Goal: Transaction & Acquisition: Obtain resource

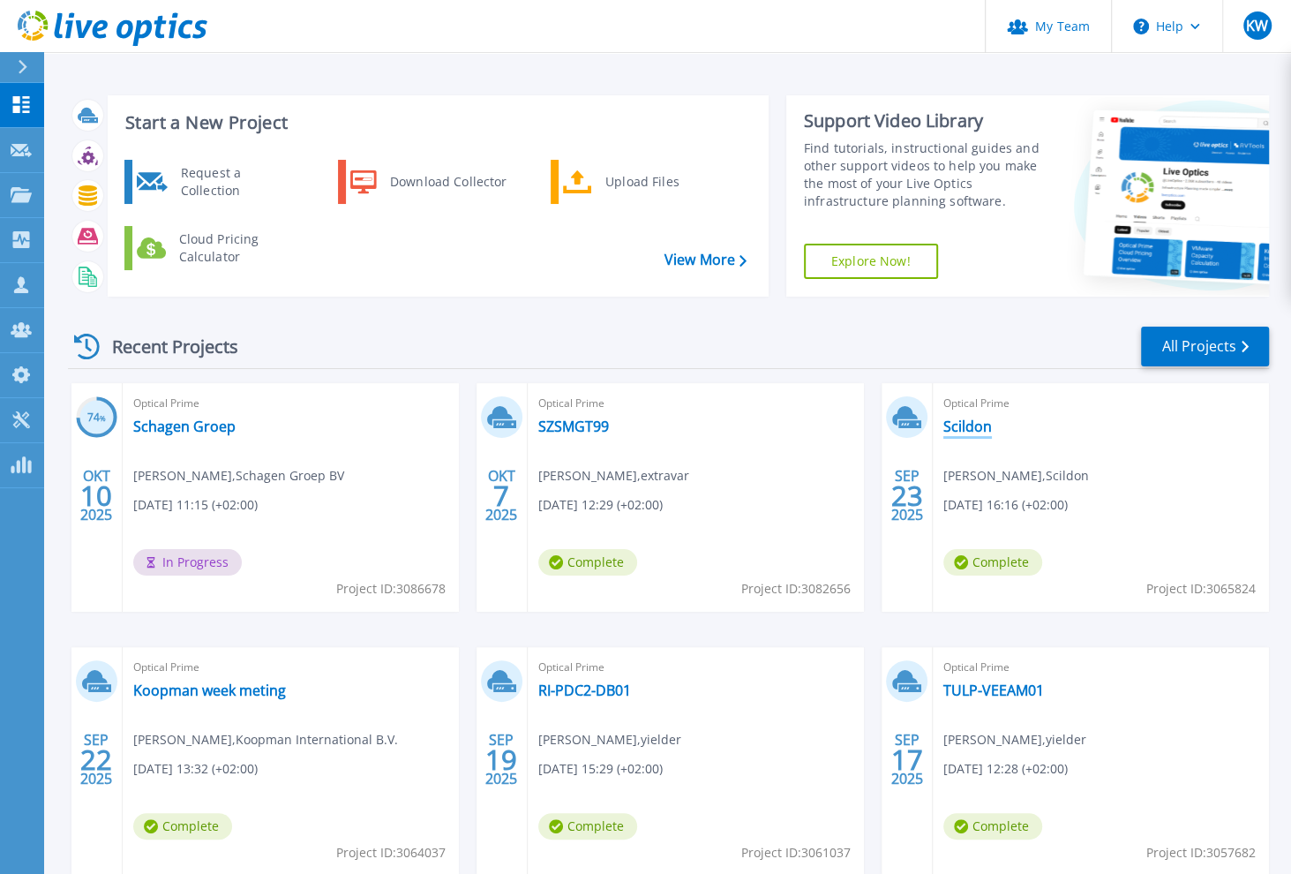
click at [969, 427] on link "Scildon" at bounding box center [968, 426] width 49 height 18
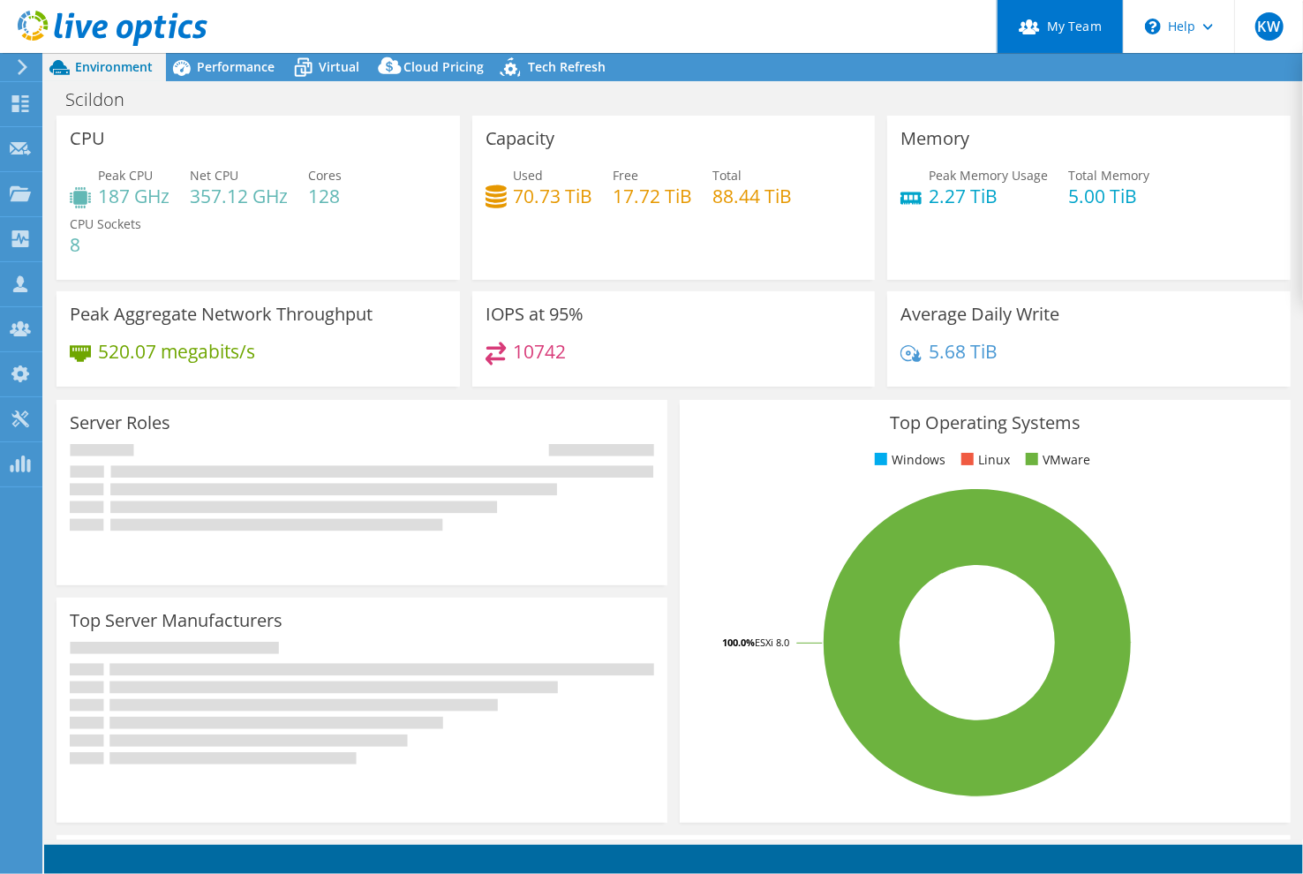
select select "EULondon"
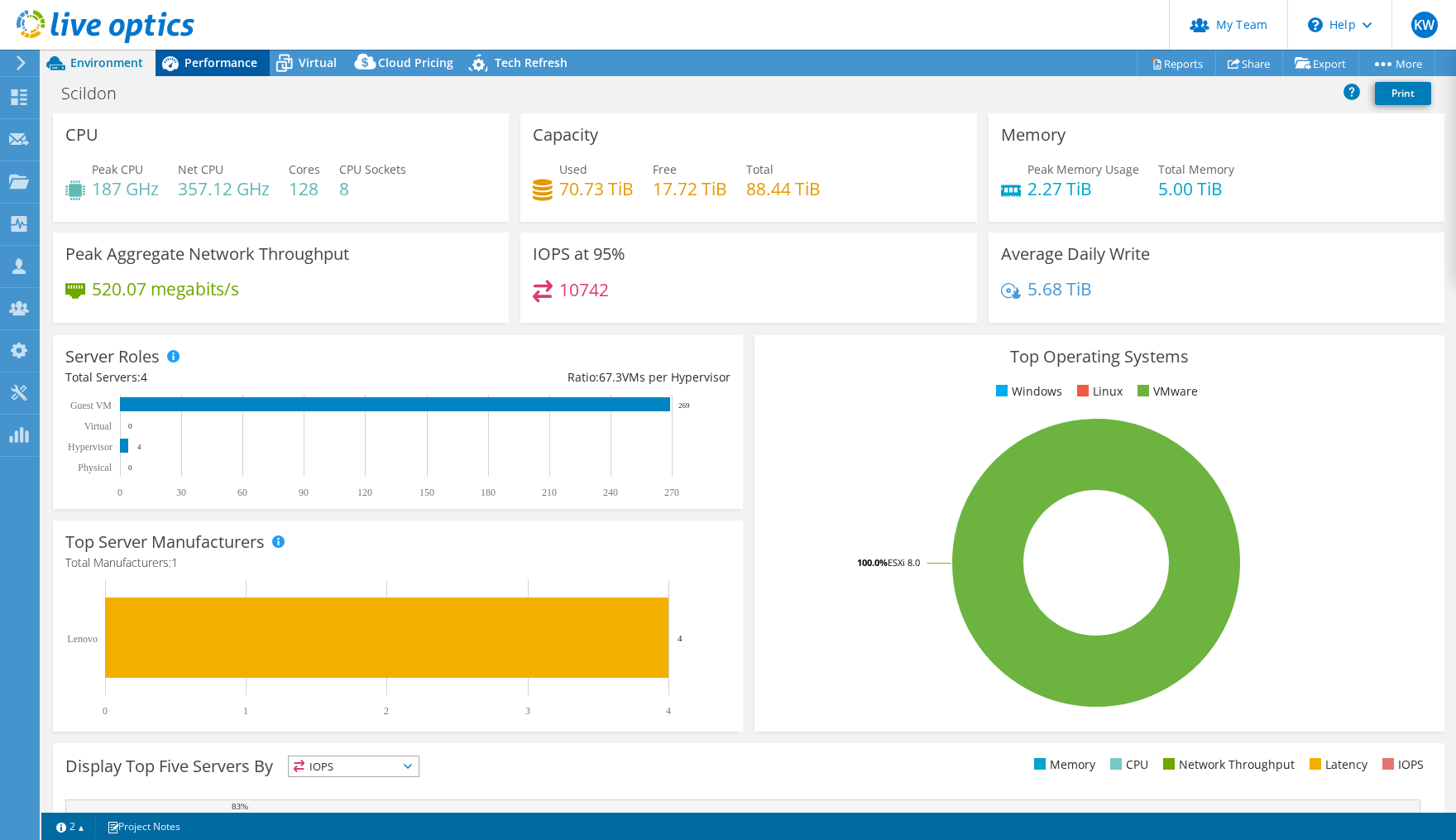
click at [240, 64] on span "Performance" at bounding box center [221, 62] width 73 height 16
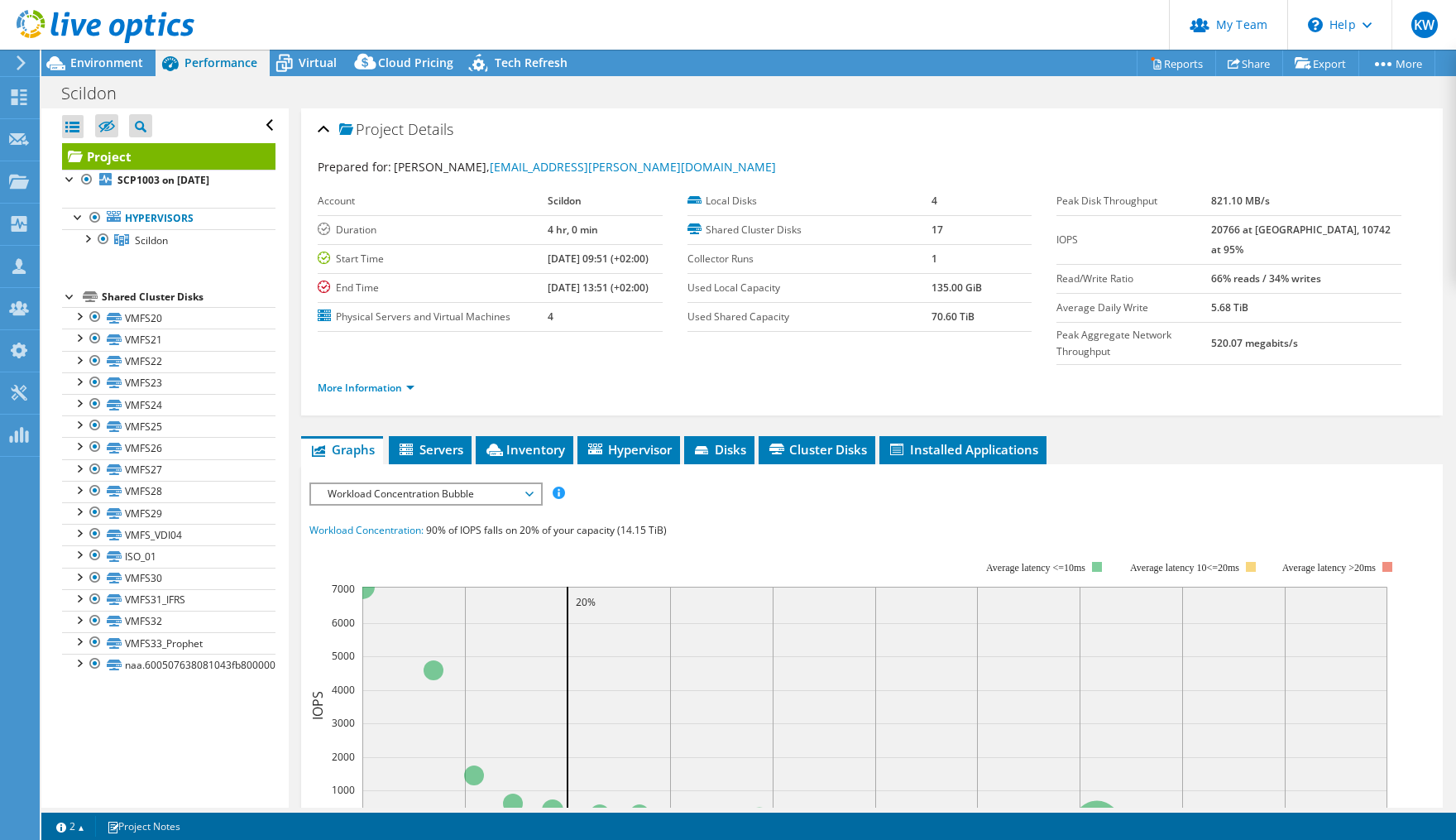
click at [528, 484] on span "Workload Concentration Bubble" at bounding box center [426, 493] width 213 height 20
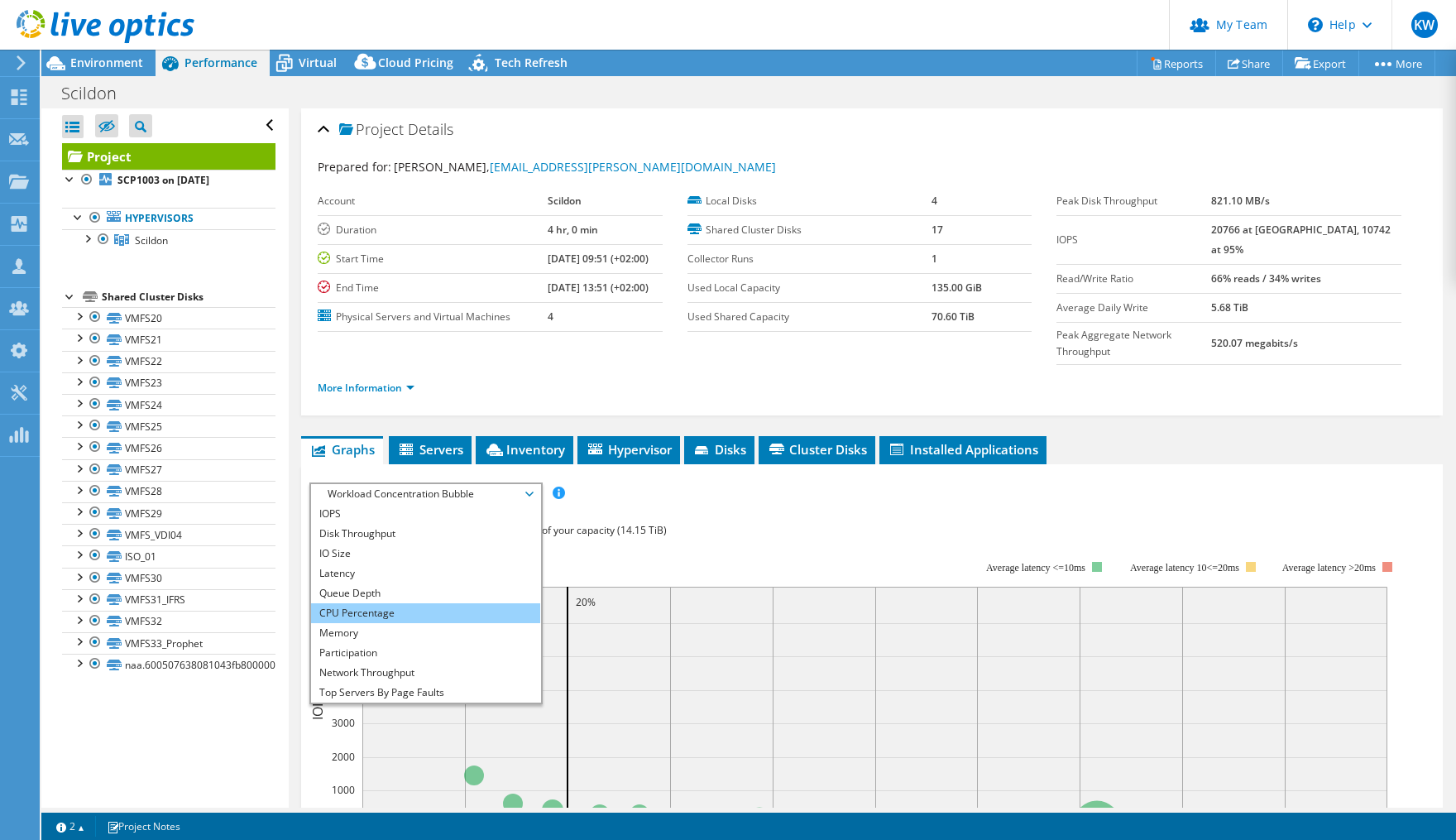
click at [420, 603] on li "CPU Percentage" at bounding box center [426, 612] width 229 height 20
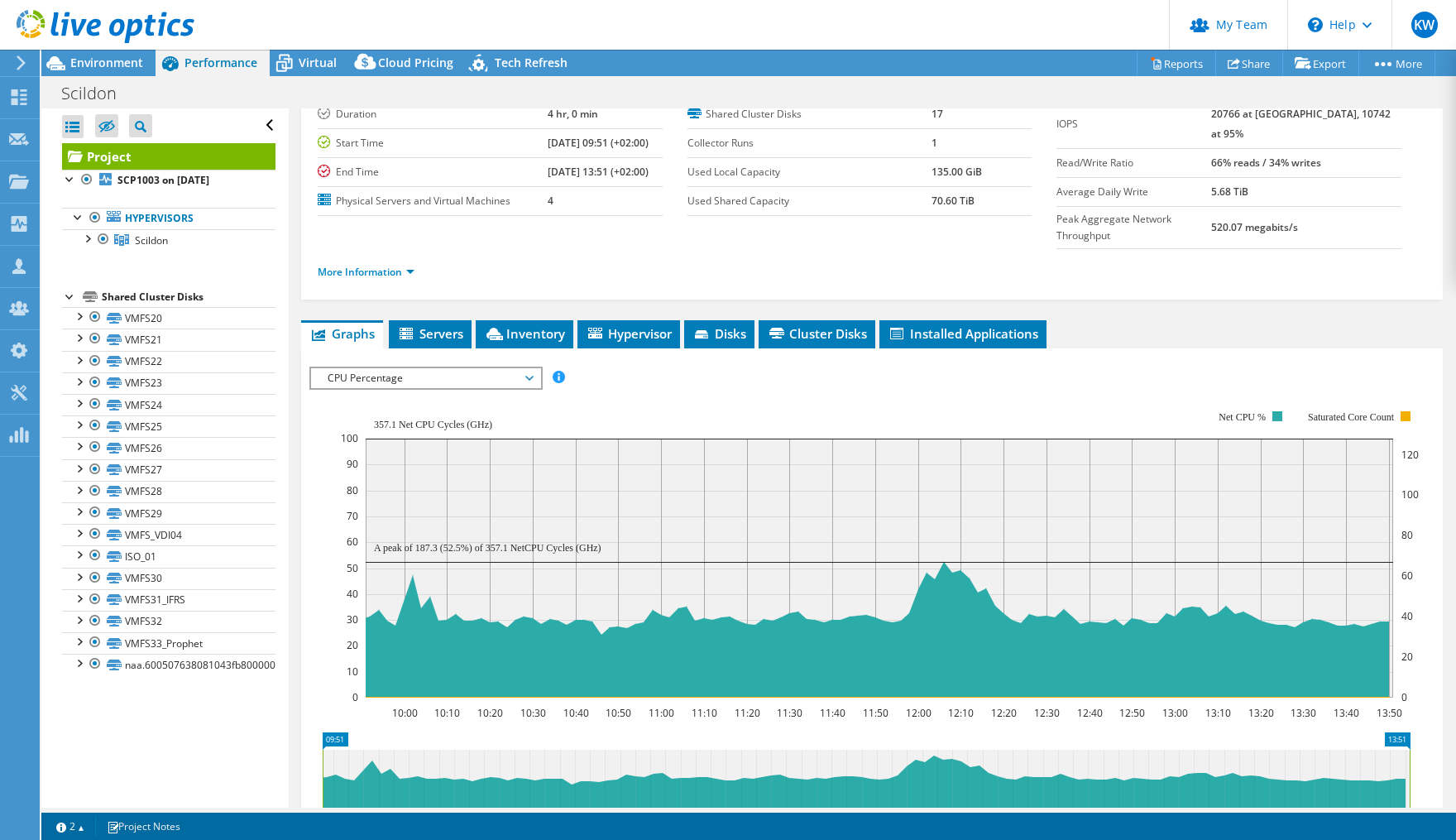
scroll to position [150, 0]
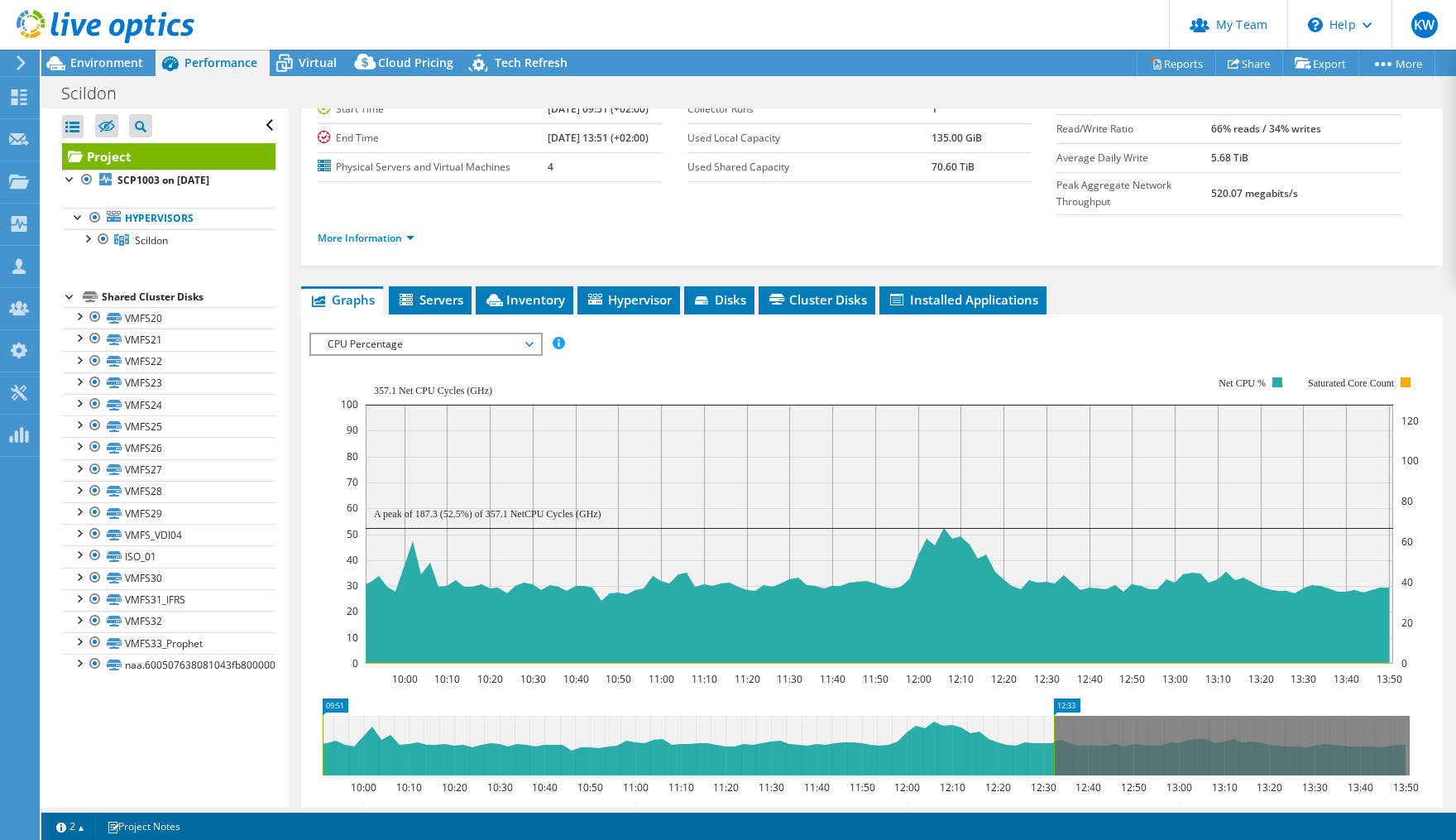
drag, startPoint x: 1395, startPoint y: 669, endPoint x: 1040, endPoint y: 686, distance: 355.4
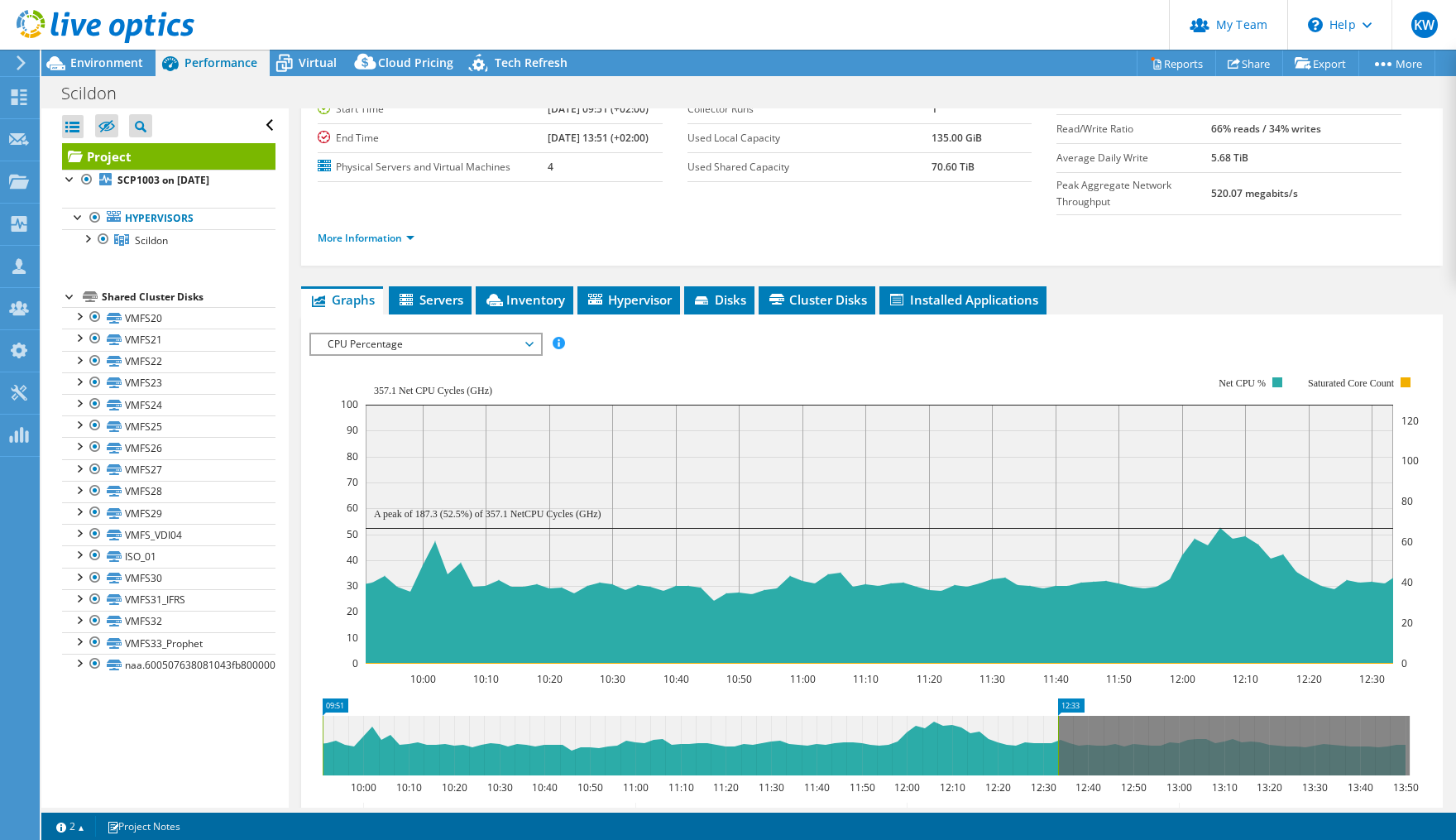
drag, startPoint x: 349, startPoint y: 667, endPoint x: 488, endPoint y: 676, distance: 139.3
click at [537, 698] on icon "09:51 12:33 10:00 10:10 10:20 10:30 10:40 10:50 11:00 11:10 11:20 11:30 11:40 1…" at bounding box center [866, 764] width 1114 height 132
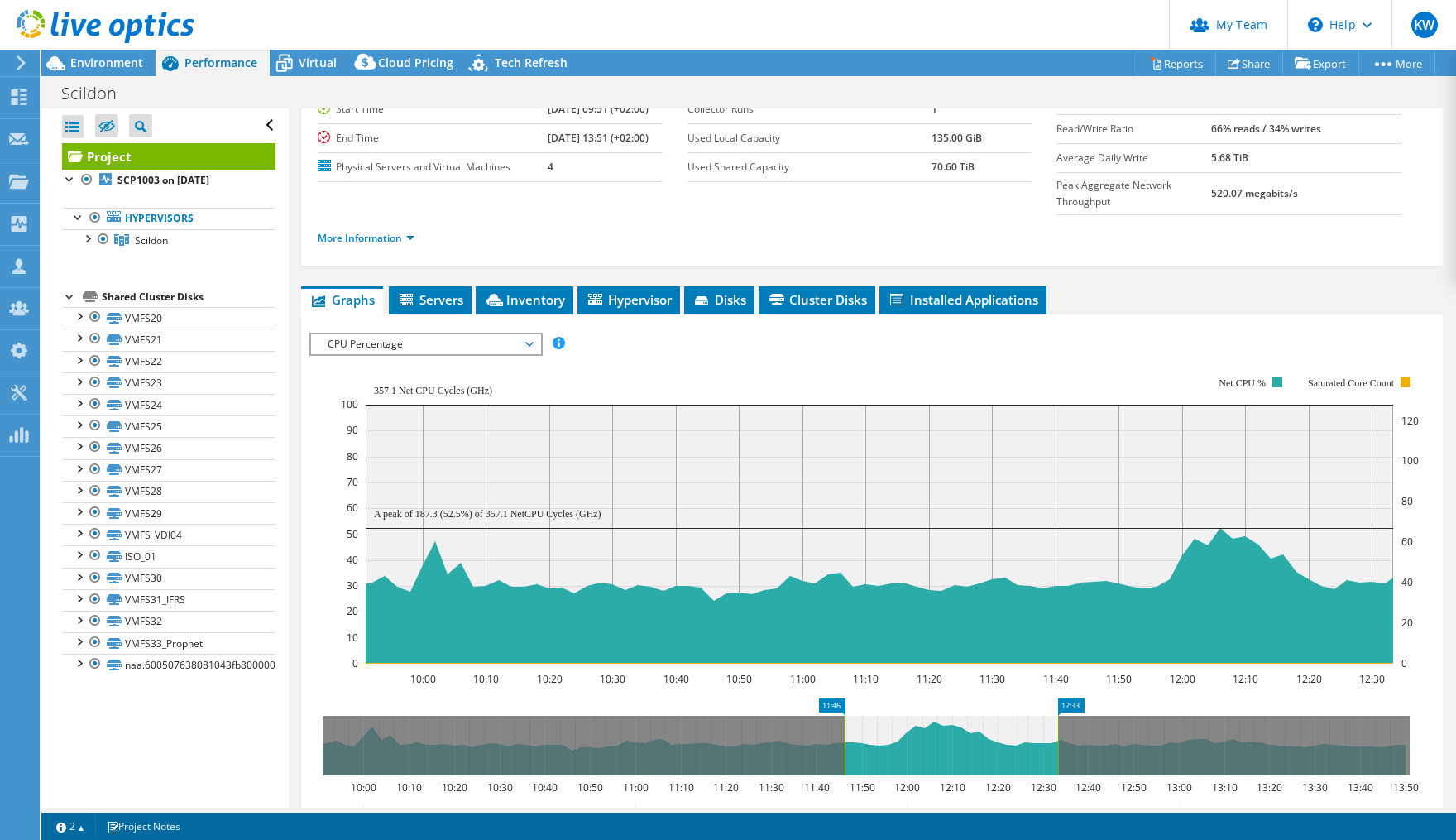
drag, startPoint x: 330, startPoint y: 668, endPoint x: 852, endPoint y: 687, distance: 522.3
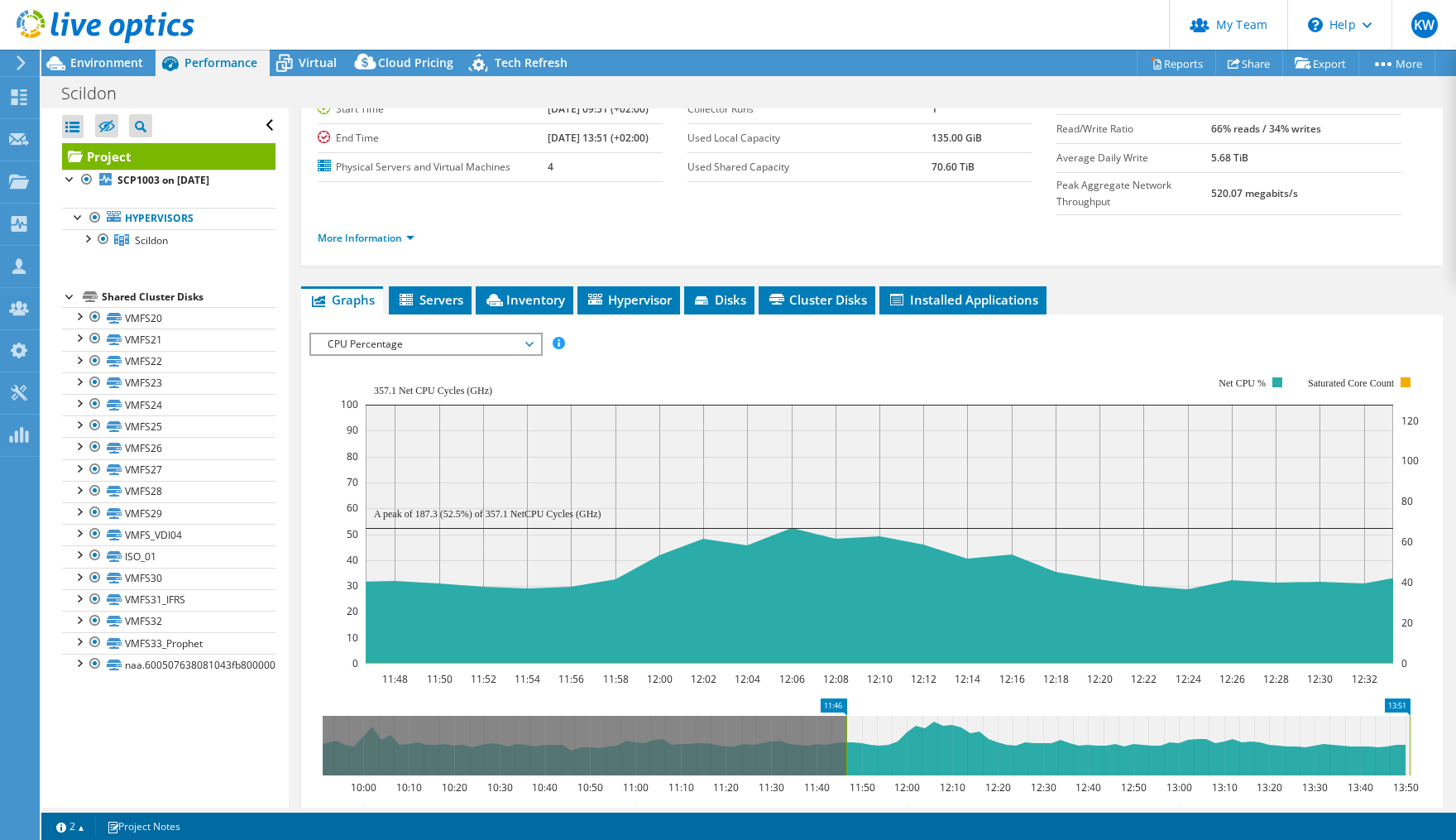
drag, startPoint x: 1069, startPoint y: 667, endPoint x: 1422, endPoint y: 676, distance: 353.1
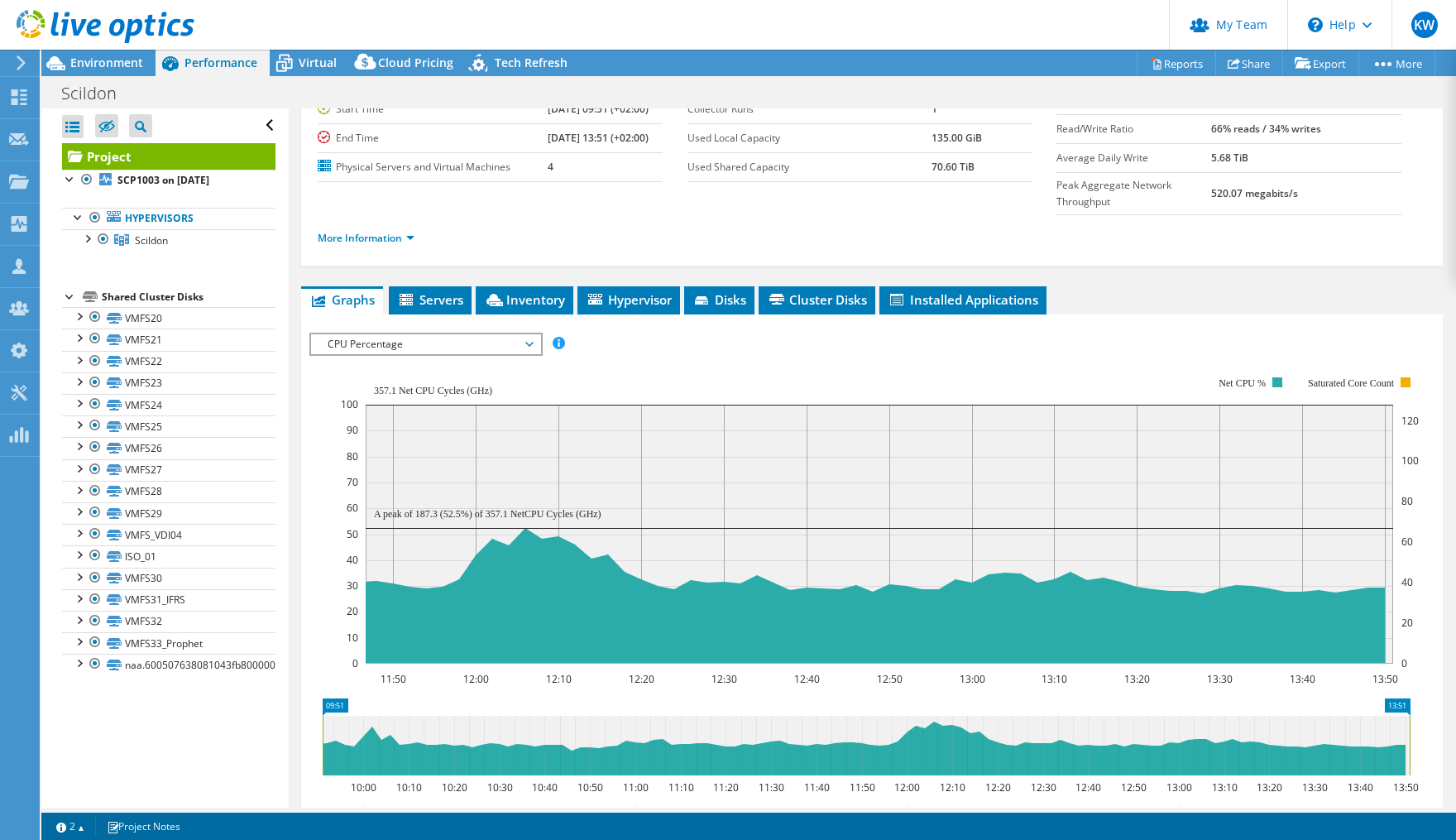
drag, startPoint x: 832, startPoint y: 663, endPoint x: 307, endPoint y: 645, distance: 525.3
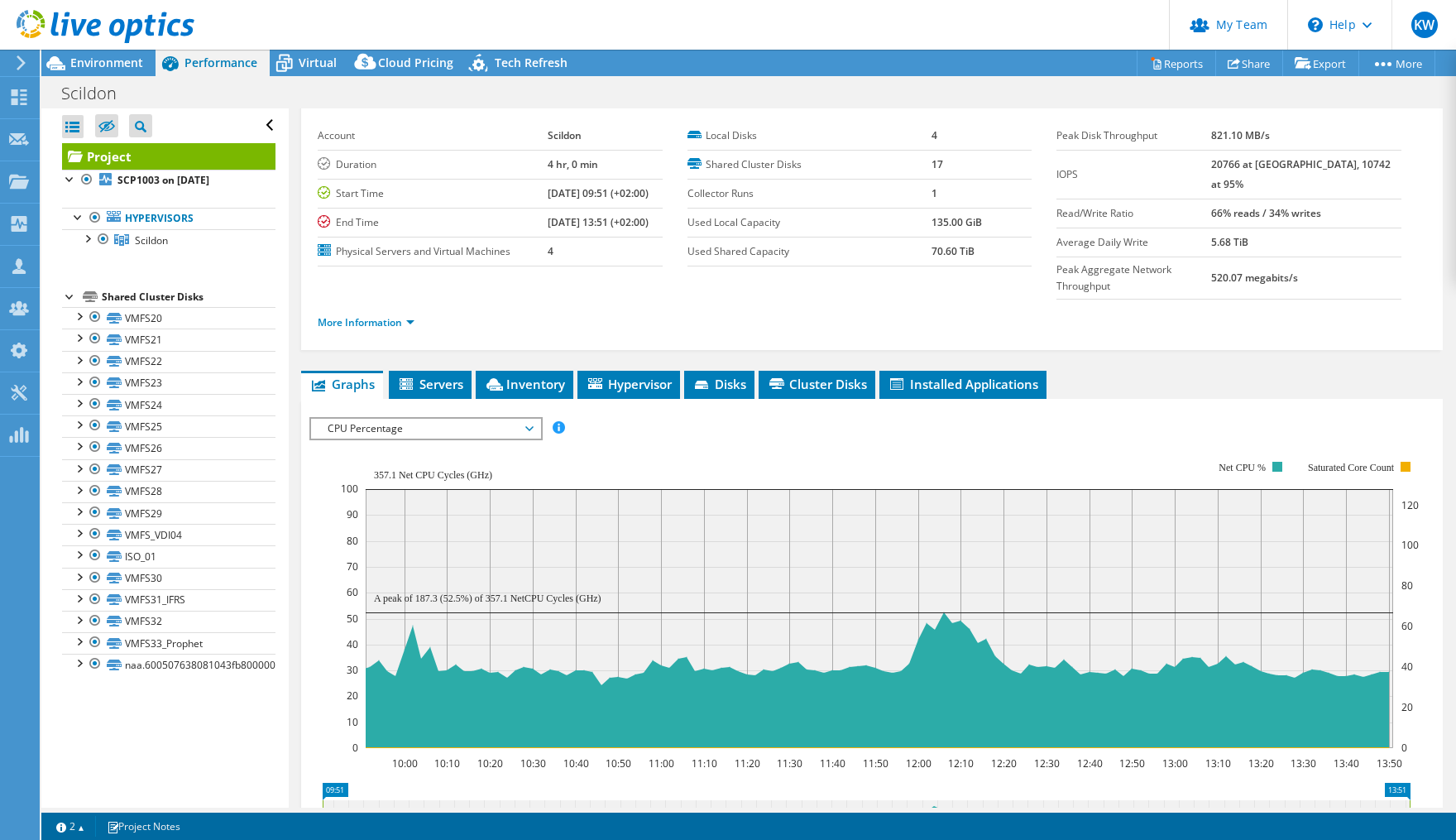
scroll to position [0, 0]
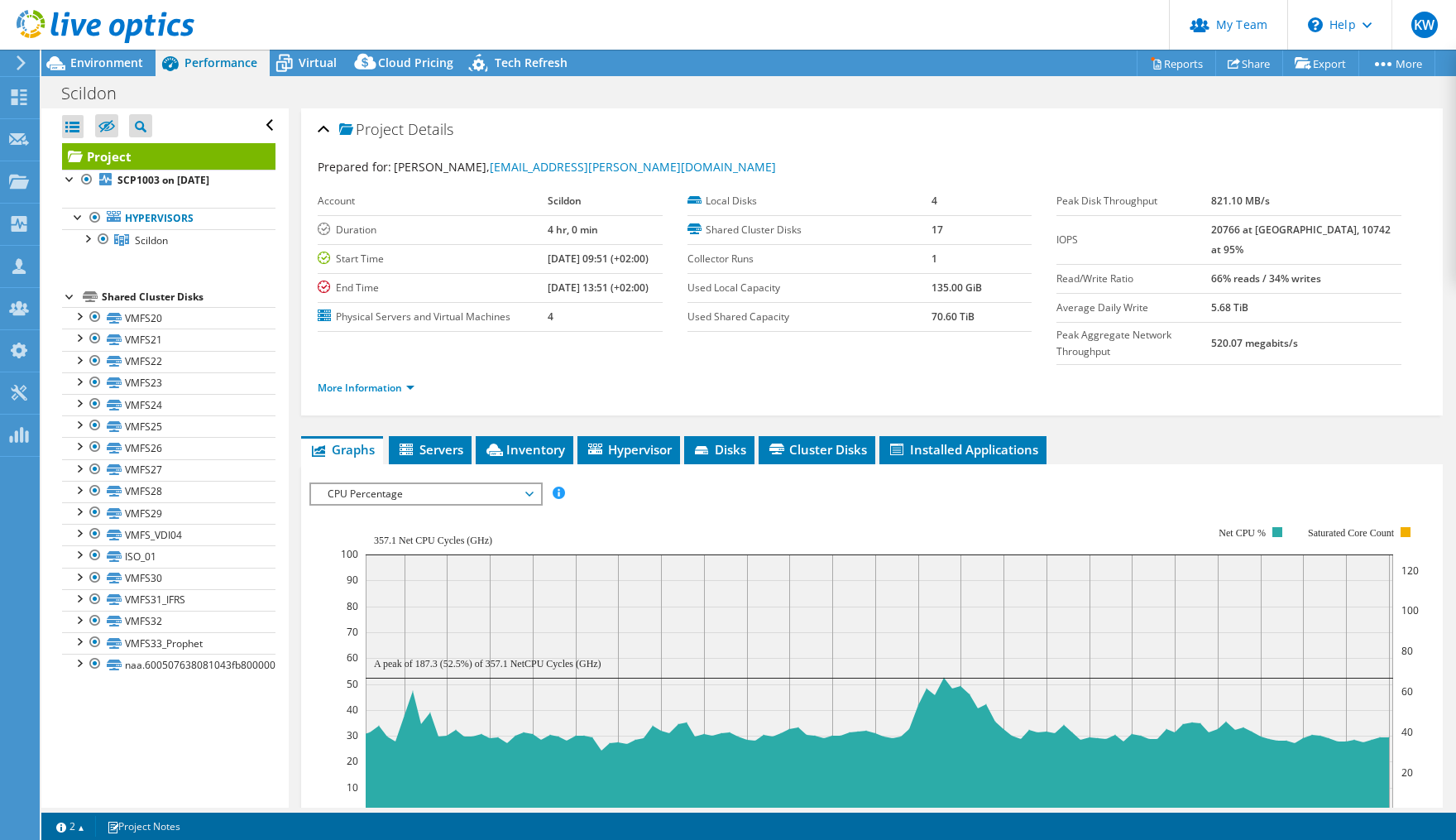
click at [531, 484] on span "CPU Percentage" at bounding box center [426, 493] width 213 height 20
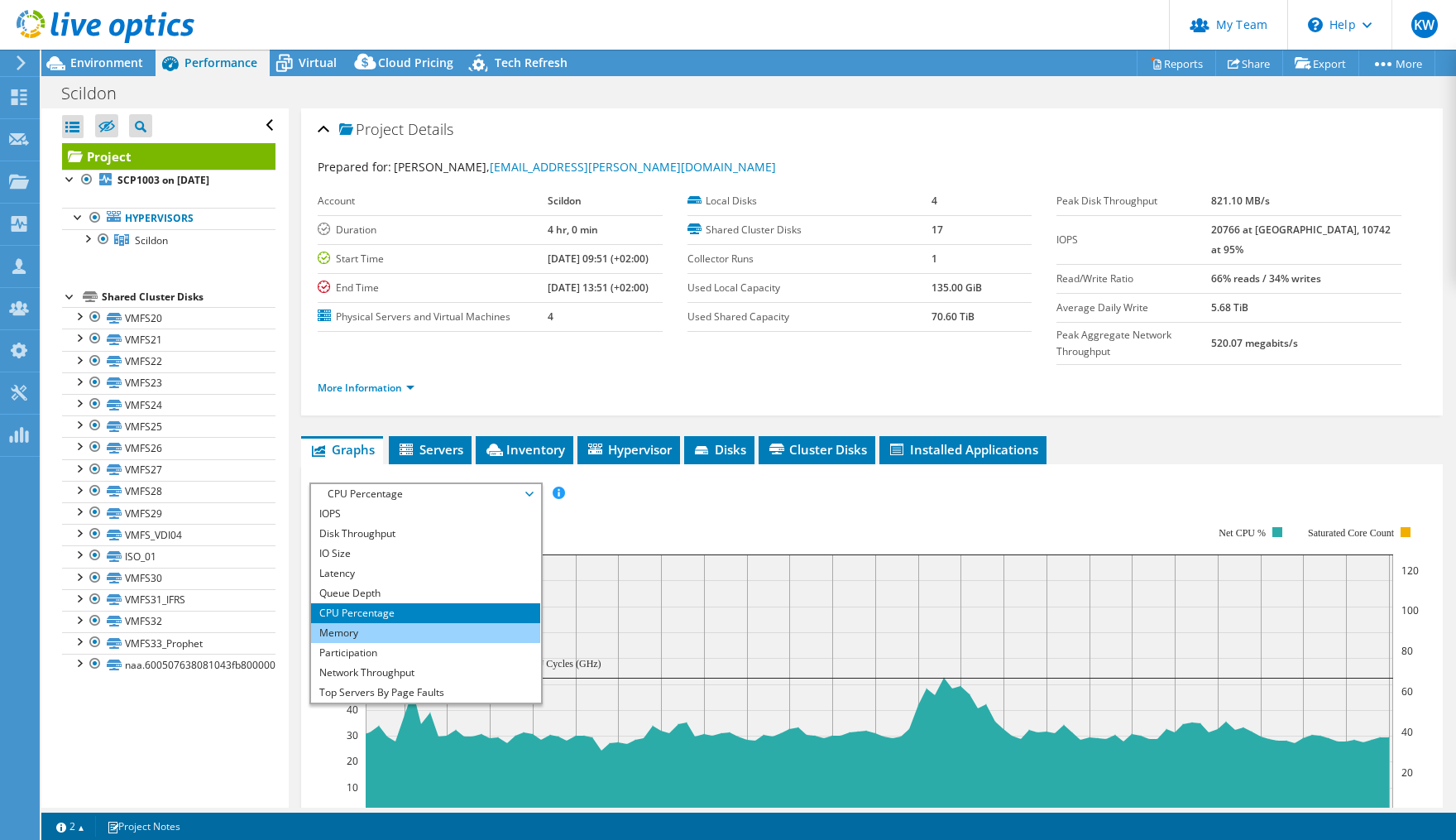
click at [458, 623] on li "Memory" at bounding box center [426, 633] width 229 height 20
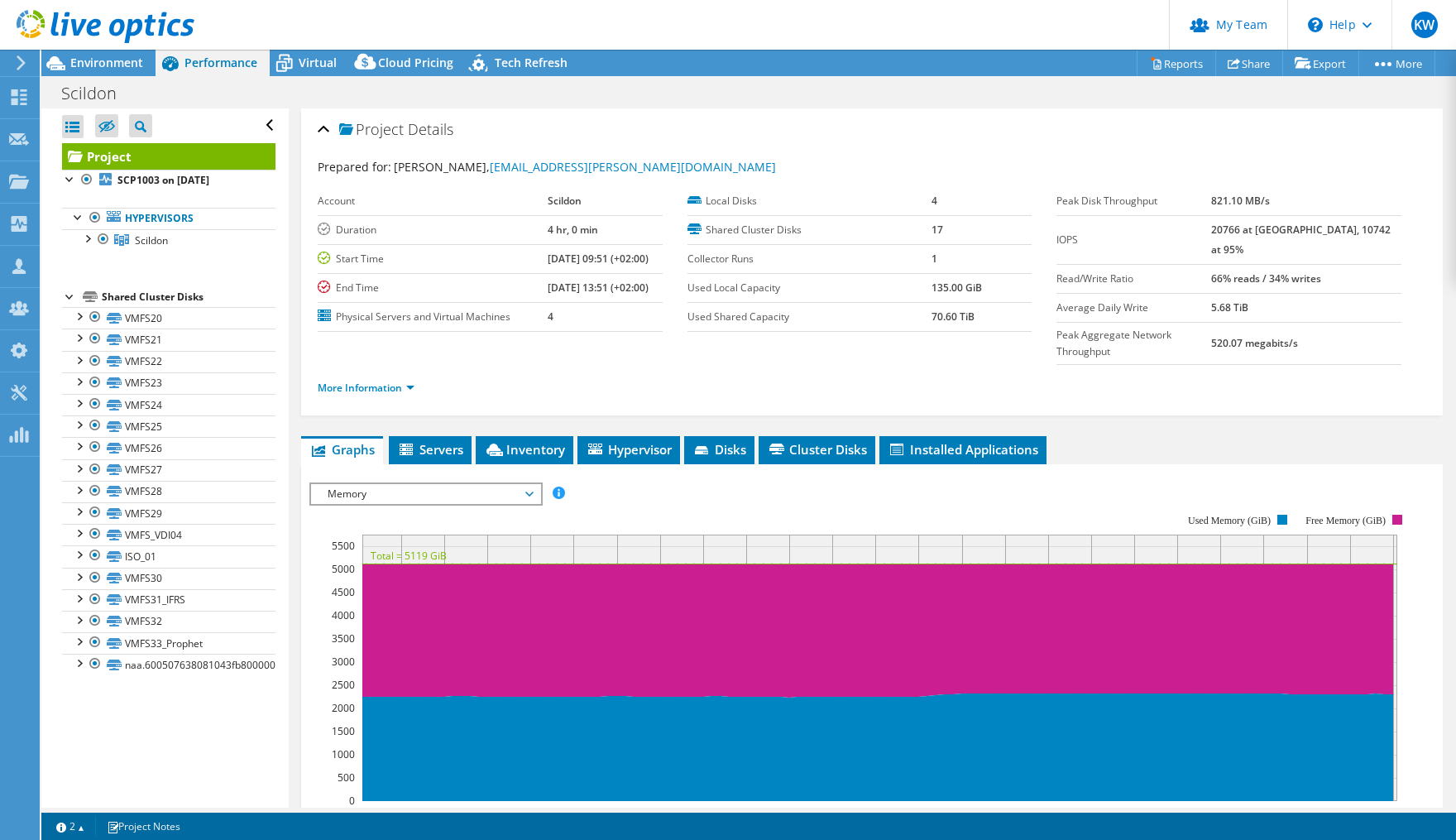
click at [534, 484] on span "Memory" at bounding box center [426, 493] width 229 height 20
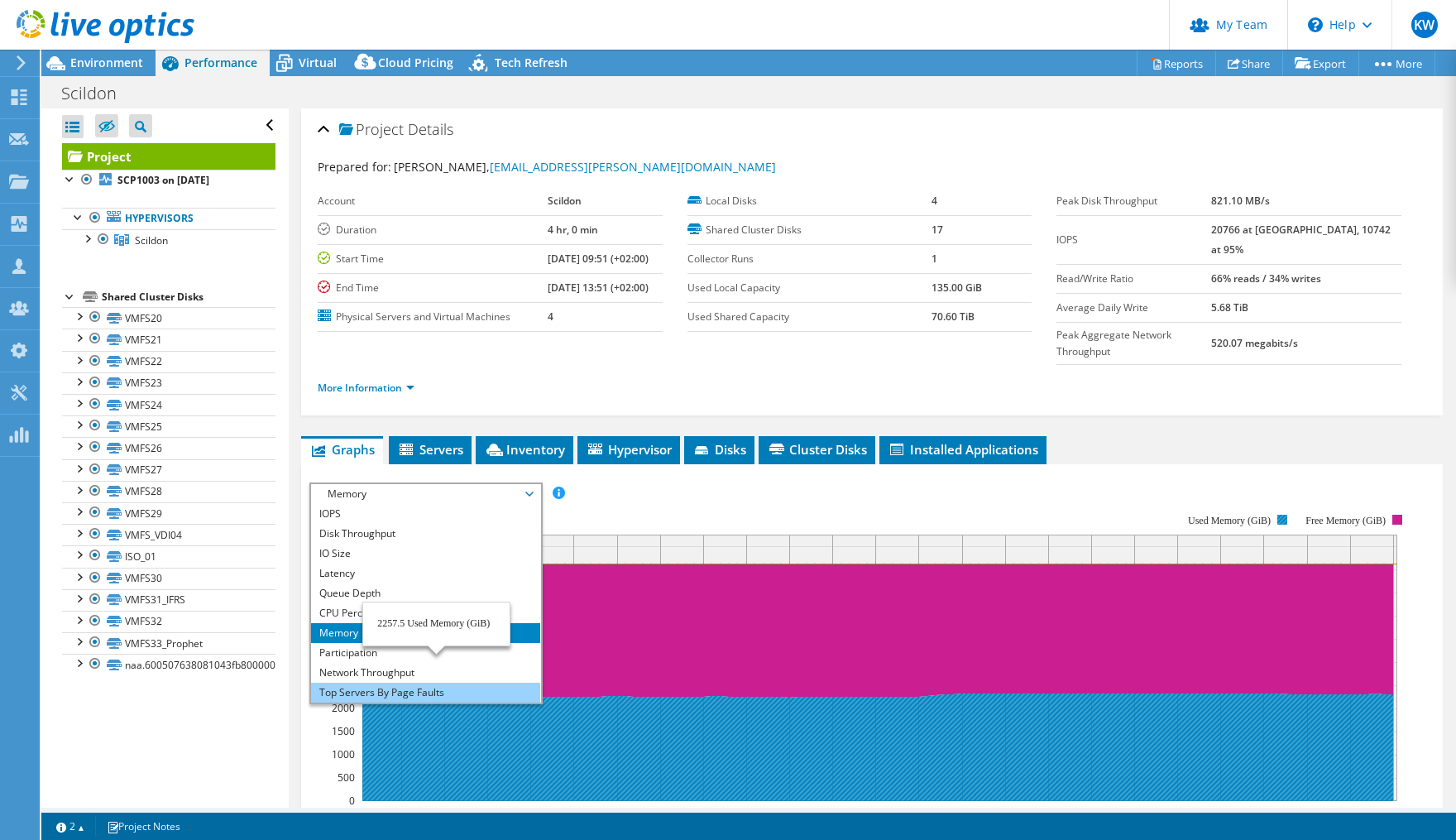
click at [439, 682] on li "Top Servers By Page Faults" at bounding box center [426, 692] width 229 height 20
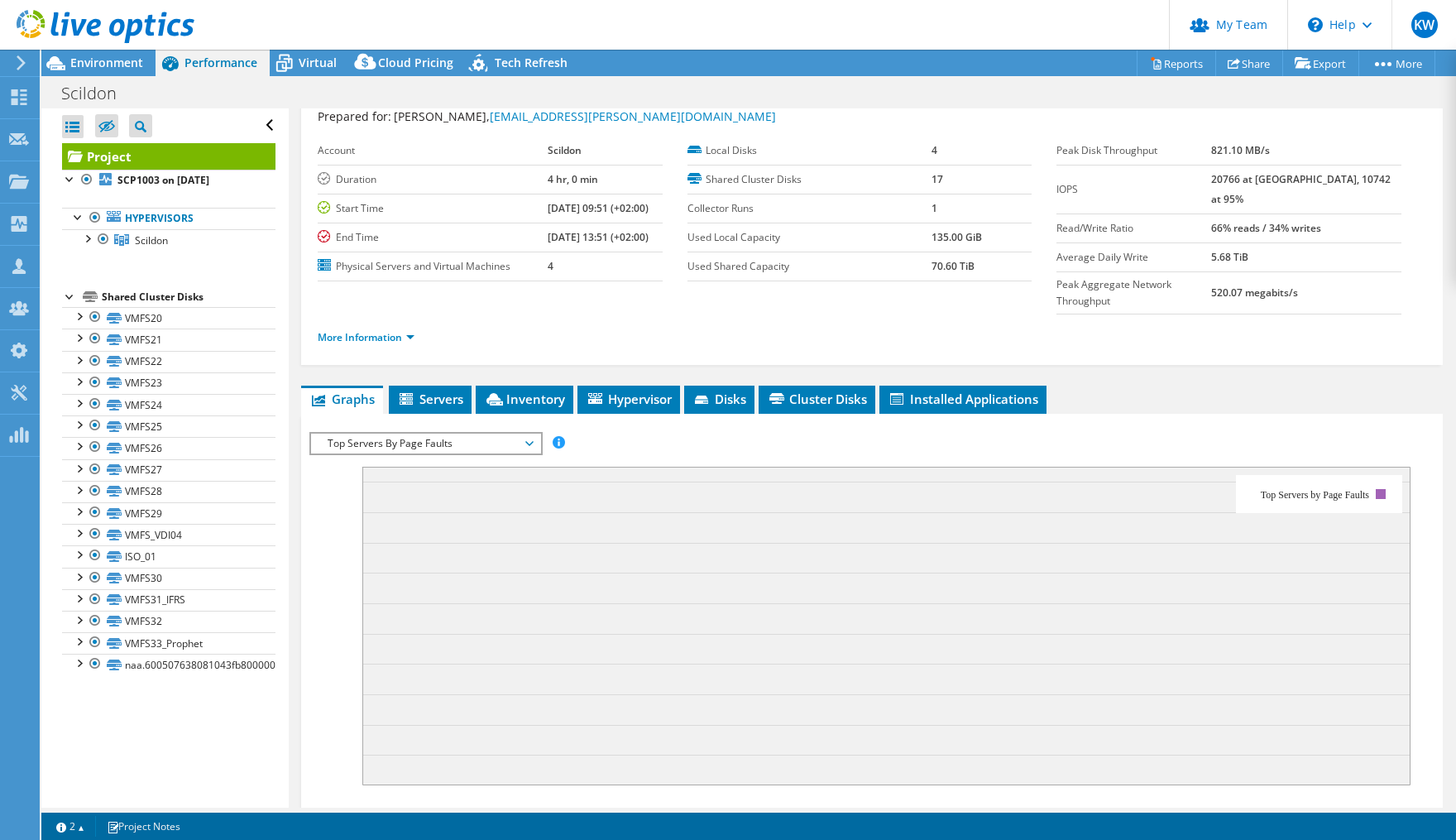
scroll to position [74, 0]
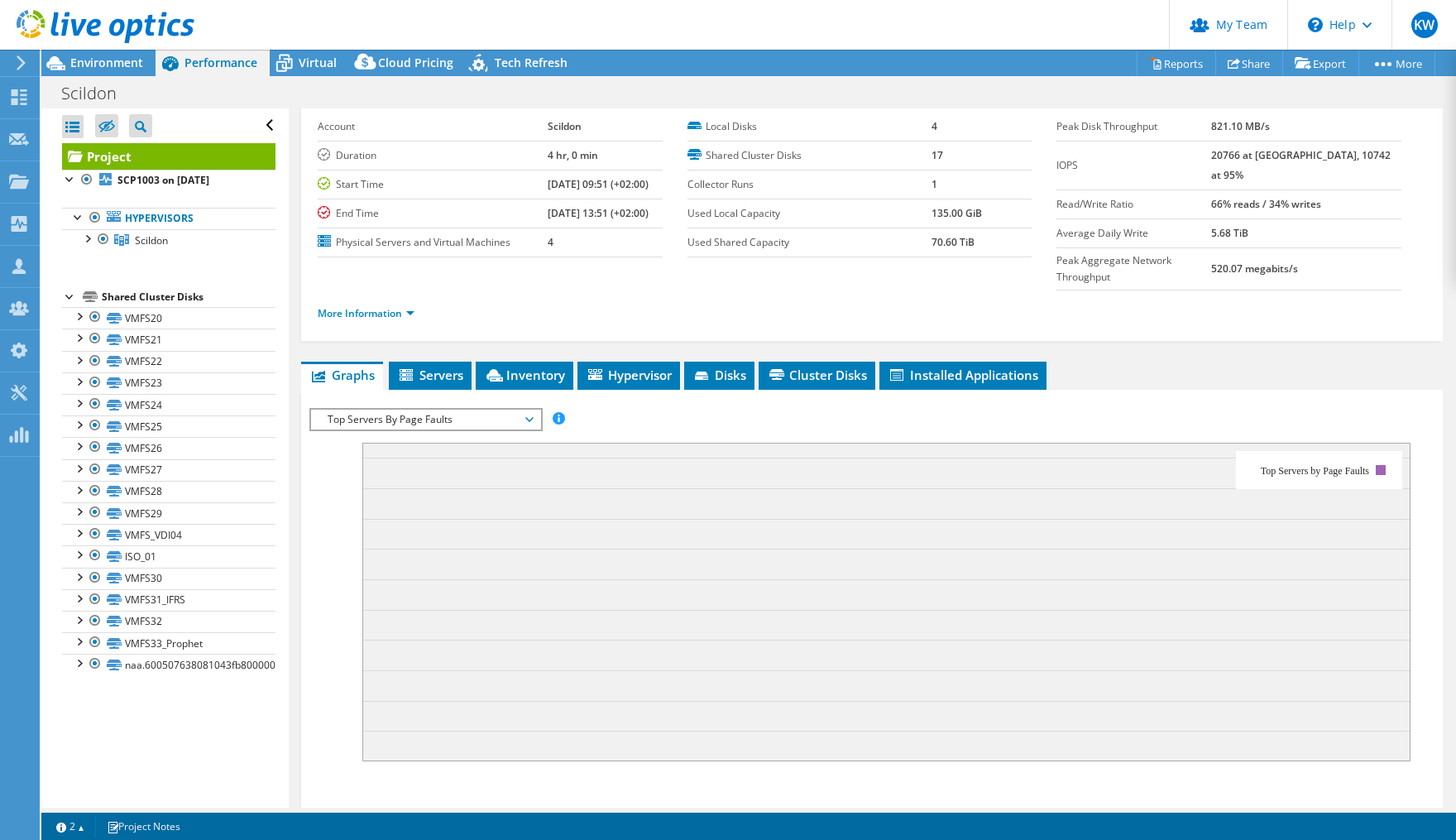
click at [531, 410] on span "Top Servers By Page Faults" at bounding box center [426, 419] width 213 height 20
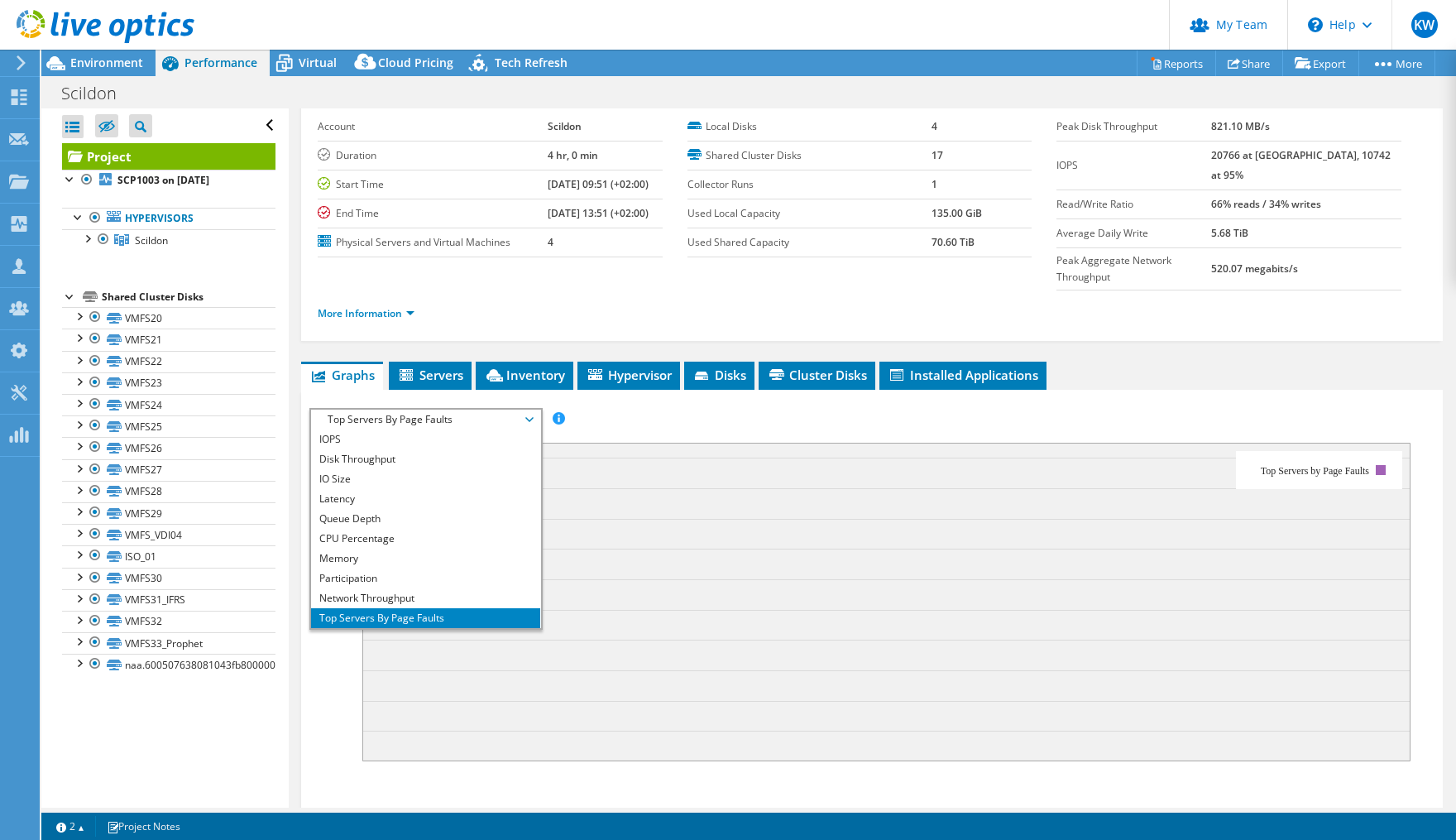
click at [605, 430] on rect at bounding box center [860, 595] width 1102 height 331
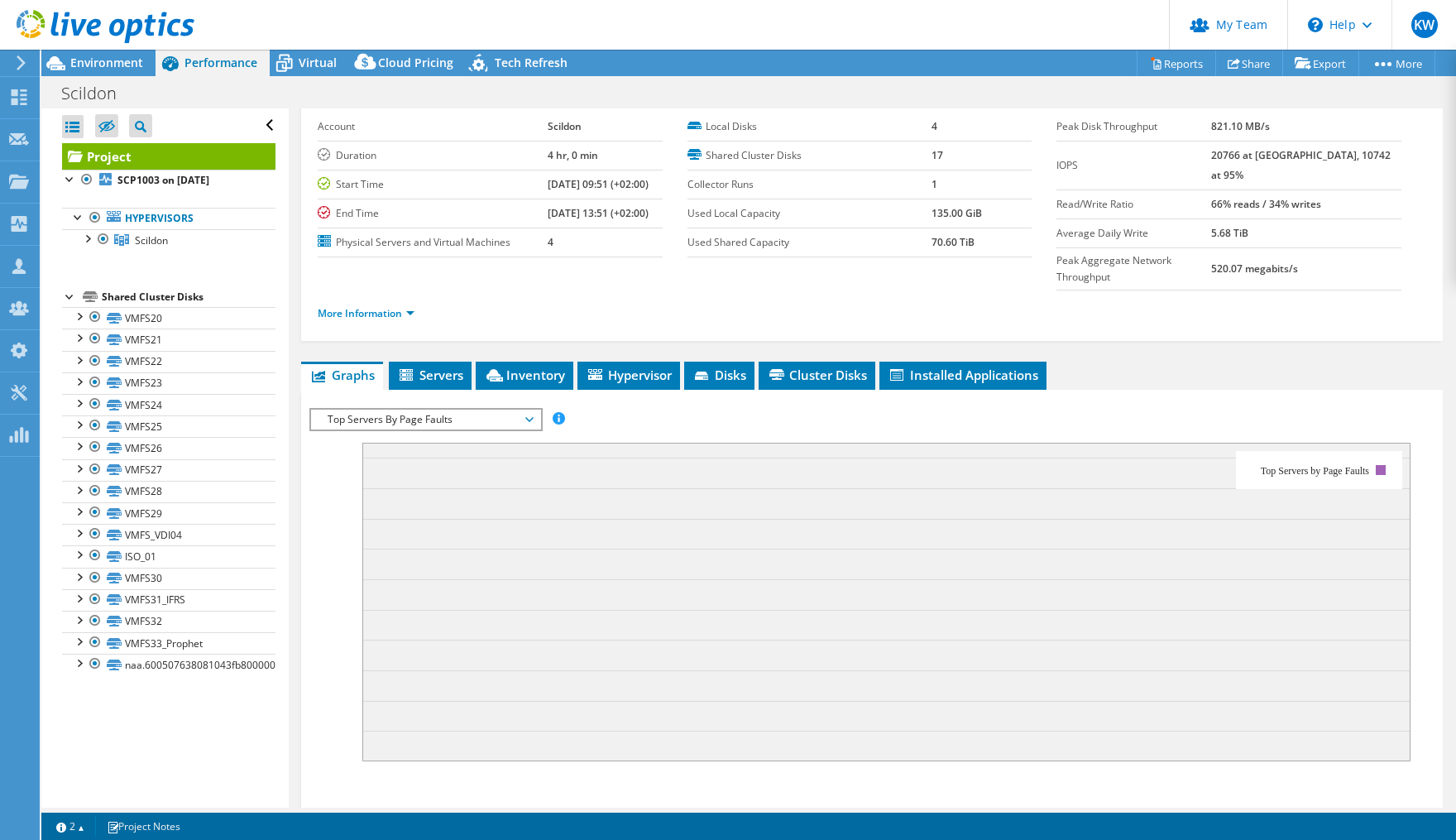
click at [533, 417] on icon at bounding box center [529, 419] width 8 height 5
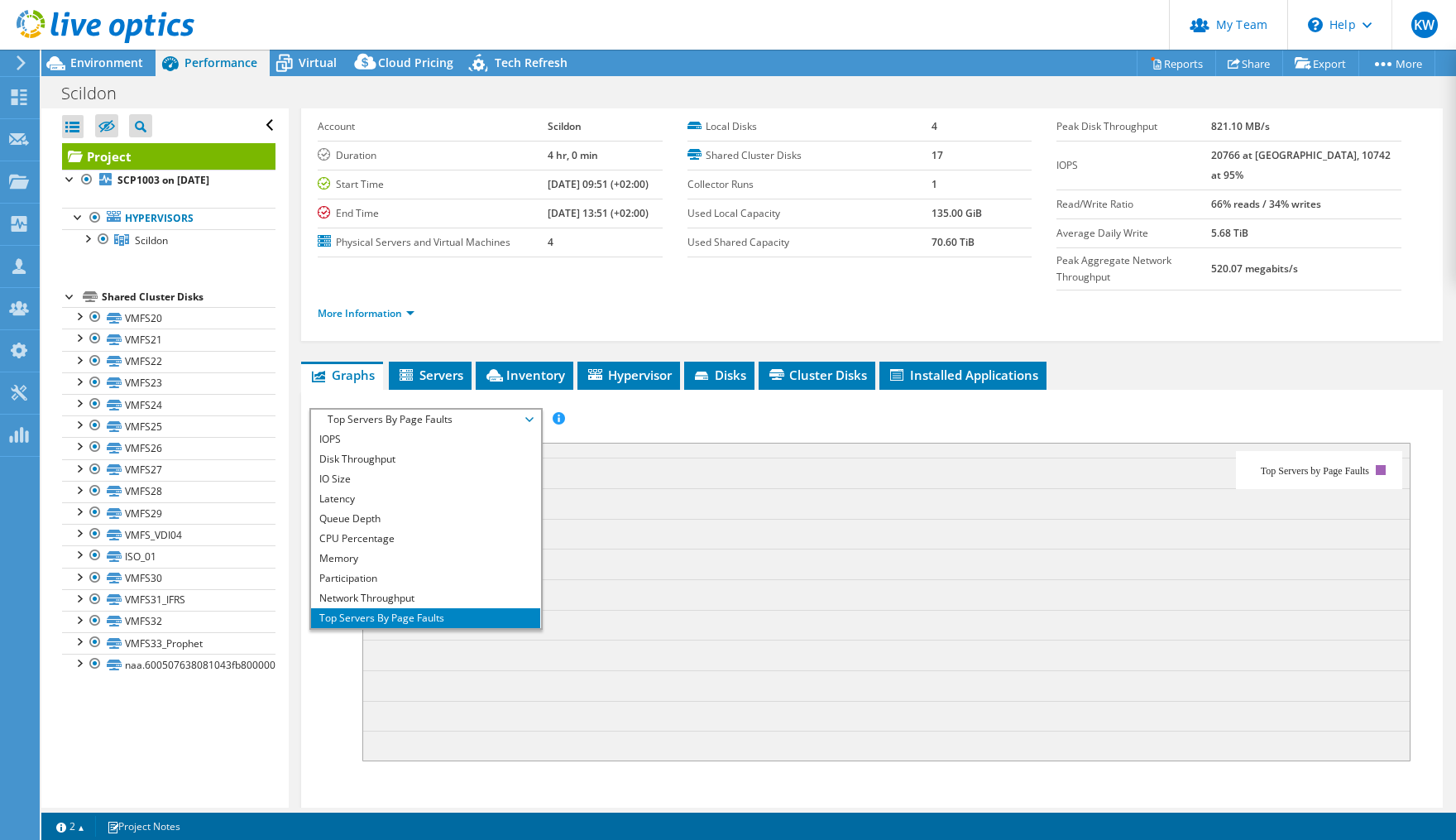
click at [475, 608] on li "Top Servers By Page Faults" at bounding box center [426, 618] width 229 height 20
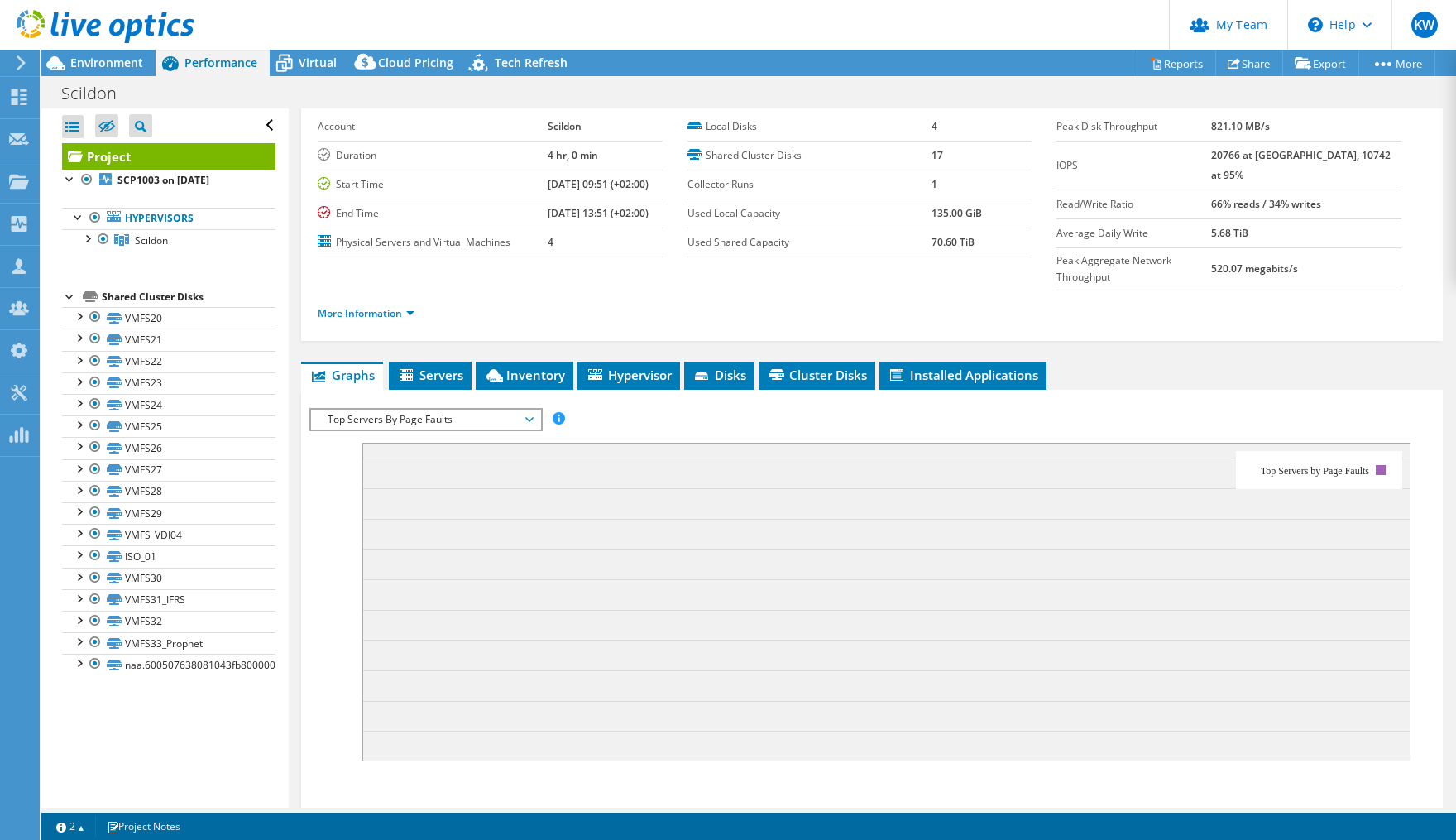
click at [530, 410] on span "Top Servers By Page Faults" at bounding box center [426, 419] width 213 height 20
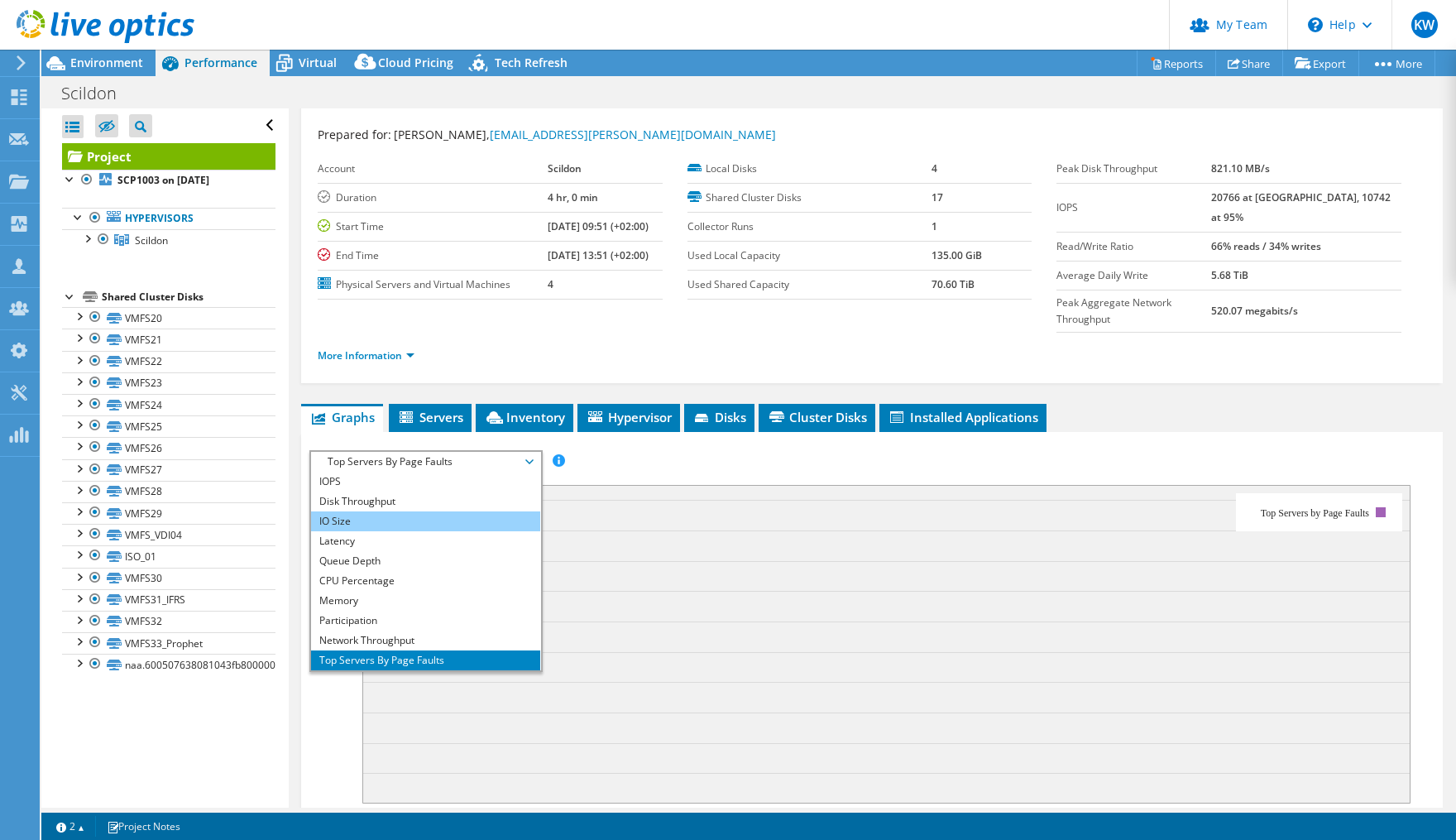
scroll to position [0, 0]
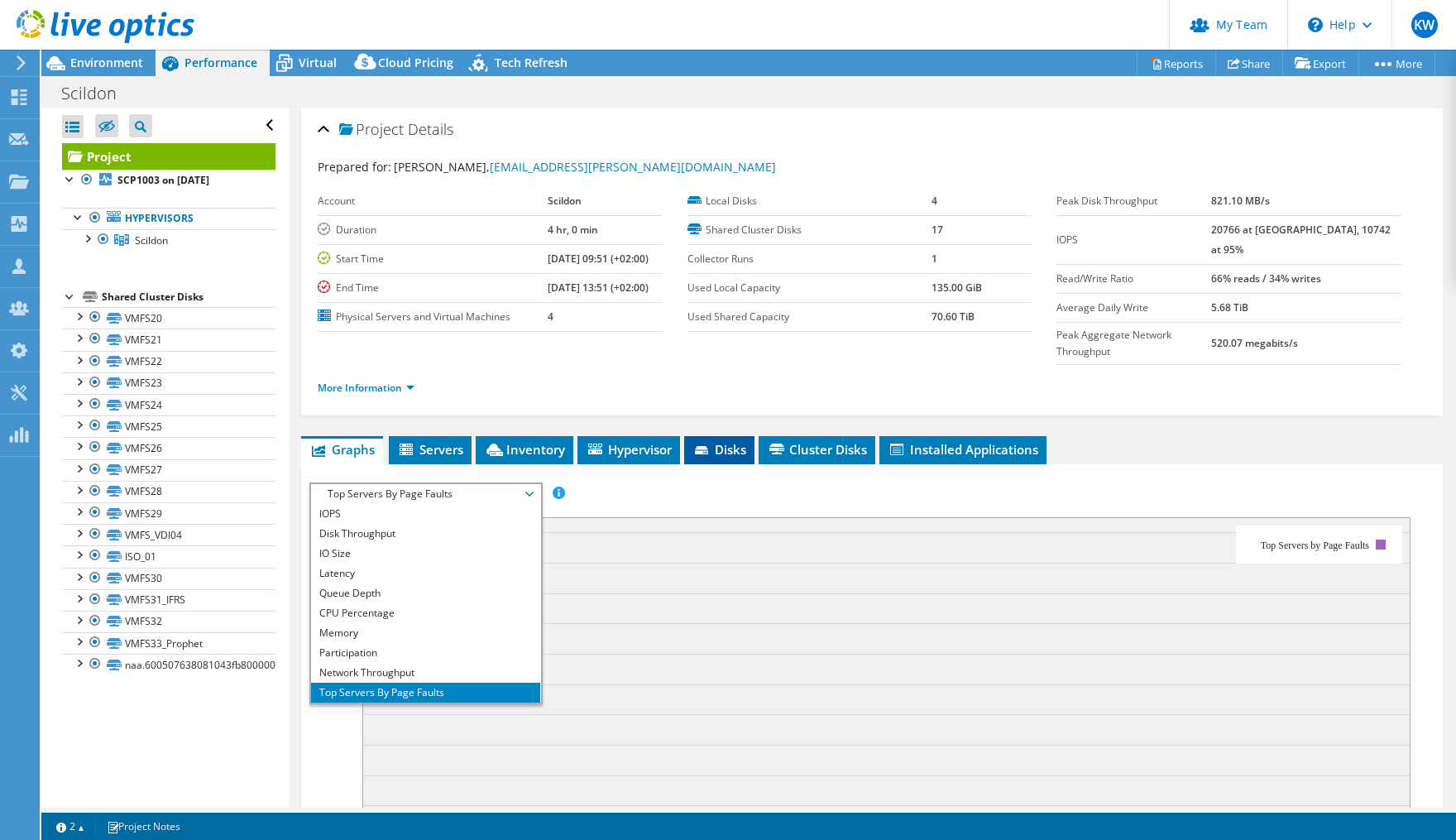
click at [717, 441] on span "Disks" at bounding box center [719, 449] width 53 height 17
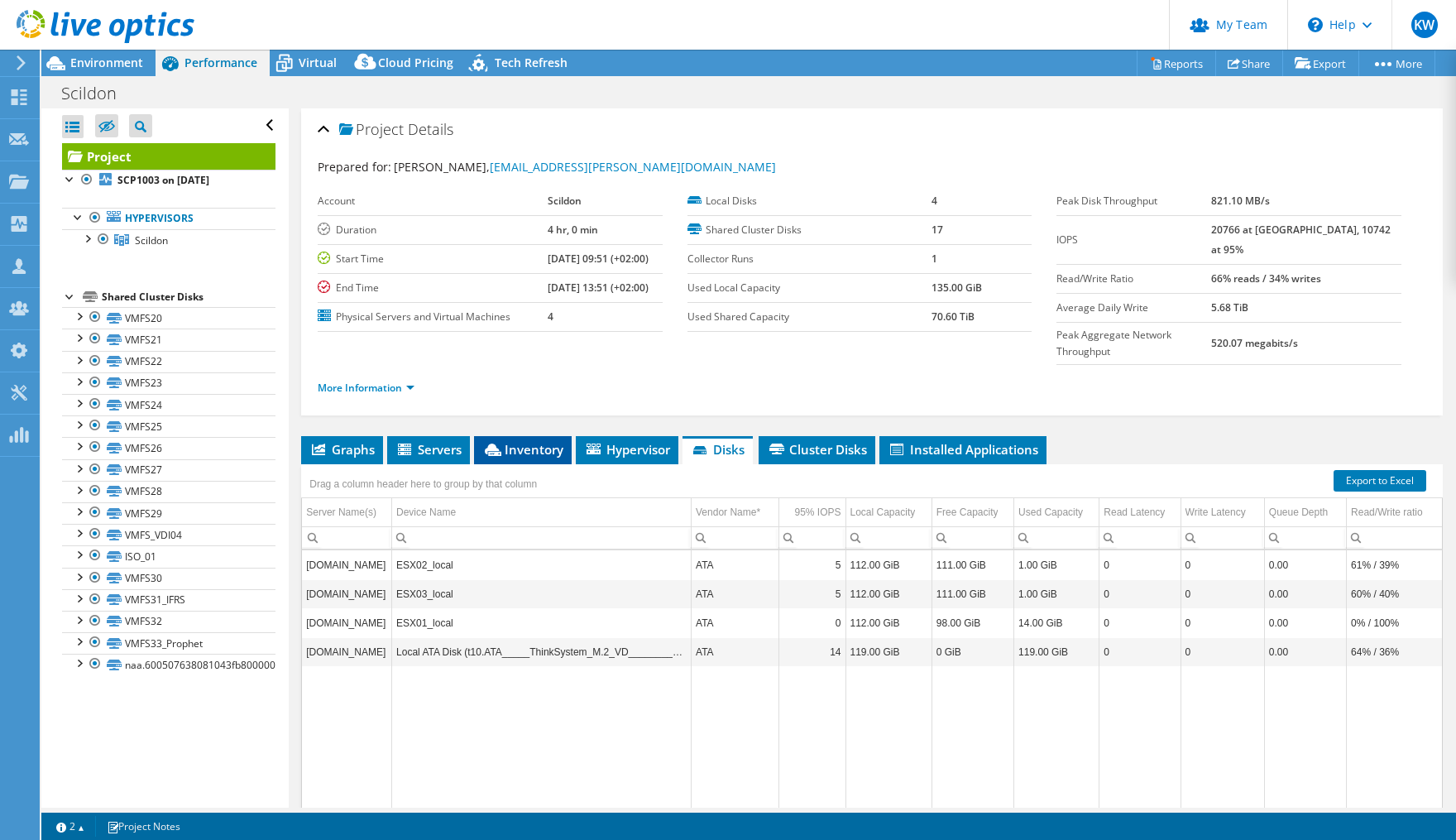
click at [515, 441] on span "Inventory" at bounding box center [523, 449] width 81 height 17
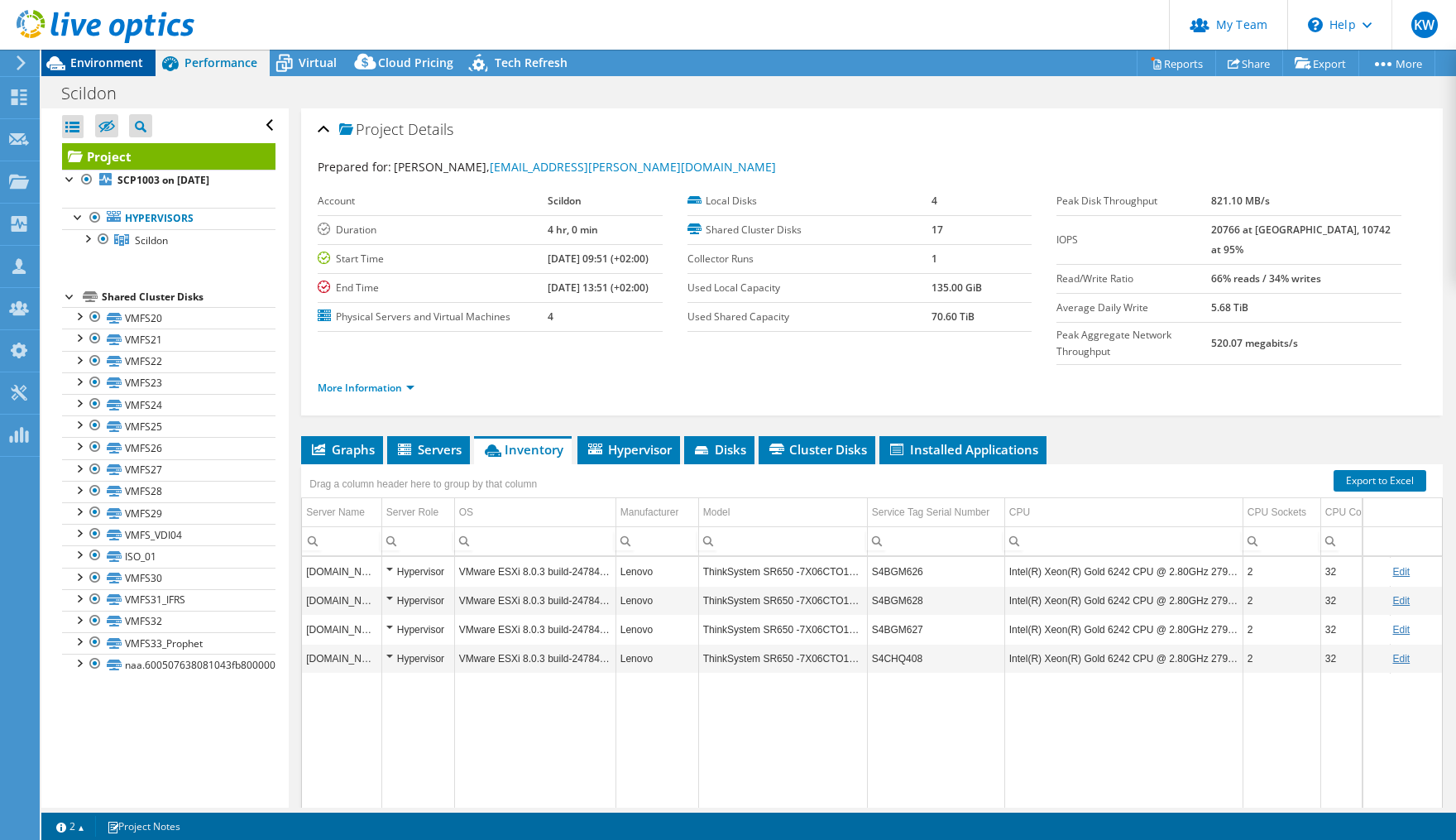
click at [127, 57] on span "Environment" at bounding box center [107, 62] width 73 height 16
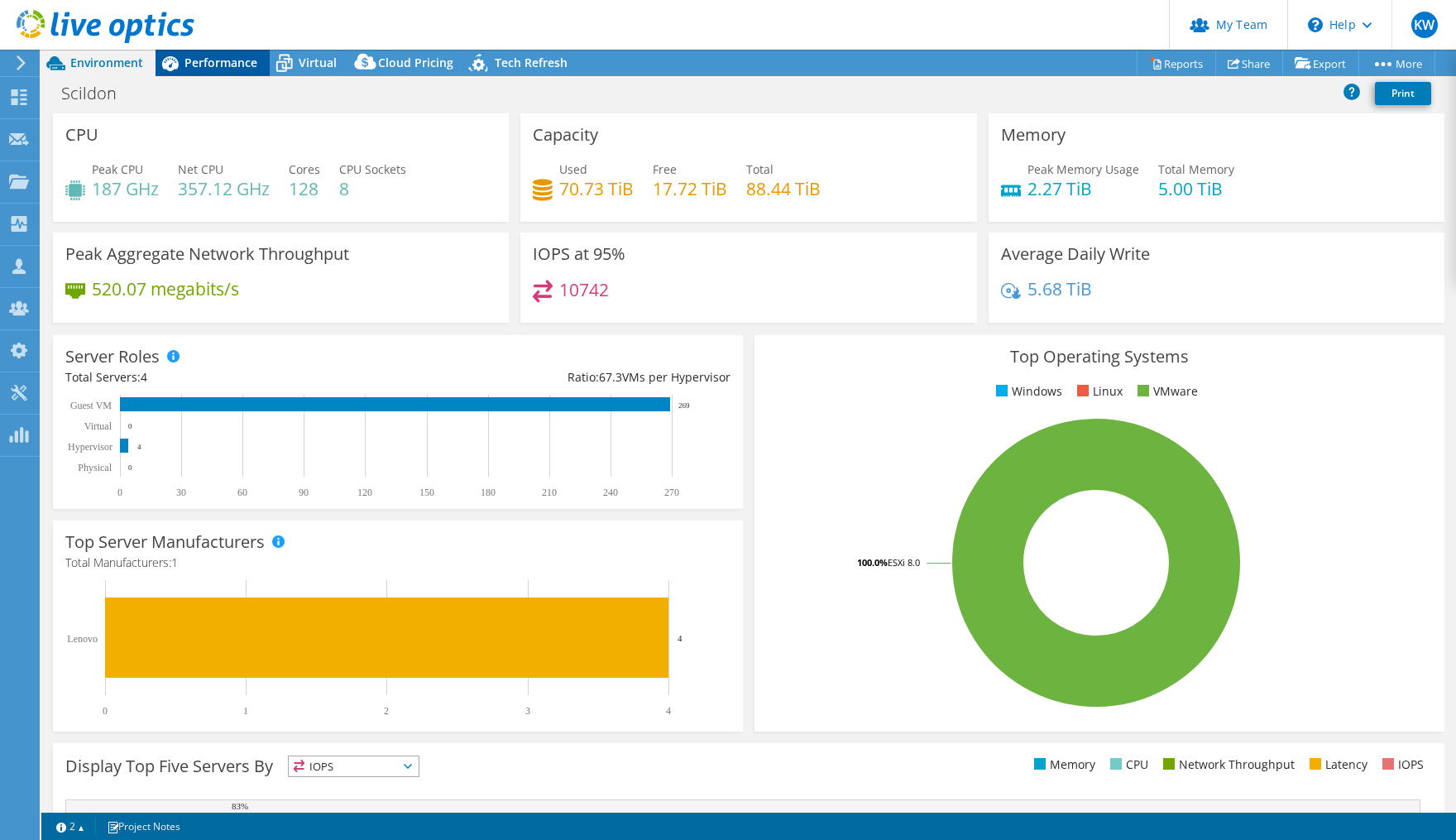
click at [223, 62] on span "Performance" at bounding box center [221, 62] width 73 height 16
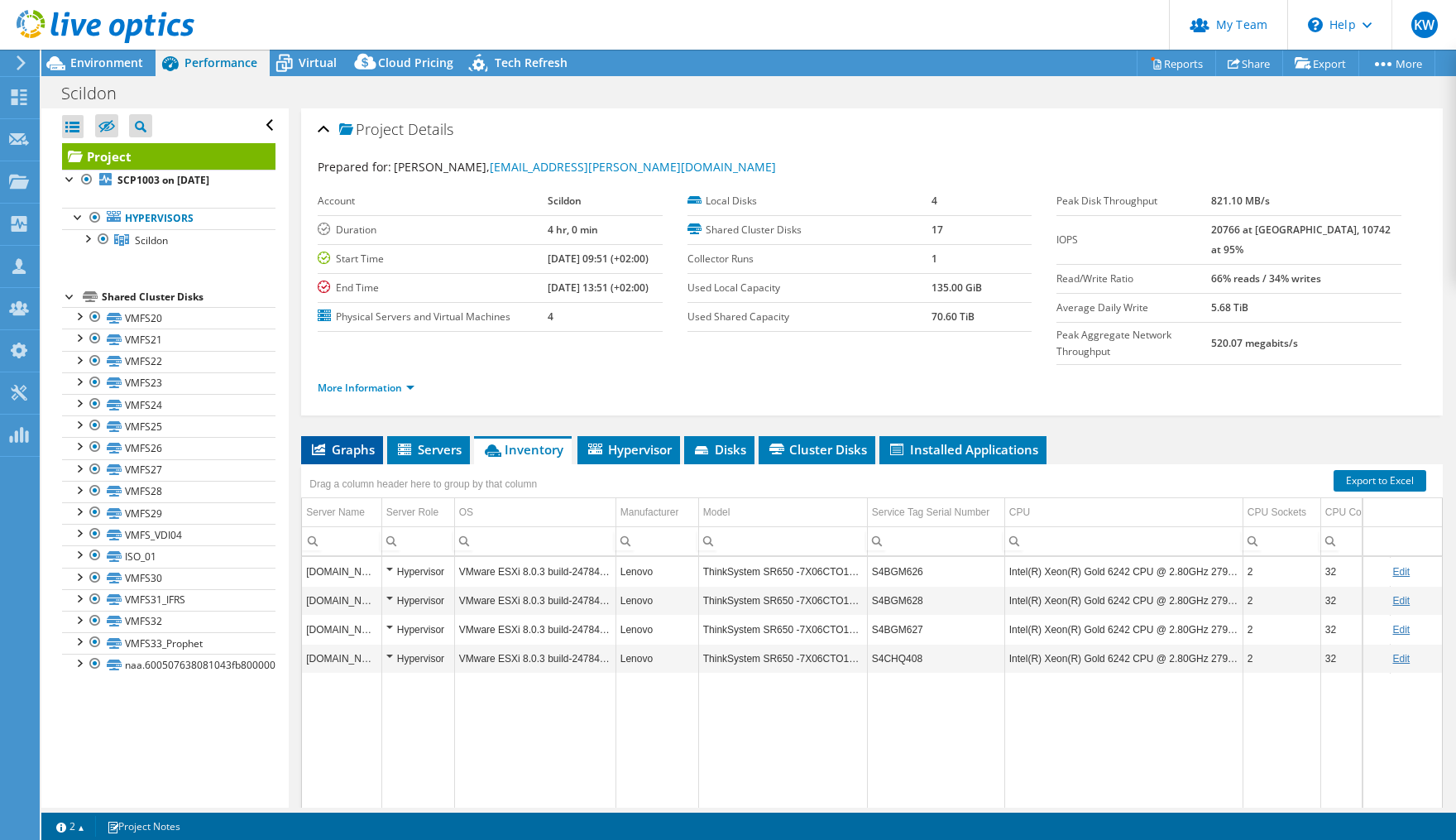
click at [361, 441] on span "Graphs" at bounding box center [342, 449] width 66 height 17
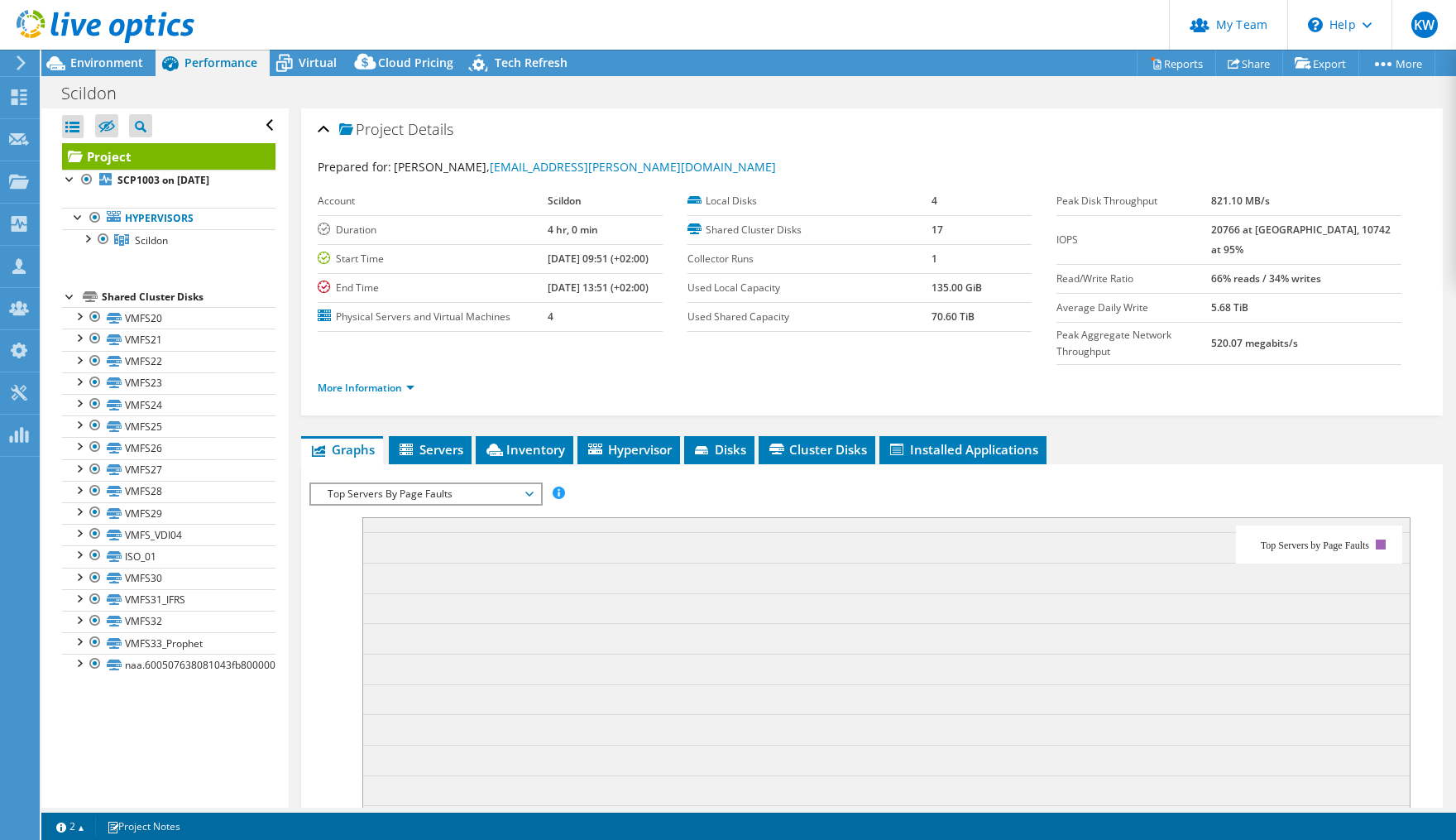
click at [526, 484] on span "Top Servers By Page Faults" at bounding box center [426, 493] width 213 height 20
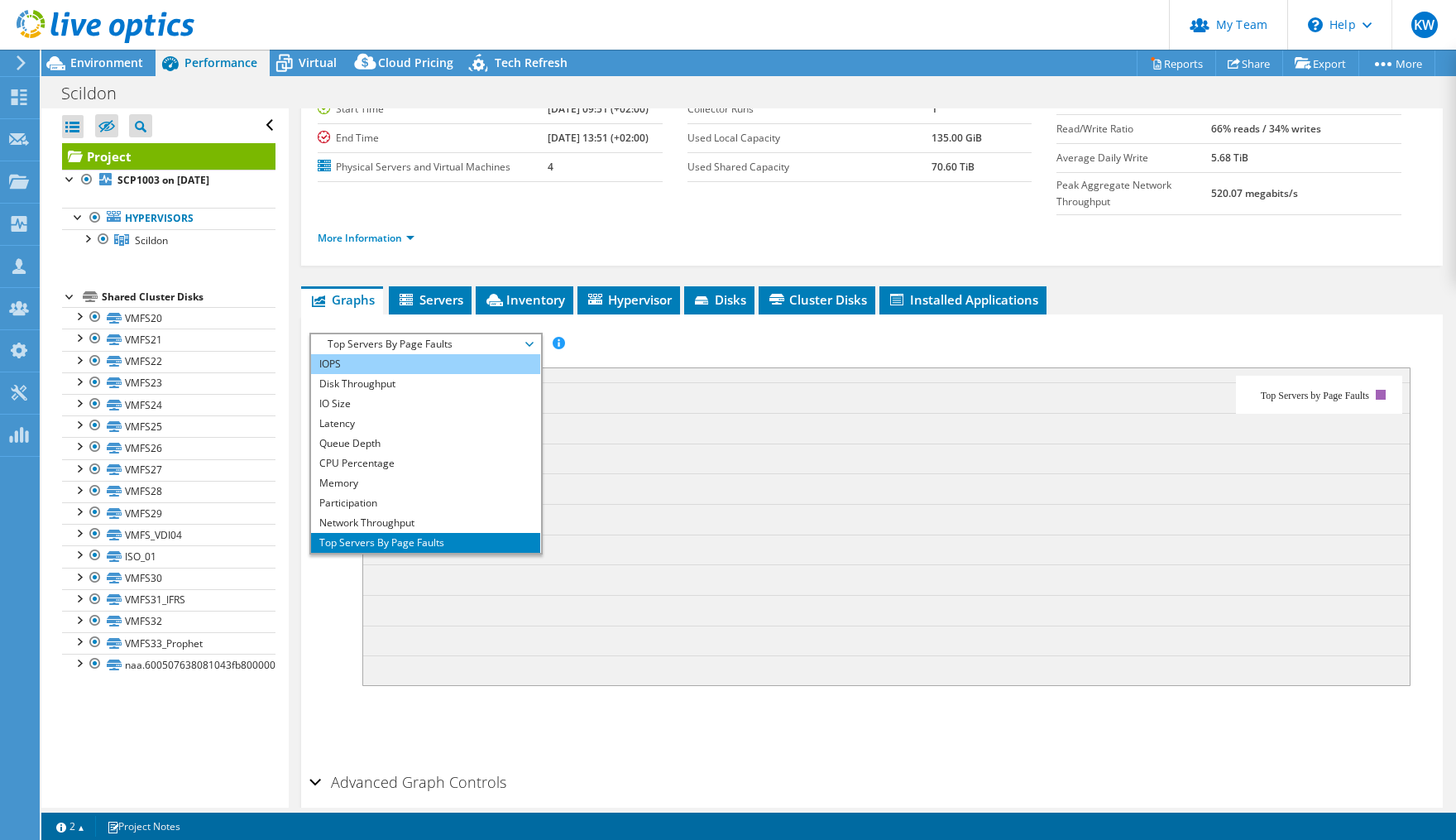
click at [401, 354] on li "IOPS" at bounding box center [426, 364] width 229 height 20
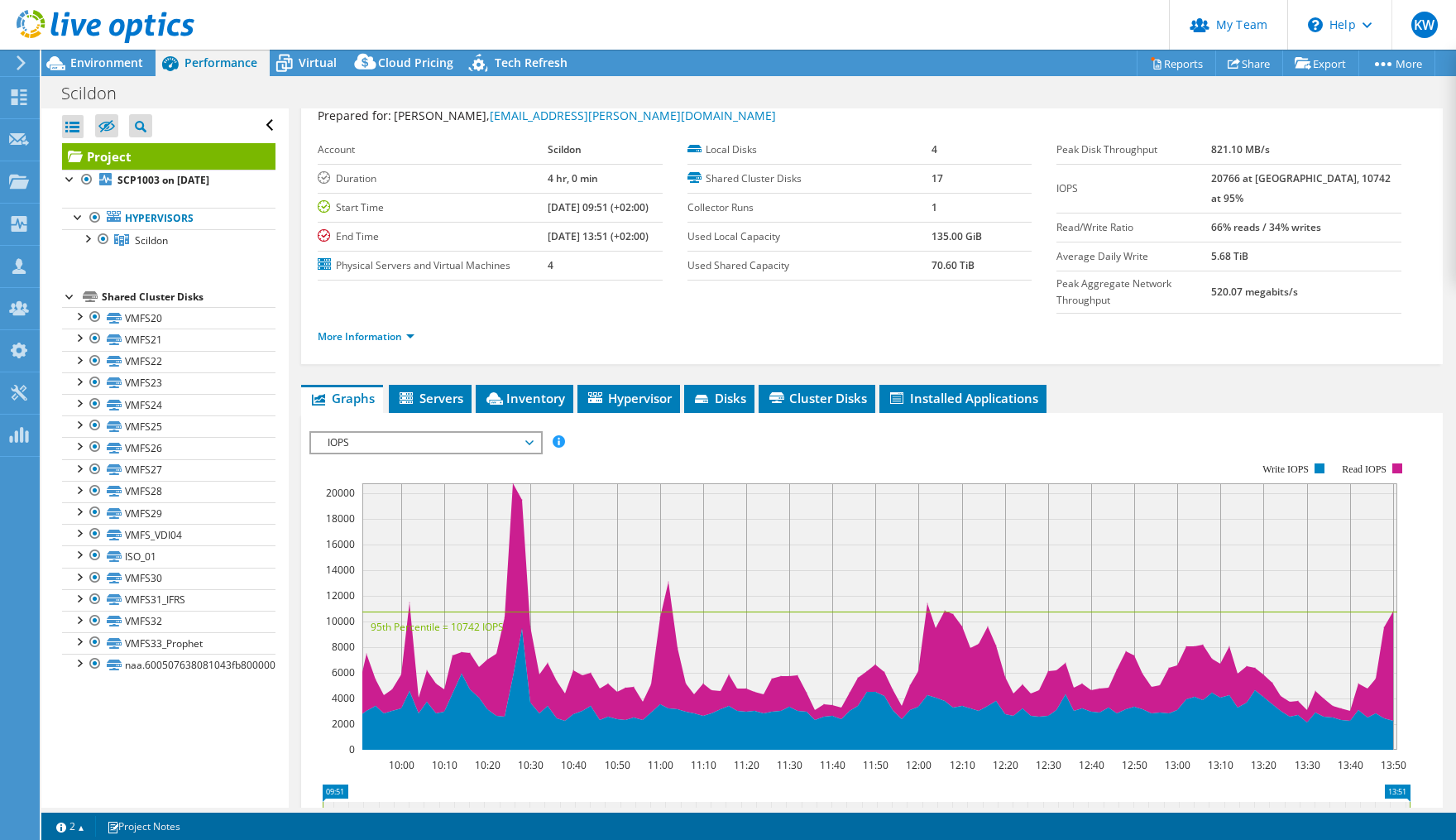
scroll to position [74, 0]
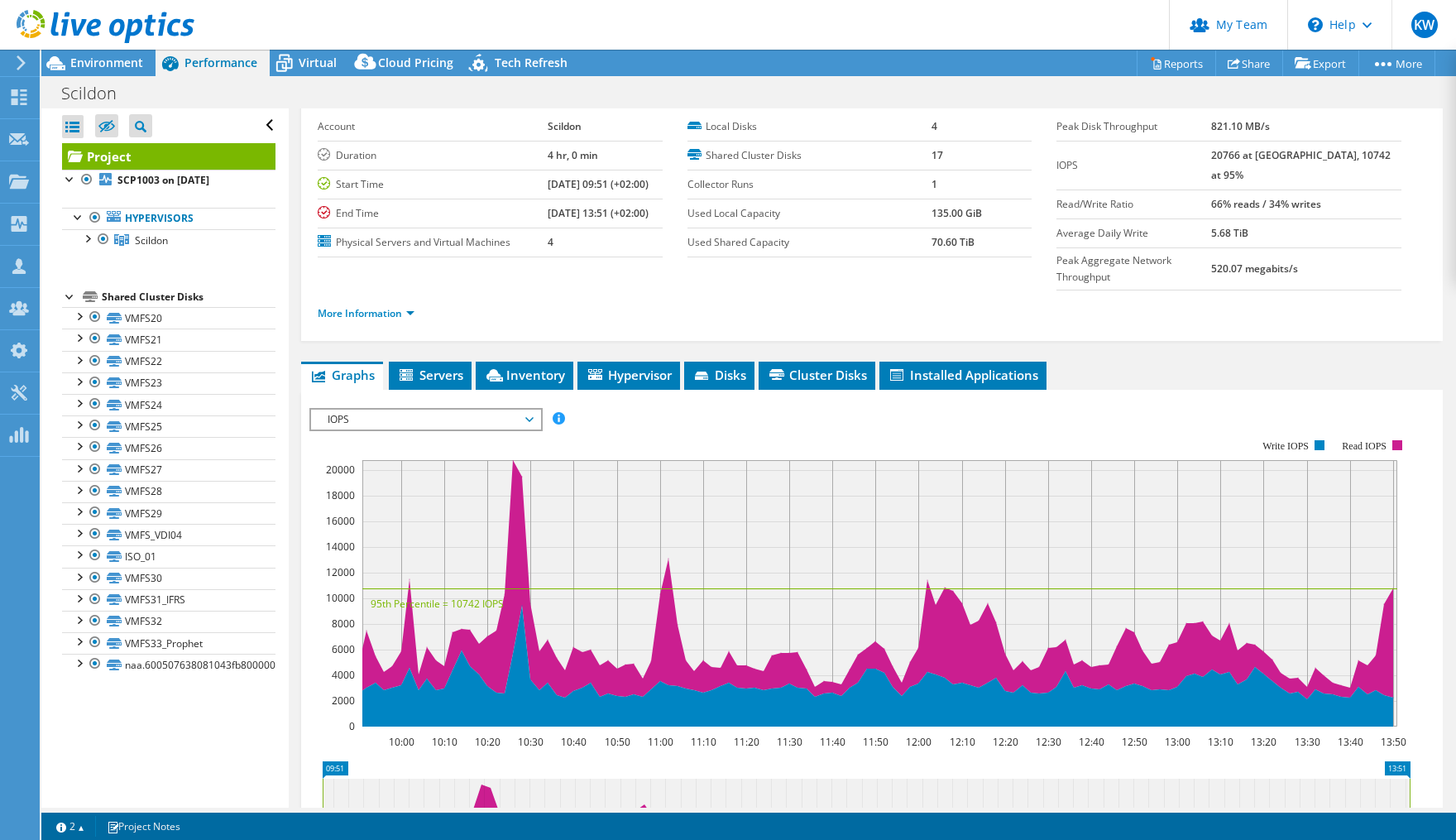
click at [529, 410] on span "IOPS" at bounding box center [426, 419] width 213 height 20
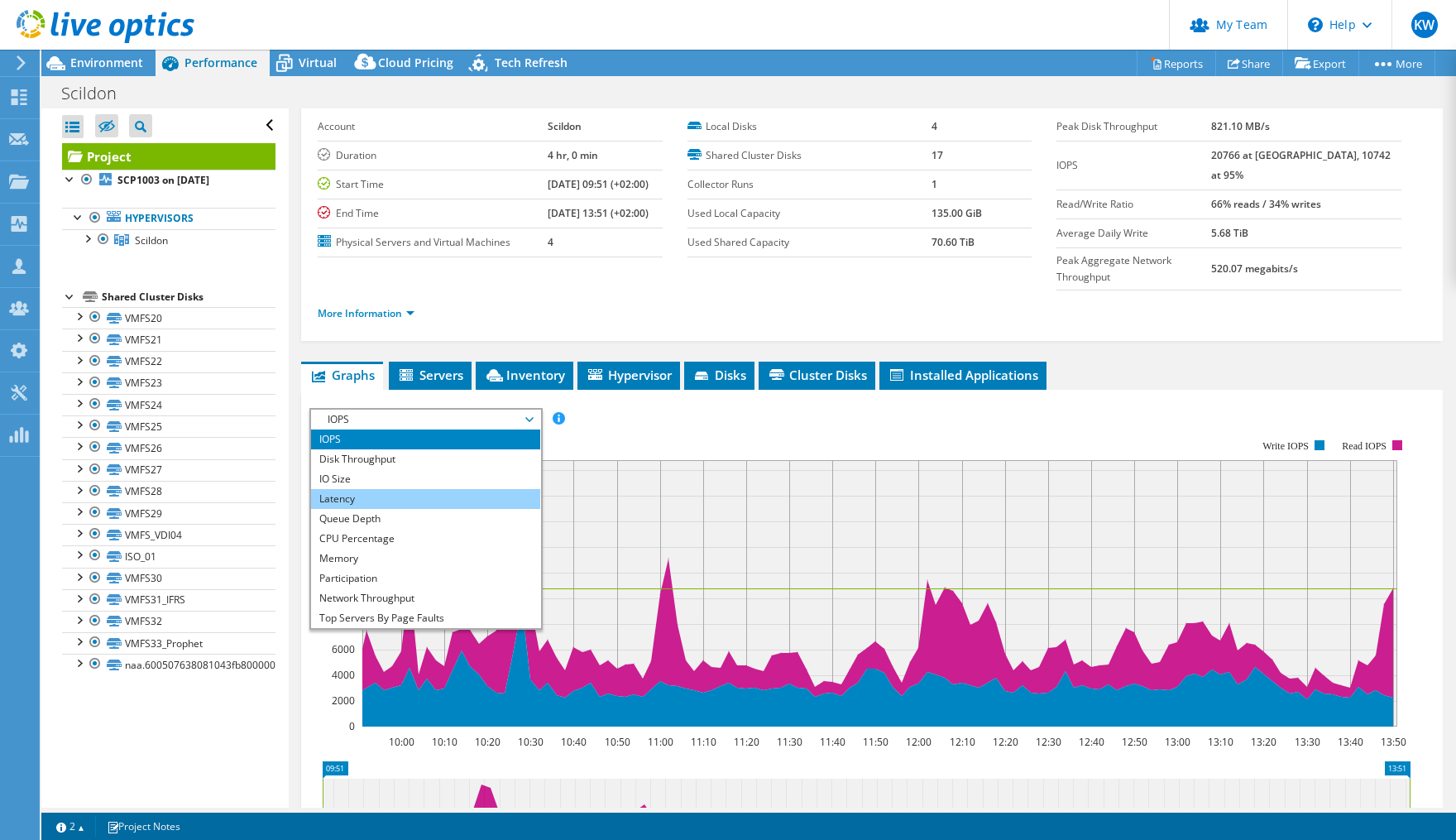
click at [479, 489] on li "Latency" at bounding box center [426, 499] width 229 height 20
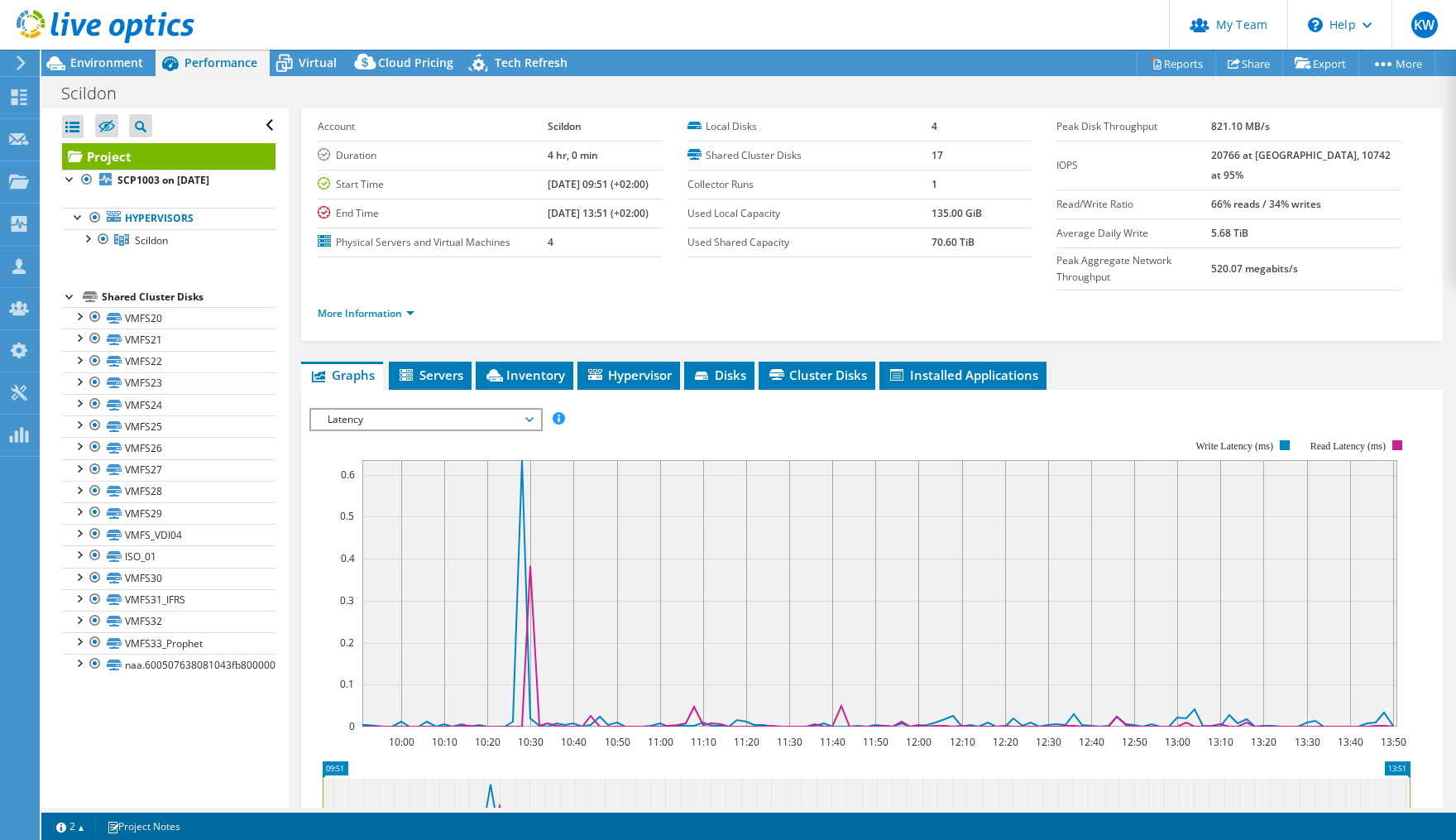
click at [531, 410] on span "Latency" at bounding box center [426, 419] width 213 height 20
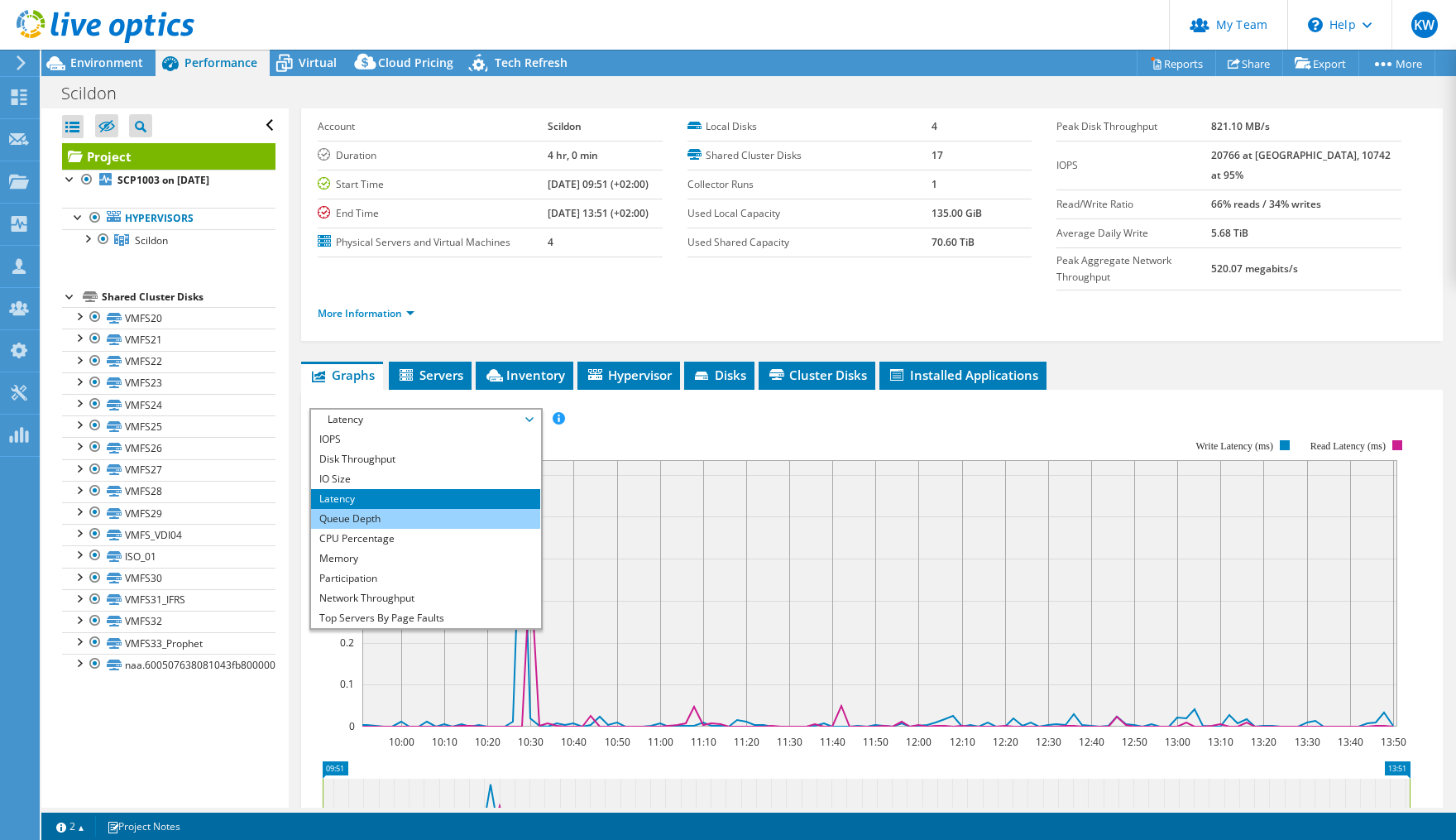
click at [469, 509] on li "Queue Depth" at bounding box center [426, 518] width 229 height 20
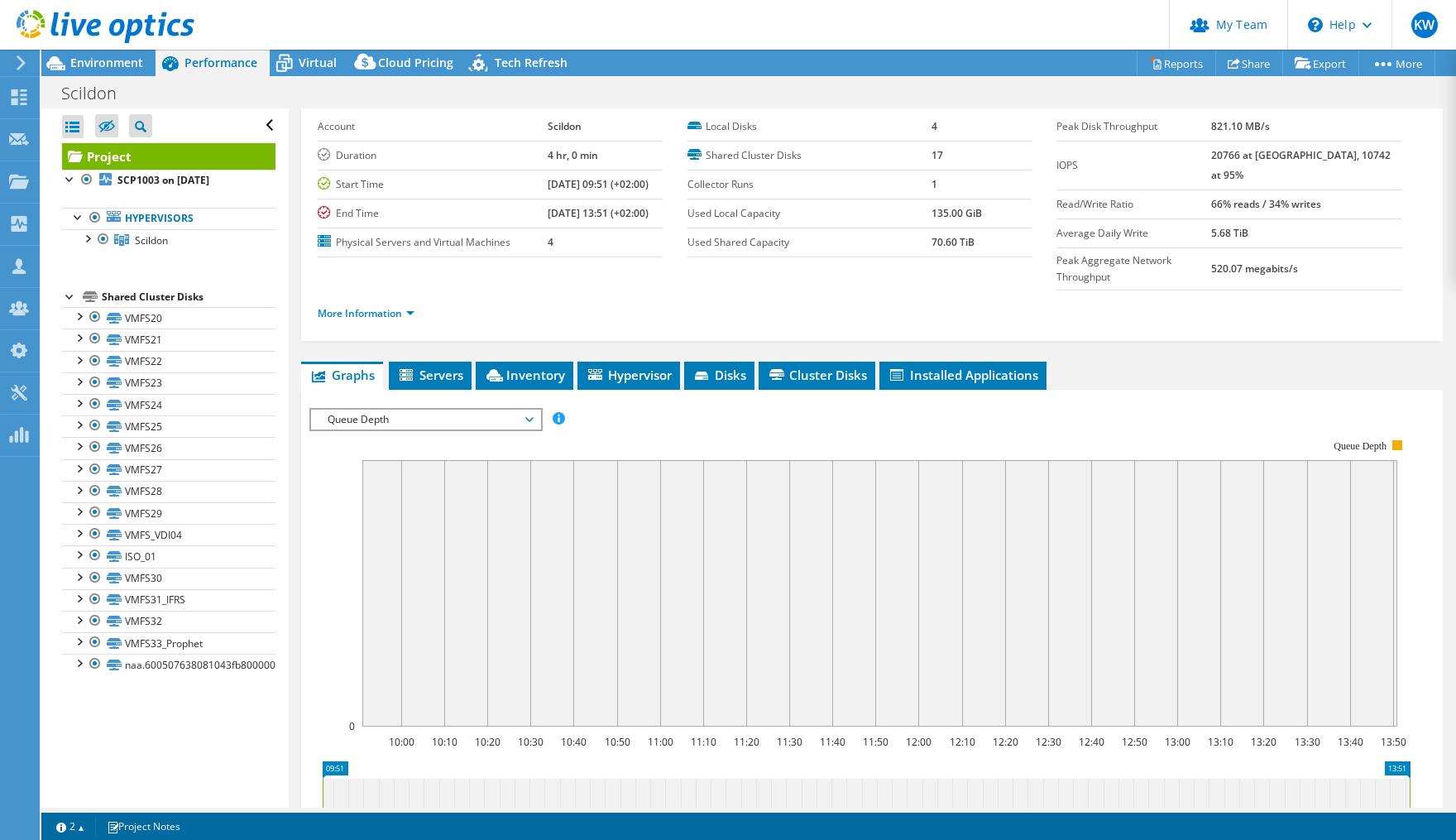
click at [533, 410] on span "Queue Depth" at bounding box center [426, 419] width 229 height 20
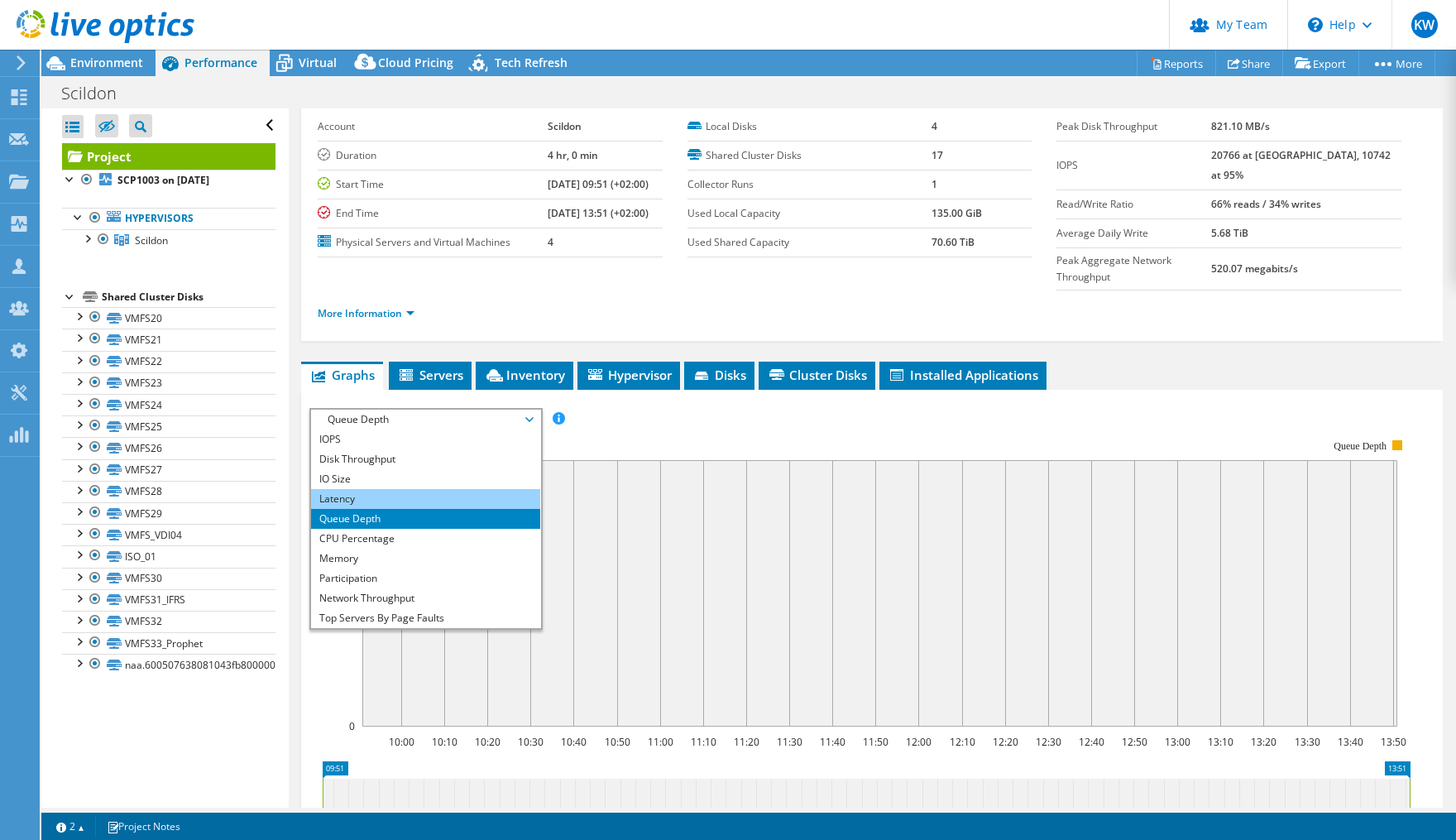
click at [478, 489] on li "Latency" at bounding box center [426, 499] width 229 height 20
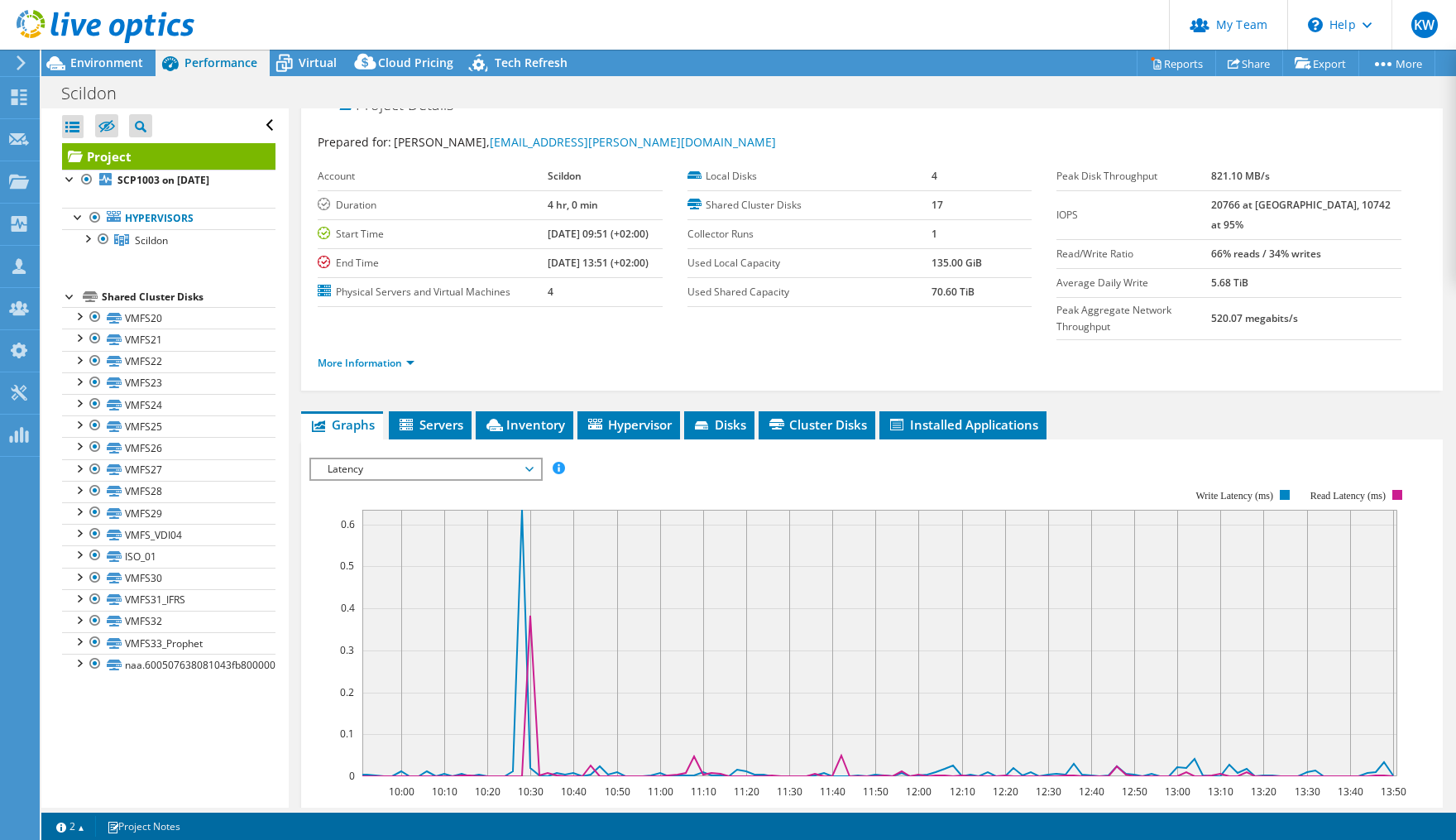
scroll to position [0, 0]
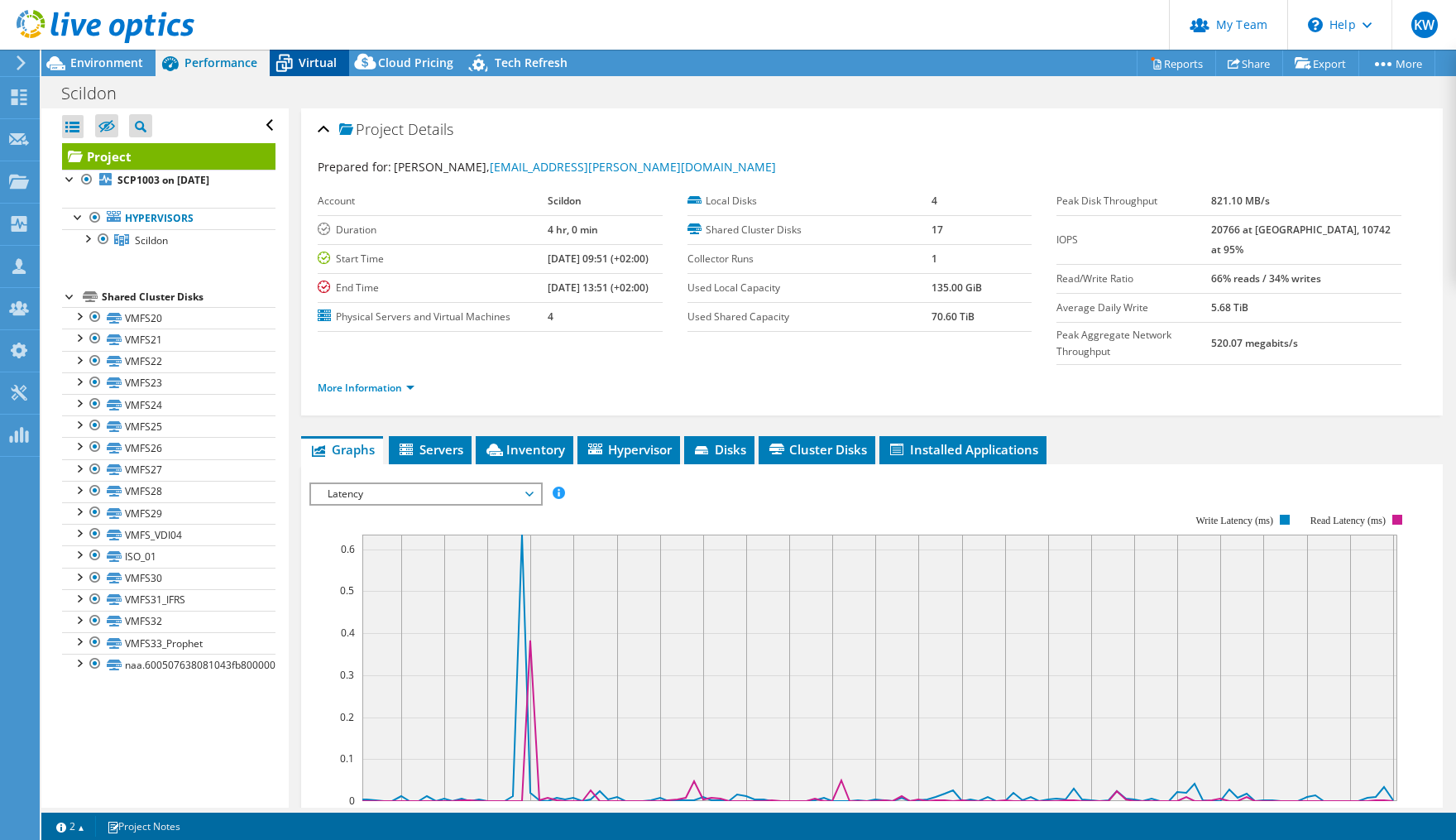
click at [310, 59] on span "Virtual" at bounding box center [318, 62] width 38 height 16
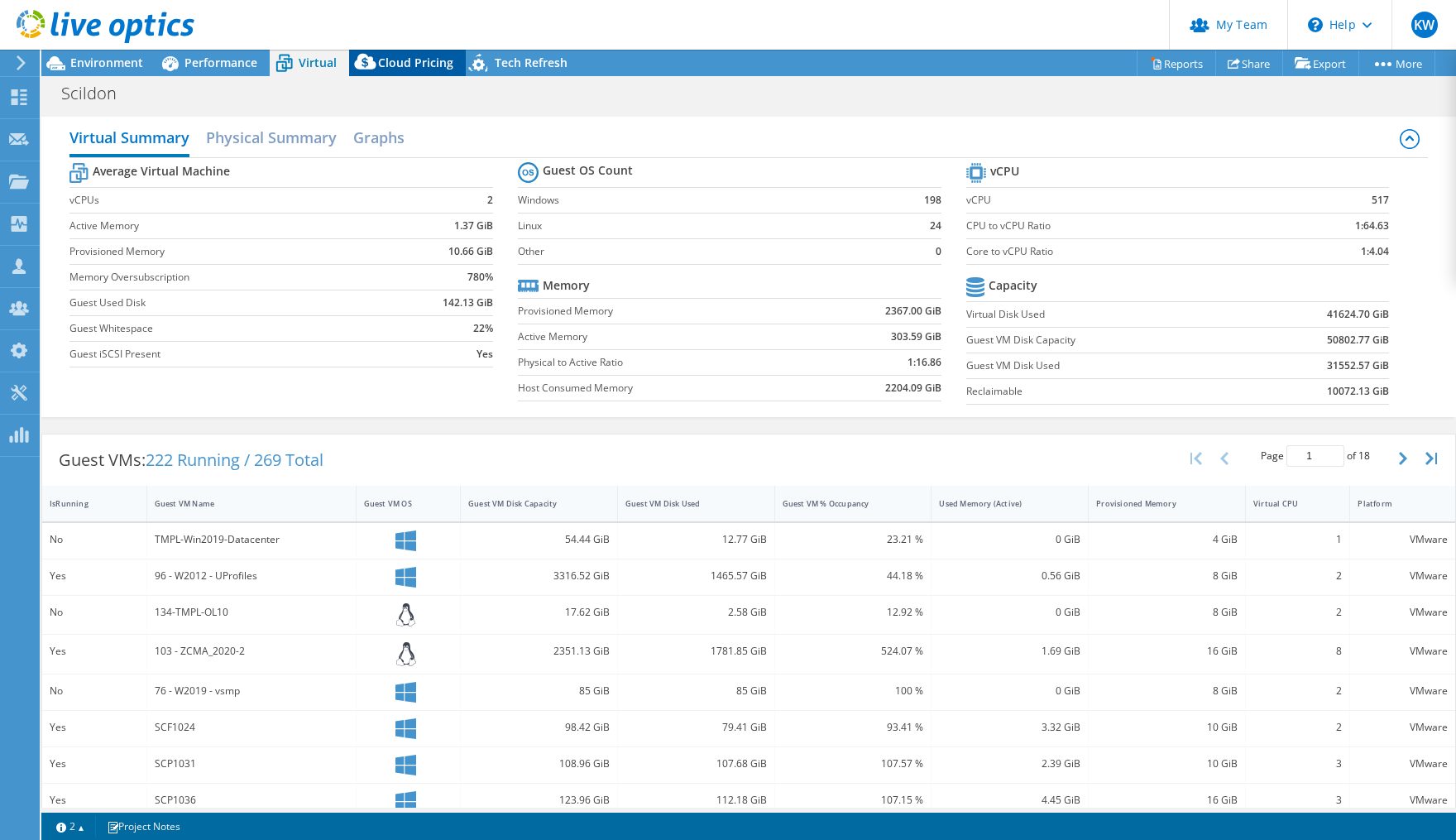
click at [423, 67] on span "Cloud Pricing" at bounding box center [415, 62] width 75 height 16
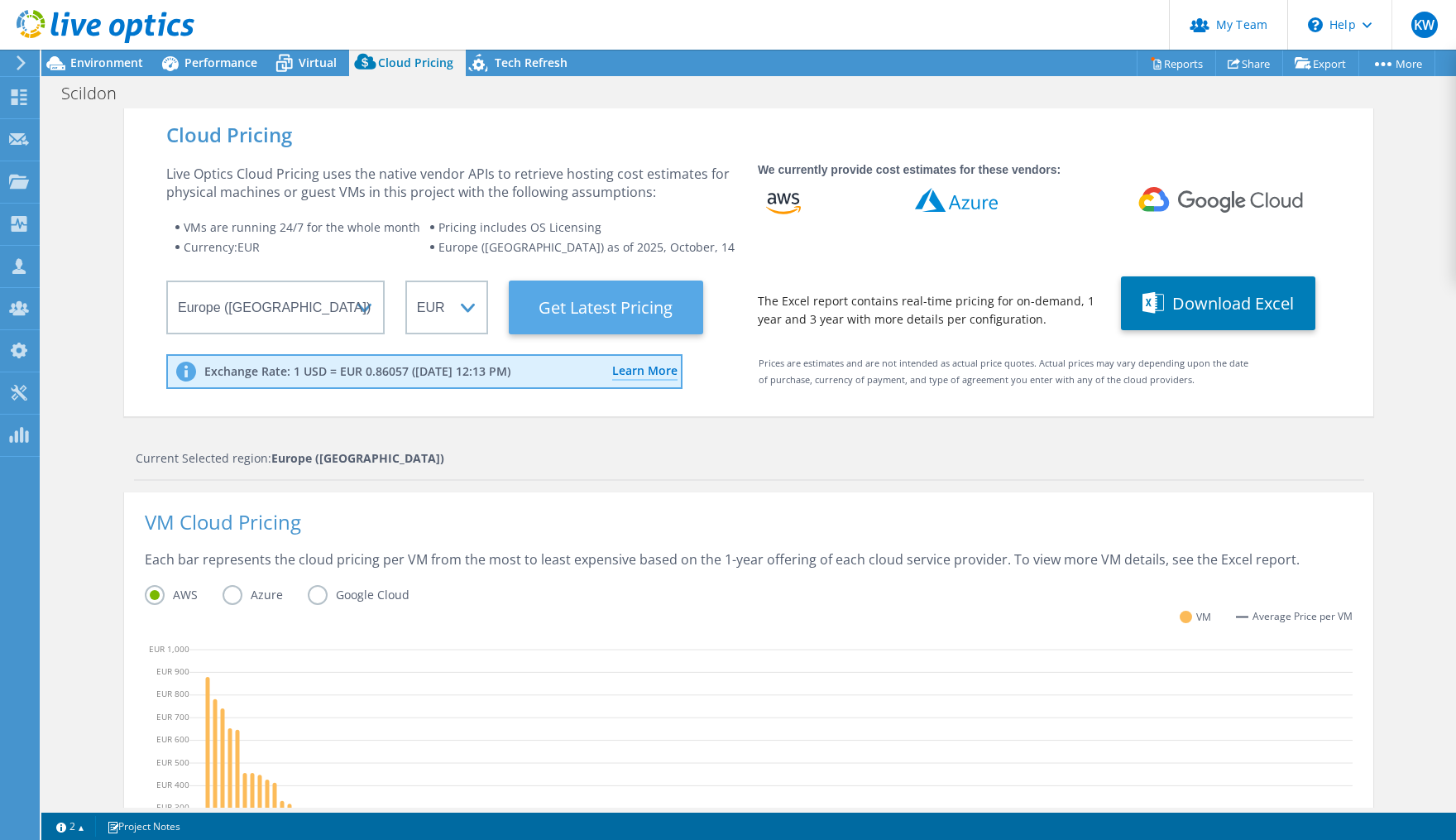
click at [583, 307] on Latest "Get Latest Pricing" at bounding box center [606, 307] width 194 height 53
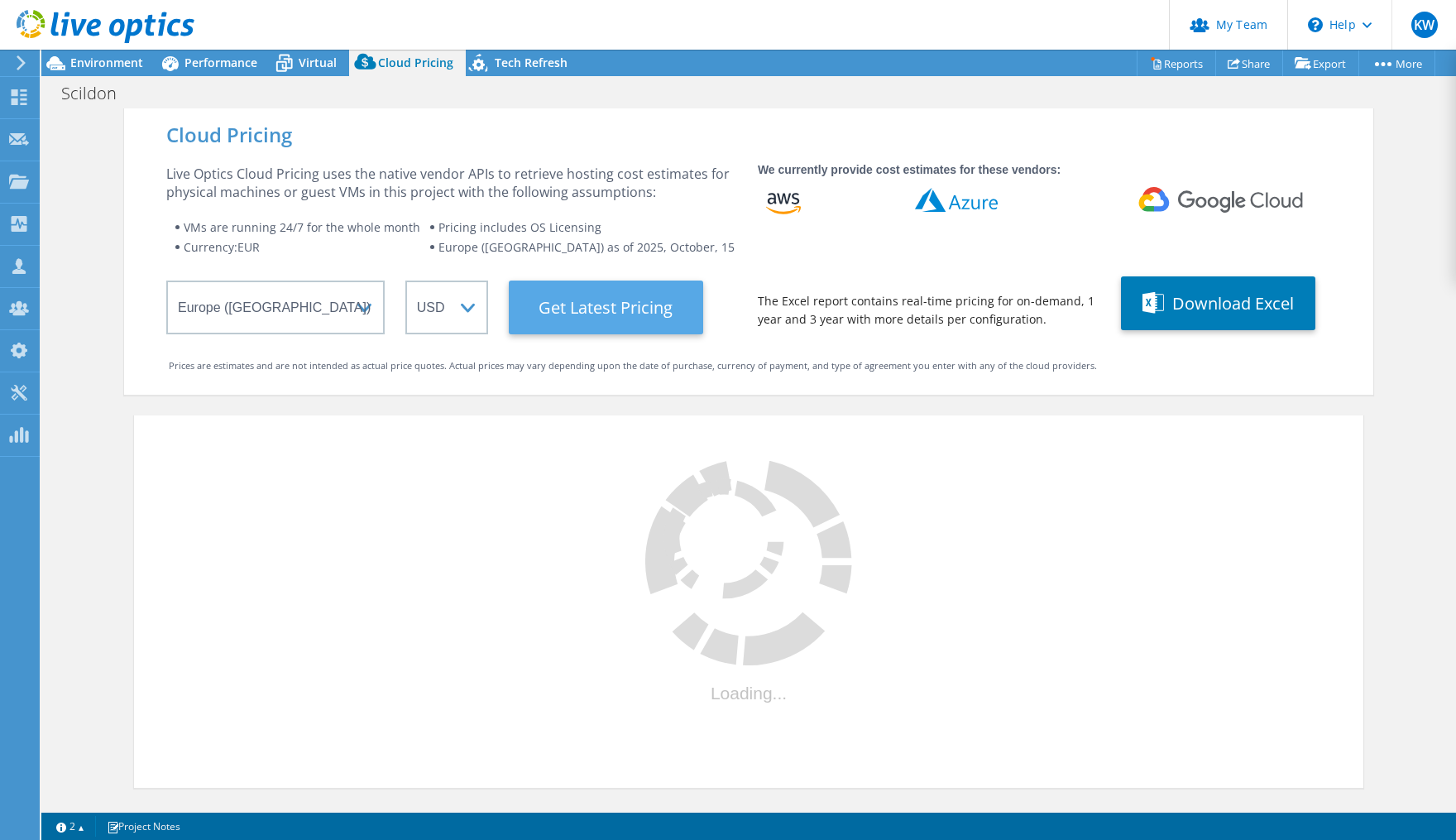
select select "EUR"
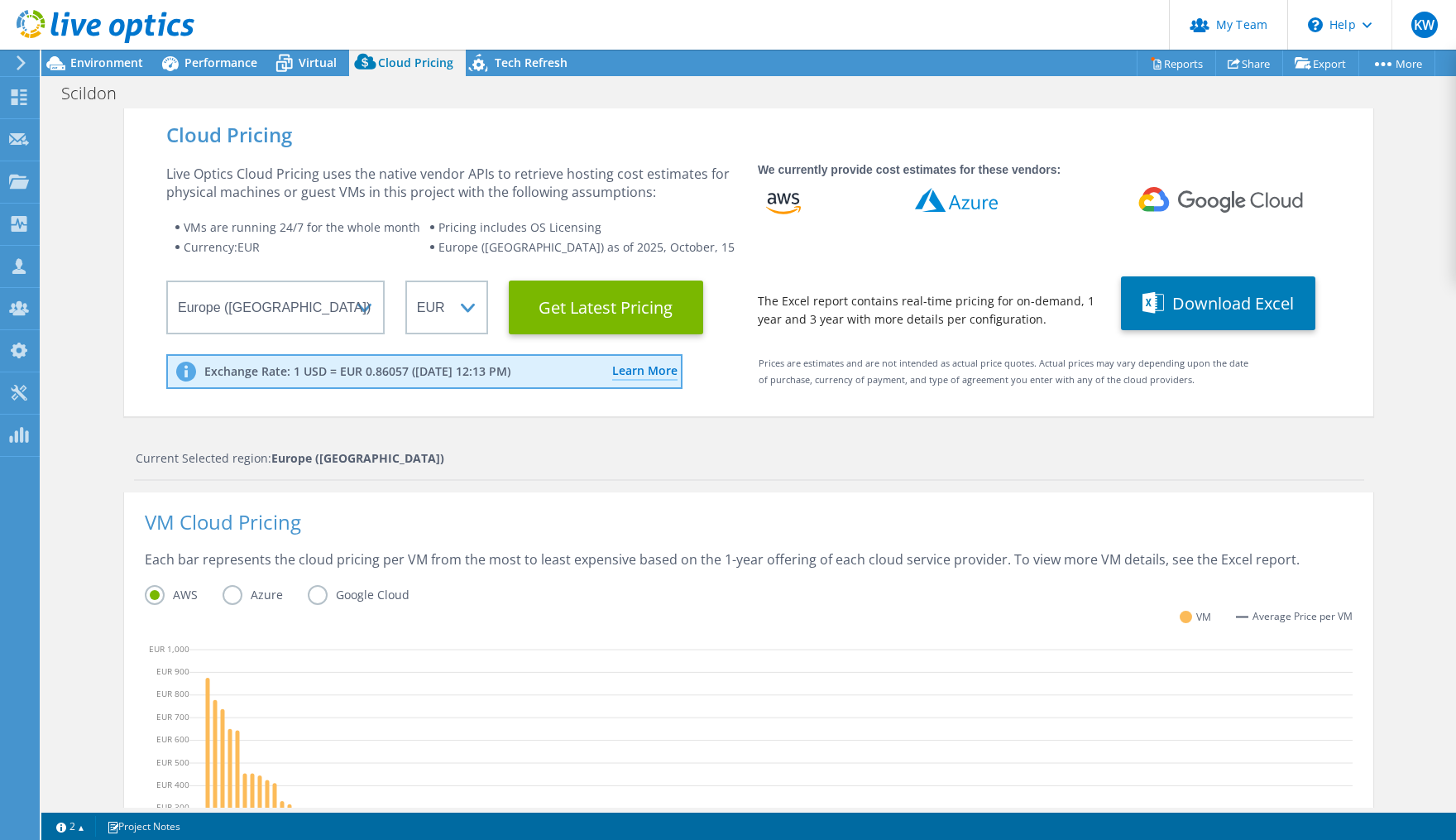
scroll to position [315, 0]
click at [638, 627] on div "VM Average Price per VM" at bounding box center [748, 625] width 1208 height 31
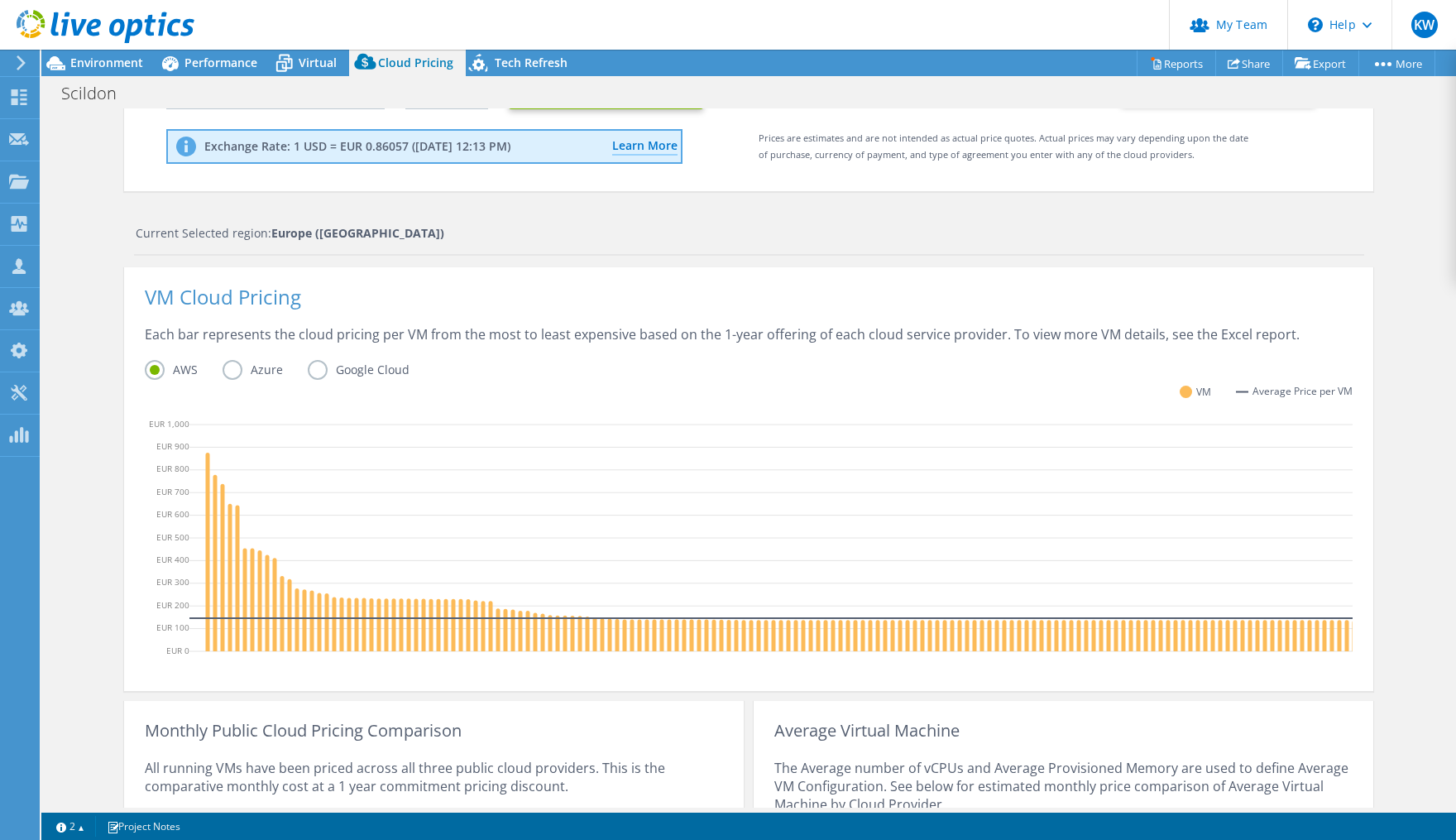
scroll to position [437, 0]
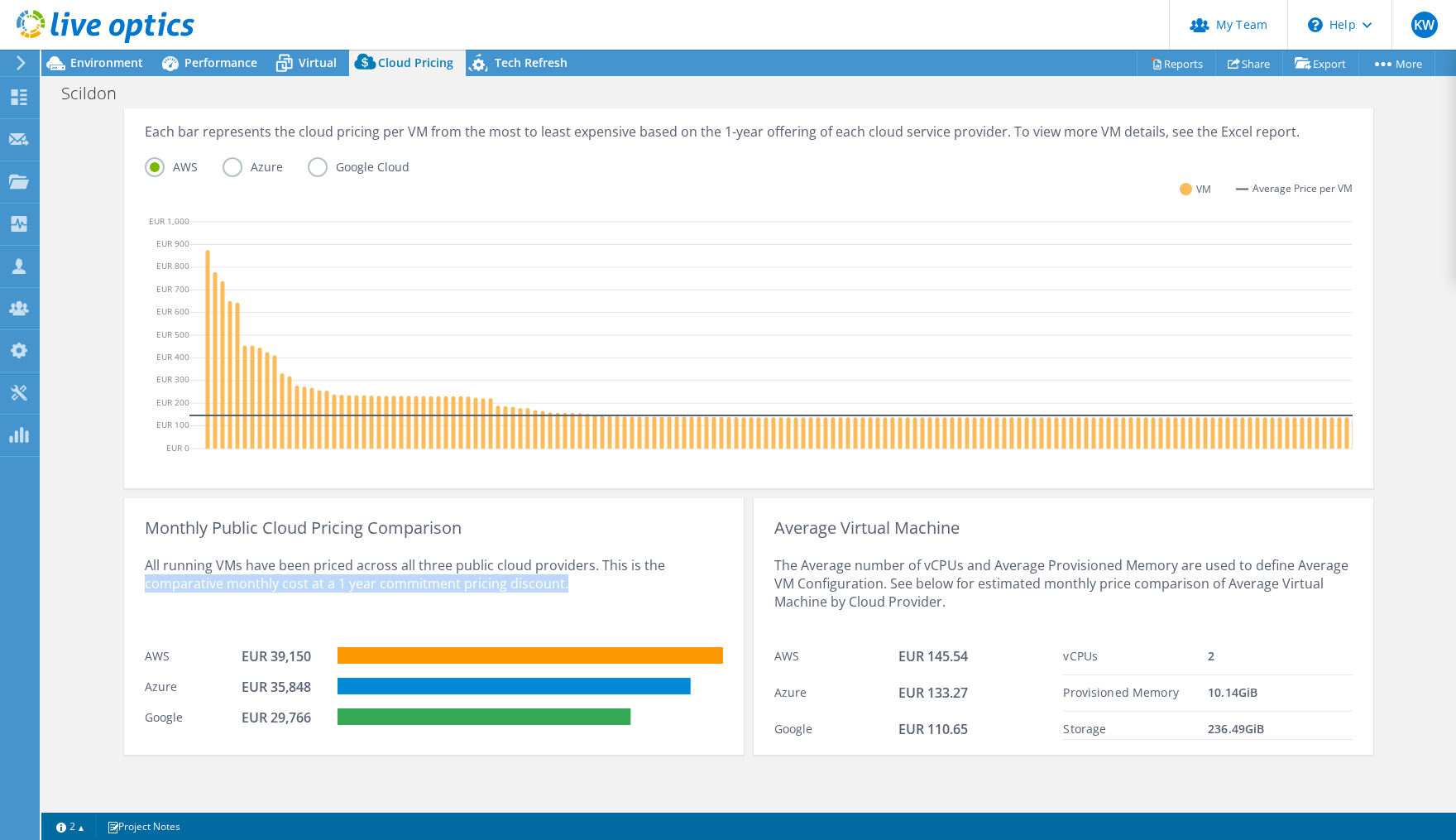
drag, startPoint x: 138, startPoint y: 583, endPoint x: 554, endPoint y: 593, distance: 416.1
click at [554, 593] on div "Monthly Public Cloud Pricing Comparison All running VMs have been priced across…" at bounding box center [433, 626] width 620 height 257
drag, startPoint x: 554, startPoint y: 593, endPoint x: 513, endPoint y: 617, distance: 47.5
click at [513, 617] on div "All running VMs have been priced across all three public cloud providers. This …" at bounding box center [433, 588] width 578 height 102
click at [242, 63] on span "Performance" at bounding box center [221, 62] width 73 height 16
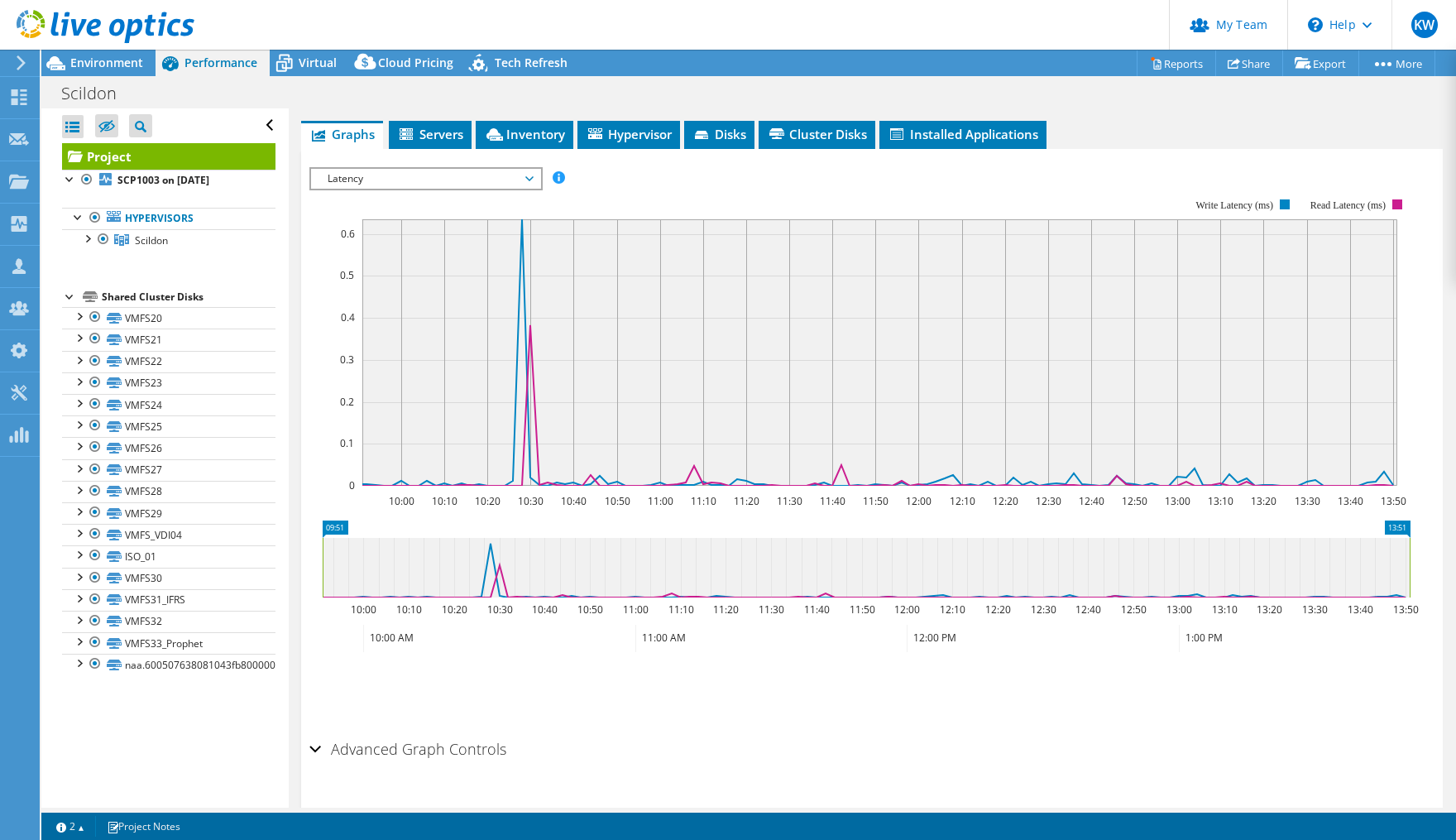
scroll to position [0, 0]
click at [523, 169] on span "Latency" at bounding box center [426, 178] width 213 height 20
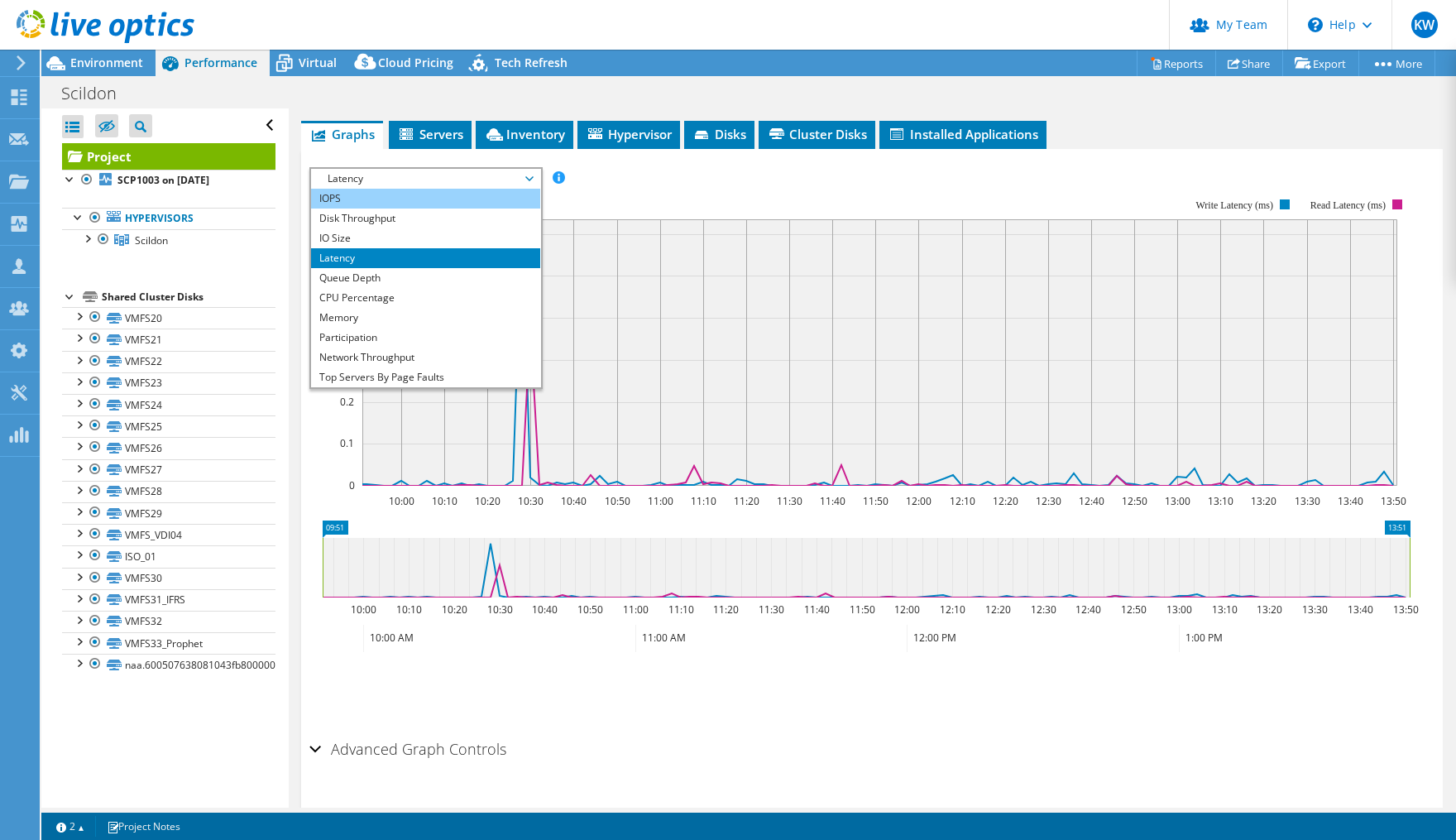
click at [437, 188] on li "IOPS" at bounding box center [426, 198] width 229 height 20
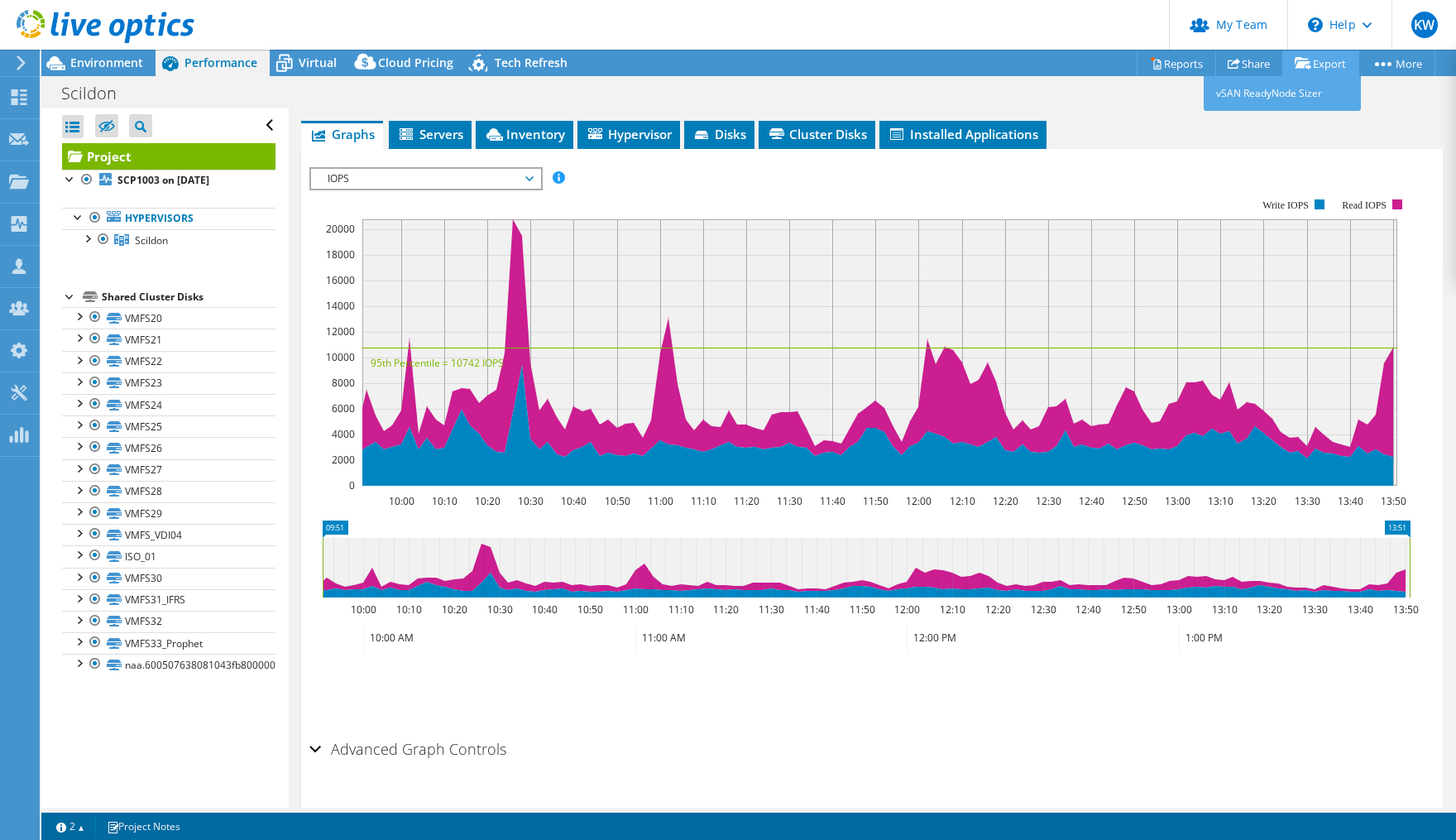
click at [1221, 60] on link "Export" at bounding box center [1321, 63] width 77 height 25
click at [1181, 67] on link "Reports" at bounding box center [1177, 63] width 80 height 25
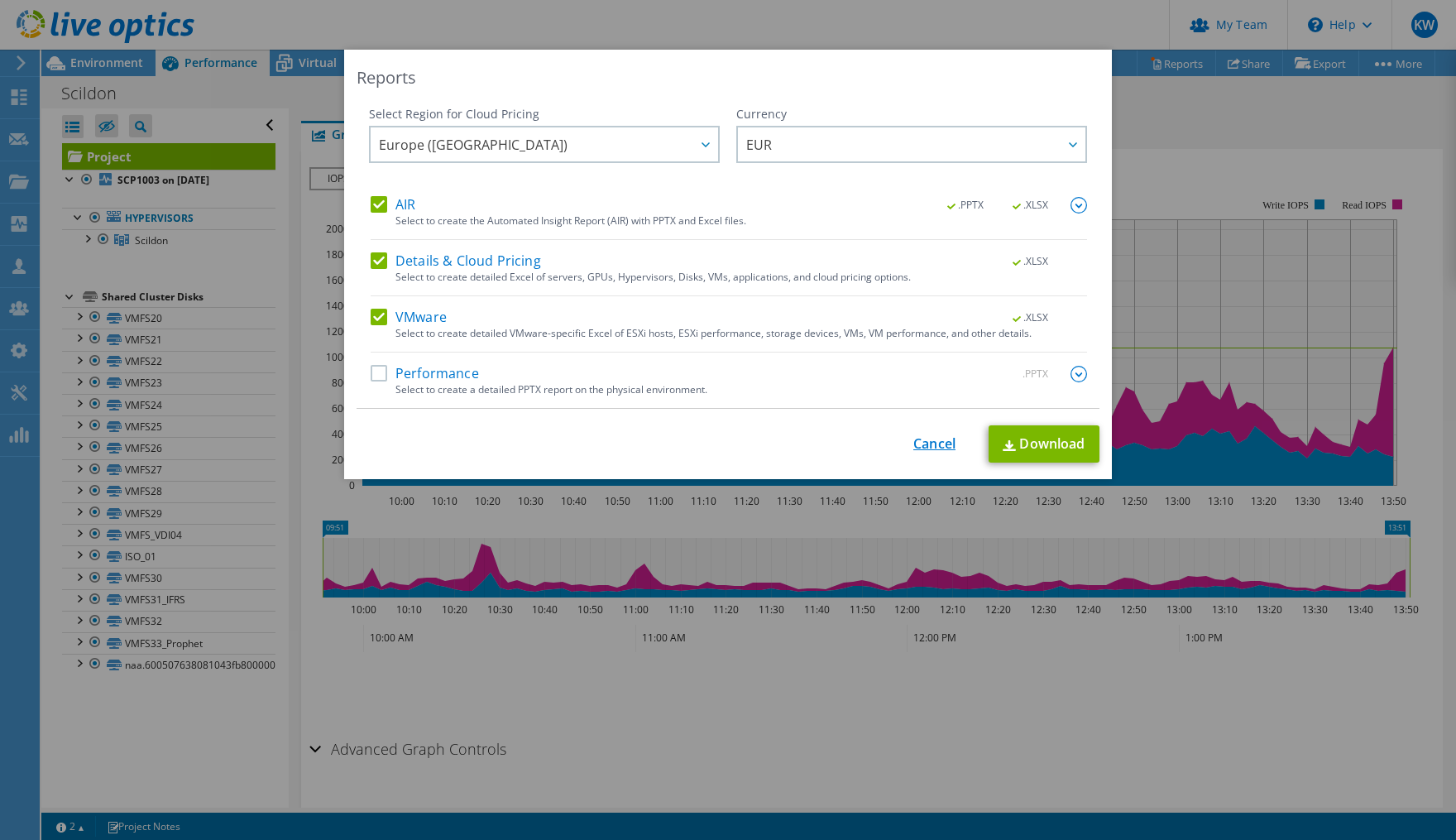
click at [923, 442] on link "Cancel" at bounding box center [934, 444] width 42 height 16
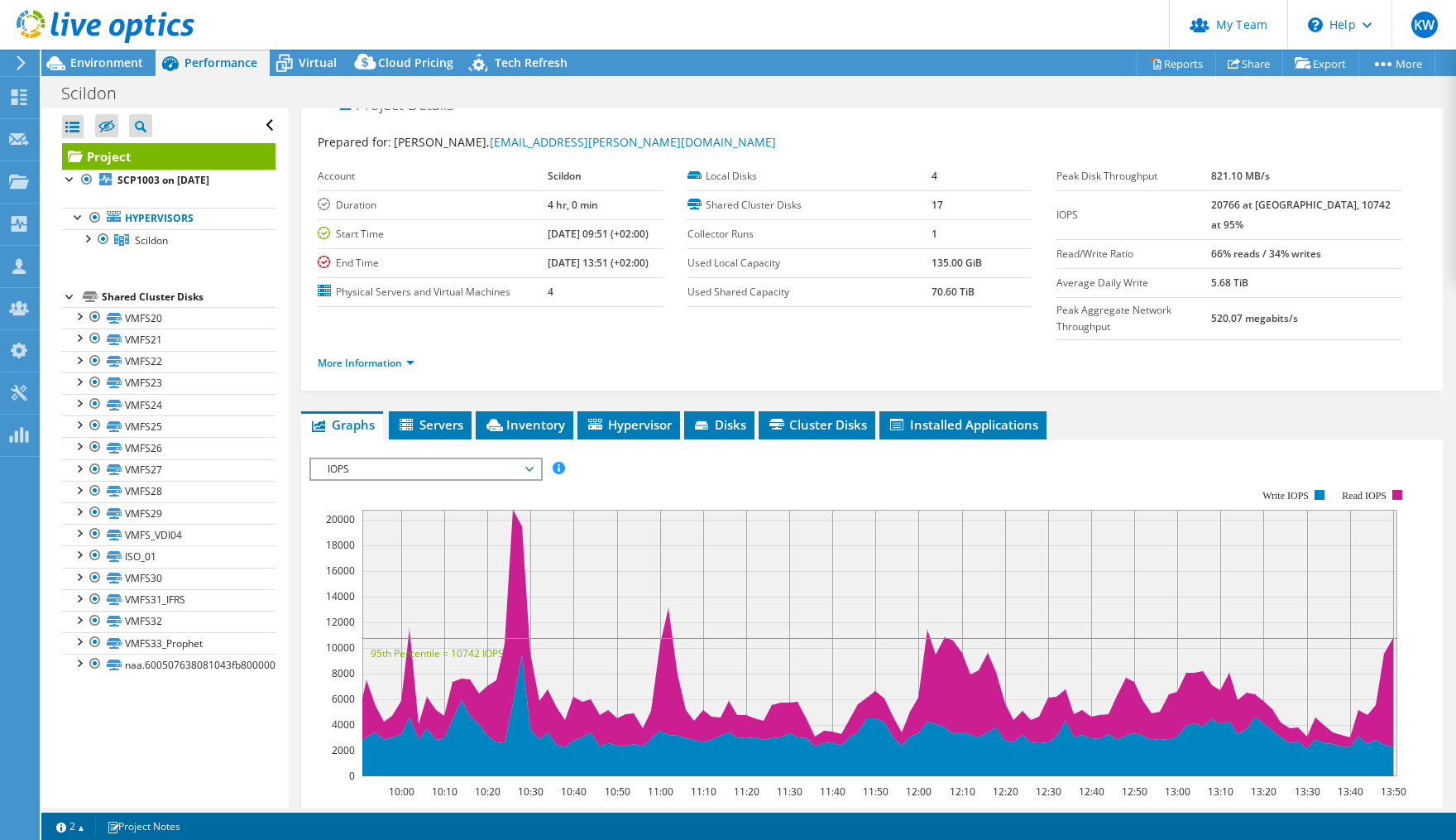
scroll to position [15, 0]
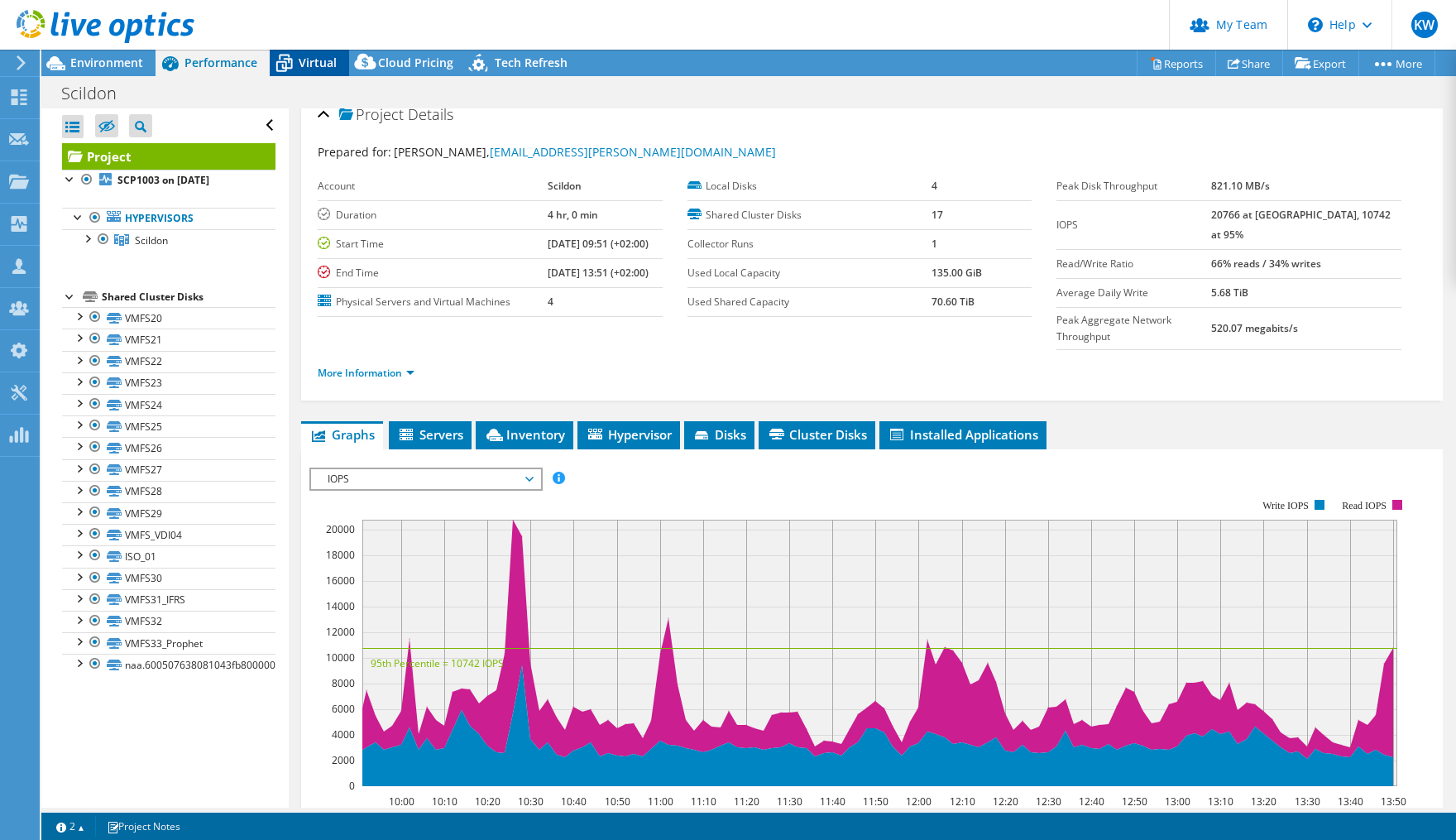
click at [320, 58] on span "Virtual" at bounding box center [318, 62] width 38 height 16
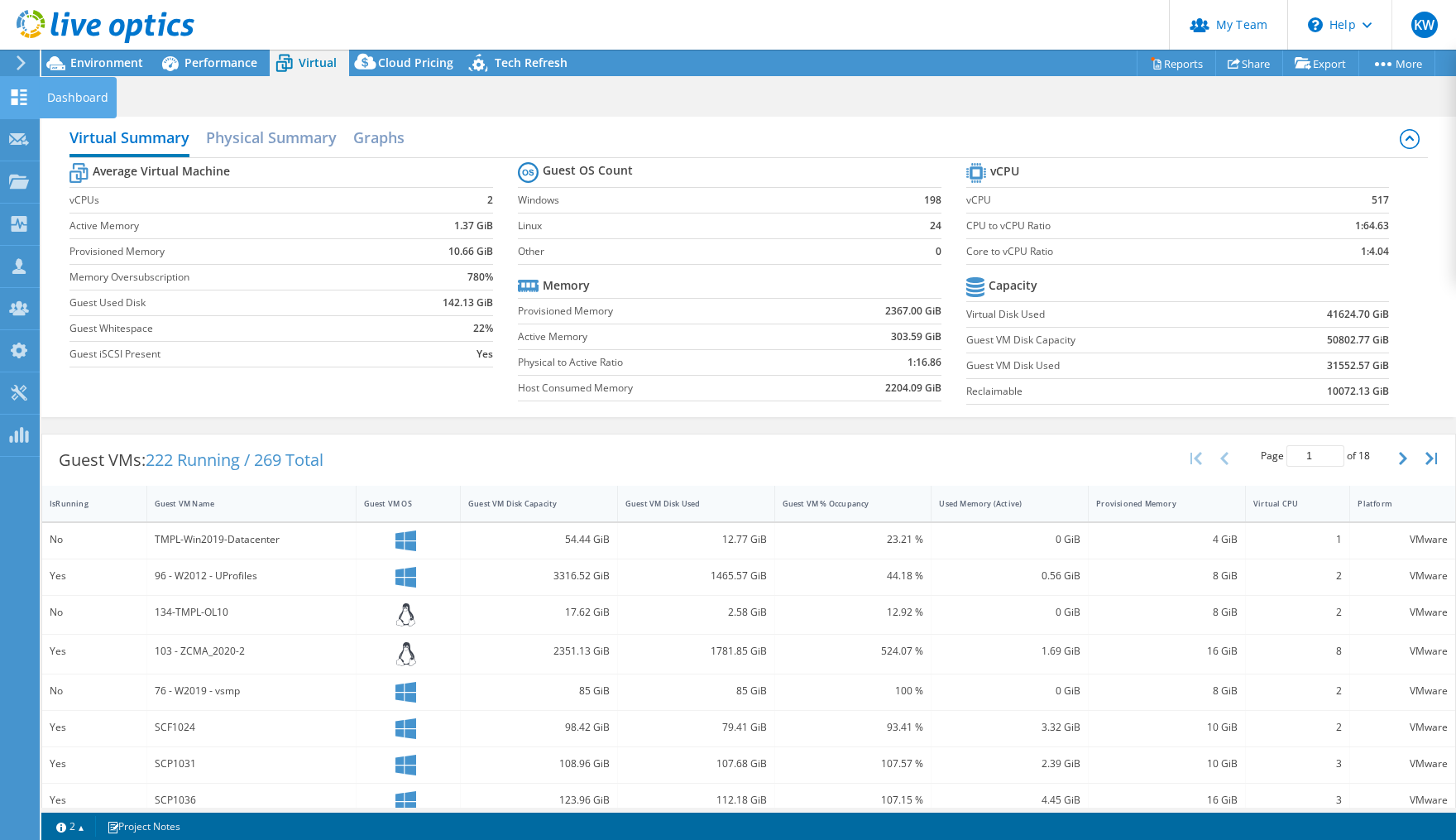
click at [17, 97] on icon at bounding box center [19, 97] width 20 height 16
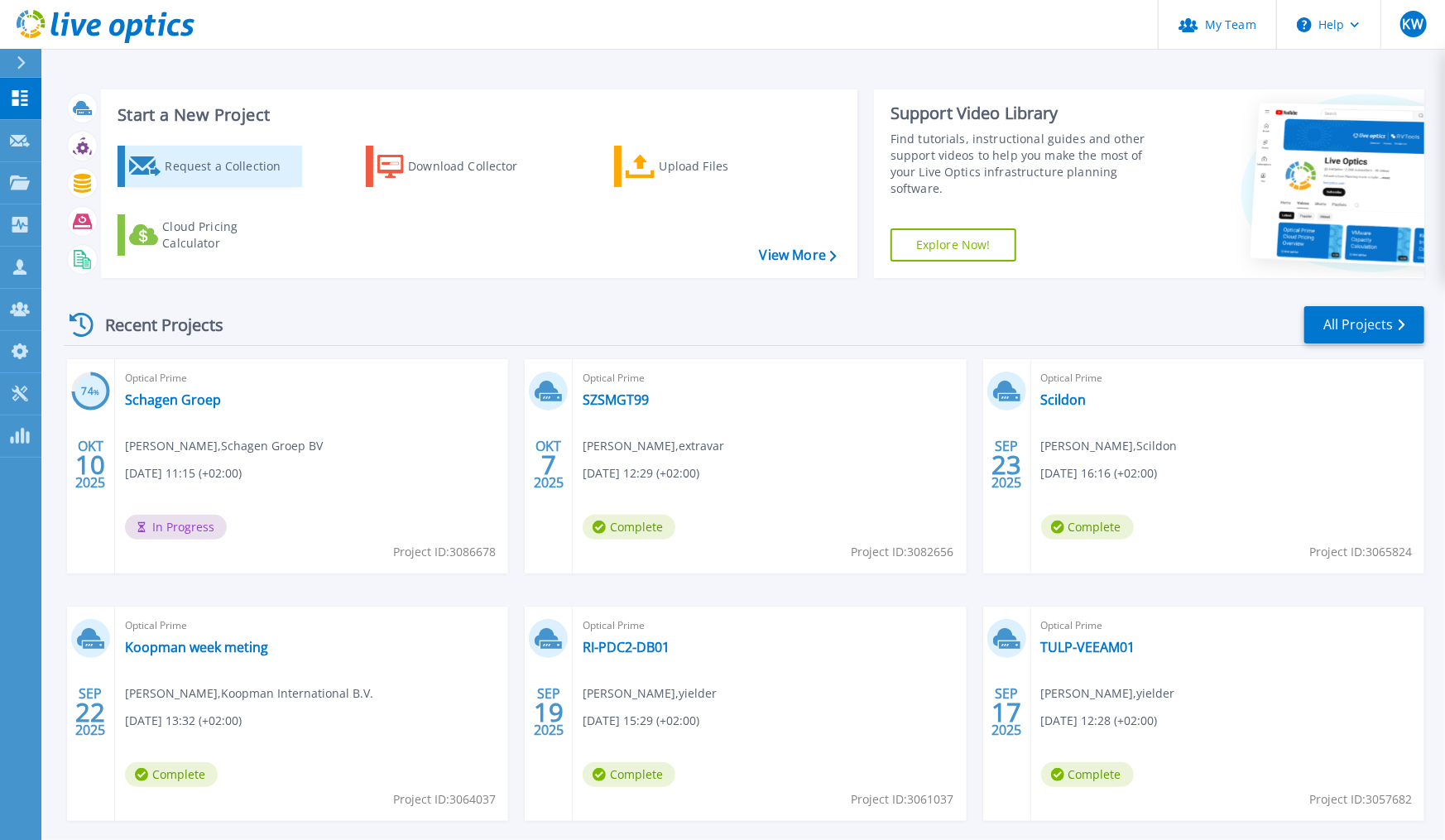
click at [257, 167] on div "Request a Collection" at bounding box center [231, 166] width 132 height 33
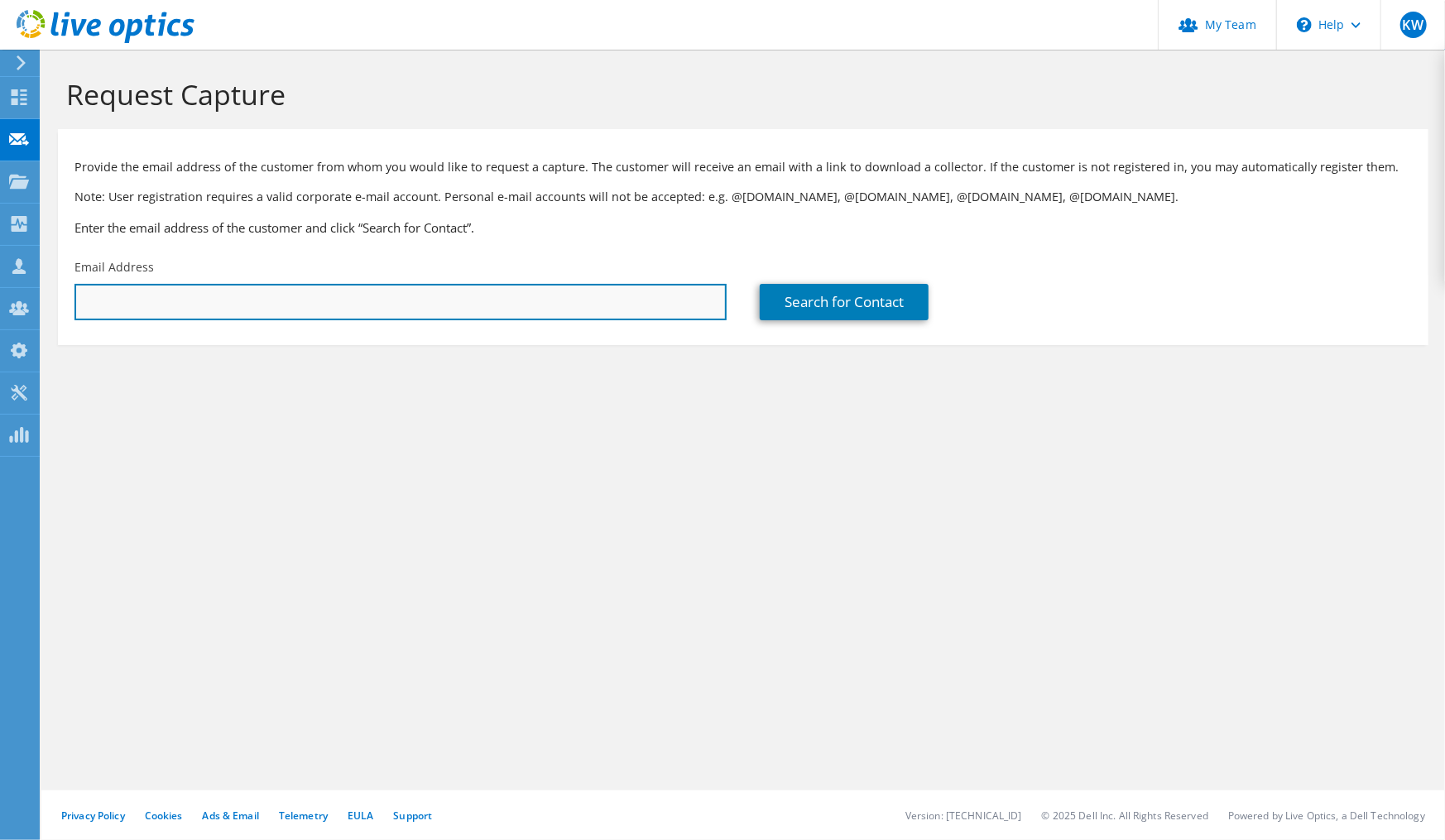
click at [197, 312] on input "text" at bounding box center [400, 302] width 653 height 37
type input "[EMAIL_ADDRESS][PERSON_NAME][DOMAIN_NAME]"
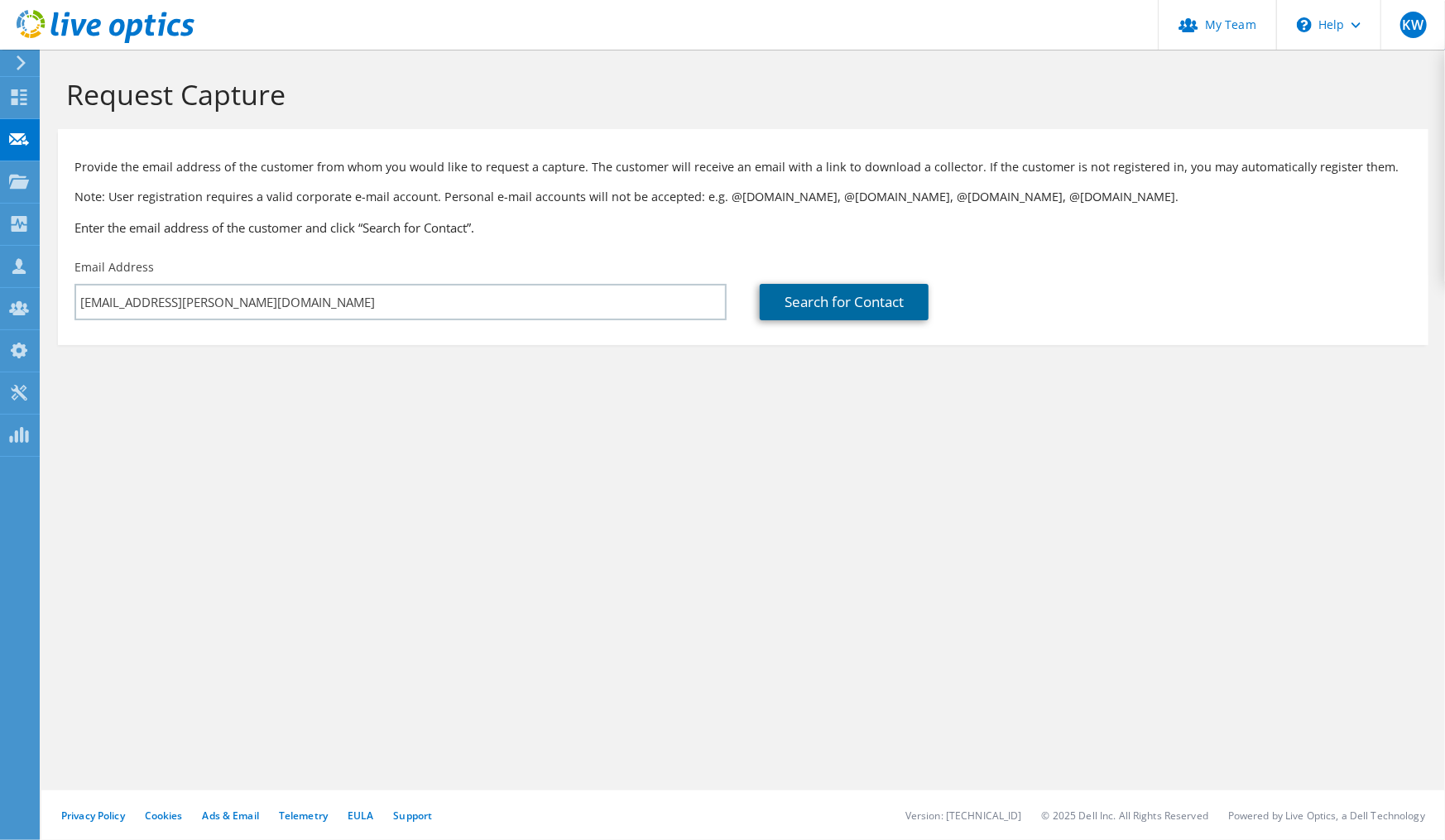
click at [778, 305] on link "Search for Contact" at bounding box center [844, 302] width 169 height 37
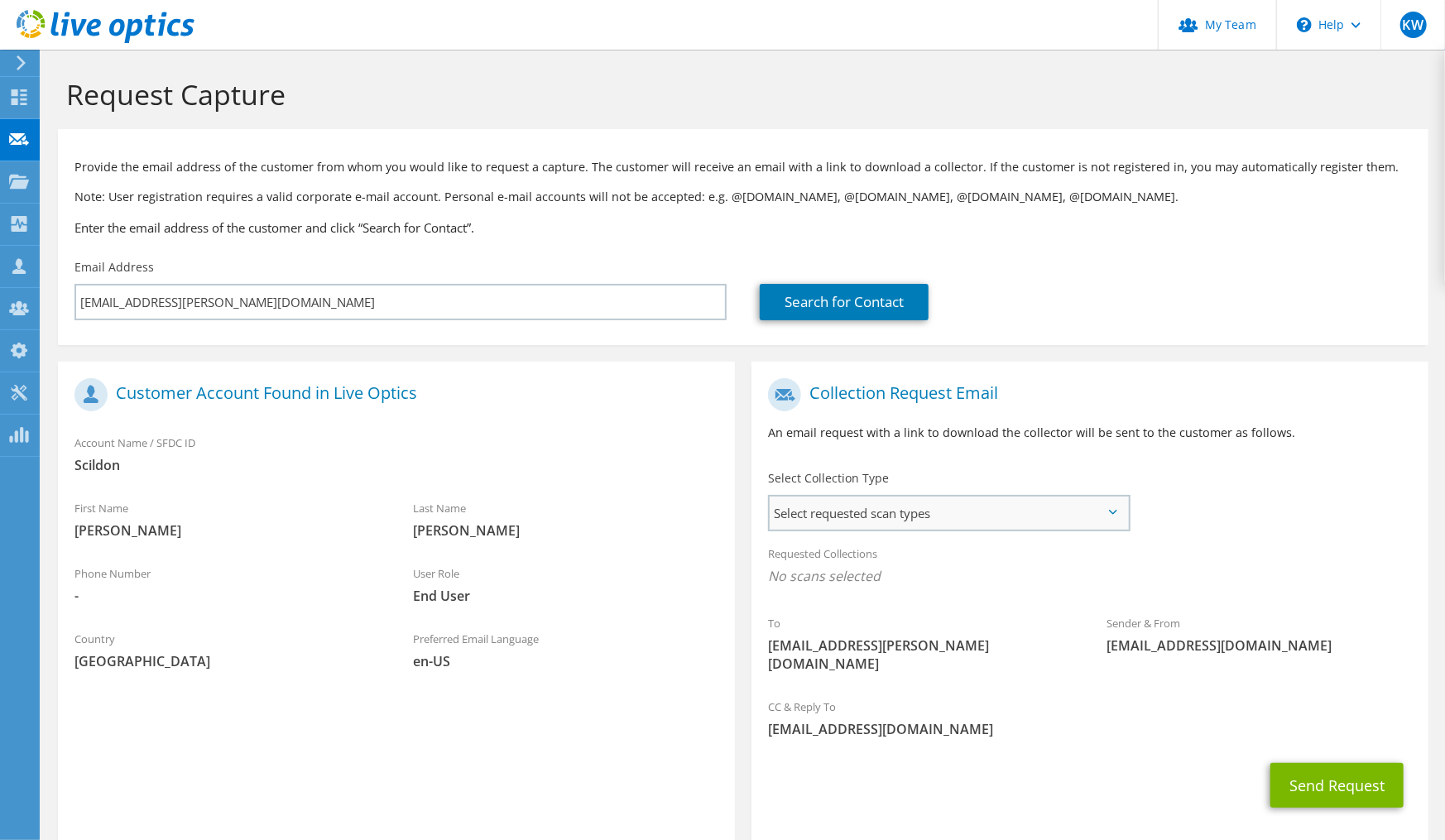
click at [956, 520] on span "Select requested scan types" at bounding box center [949, 513] width 358 height 33
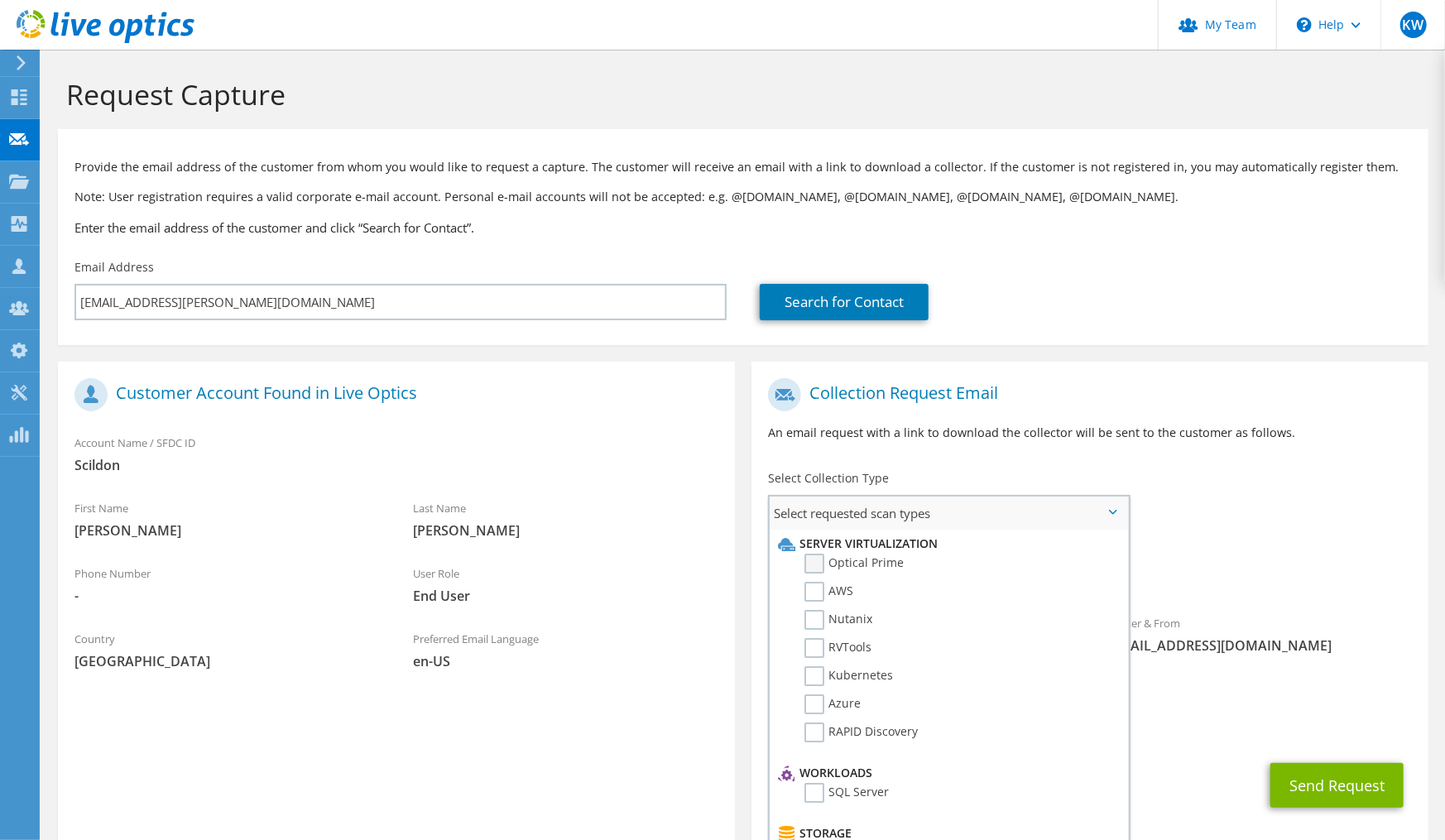
click at [849, 563] on label "Optical Prime" at bounding box center [854, 562] width 99 height 20
click at [0, 0] on input "Optical Prime" at bounding box center [0, 0] width 0 height 0
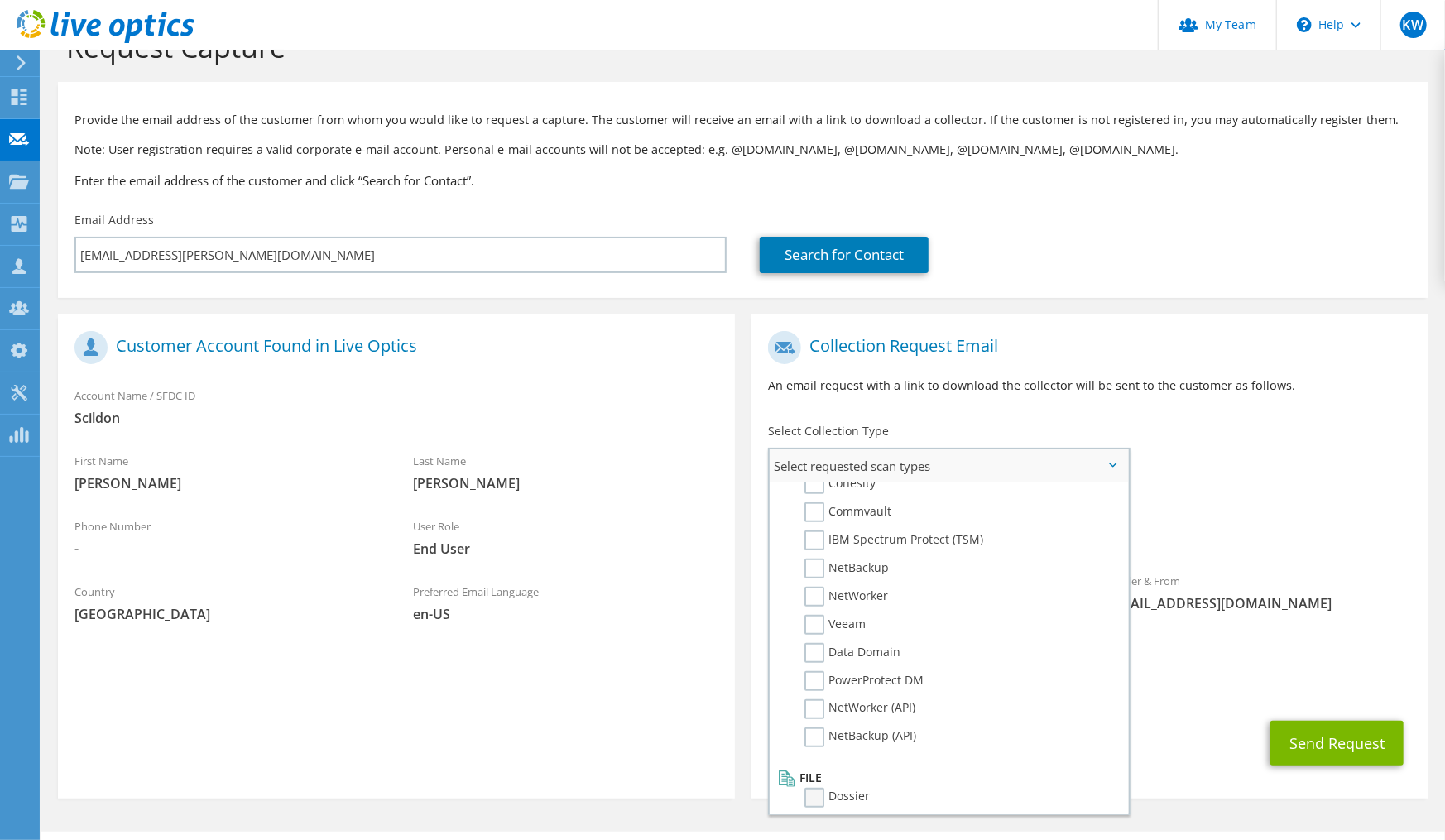
scroll to position [72, 0]
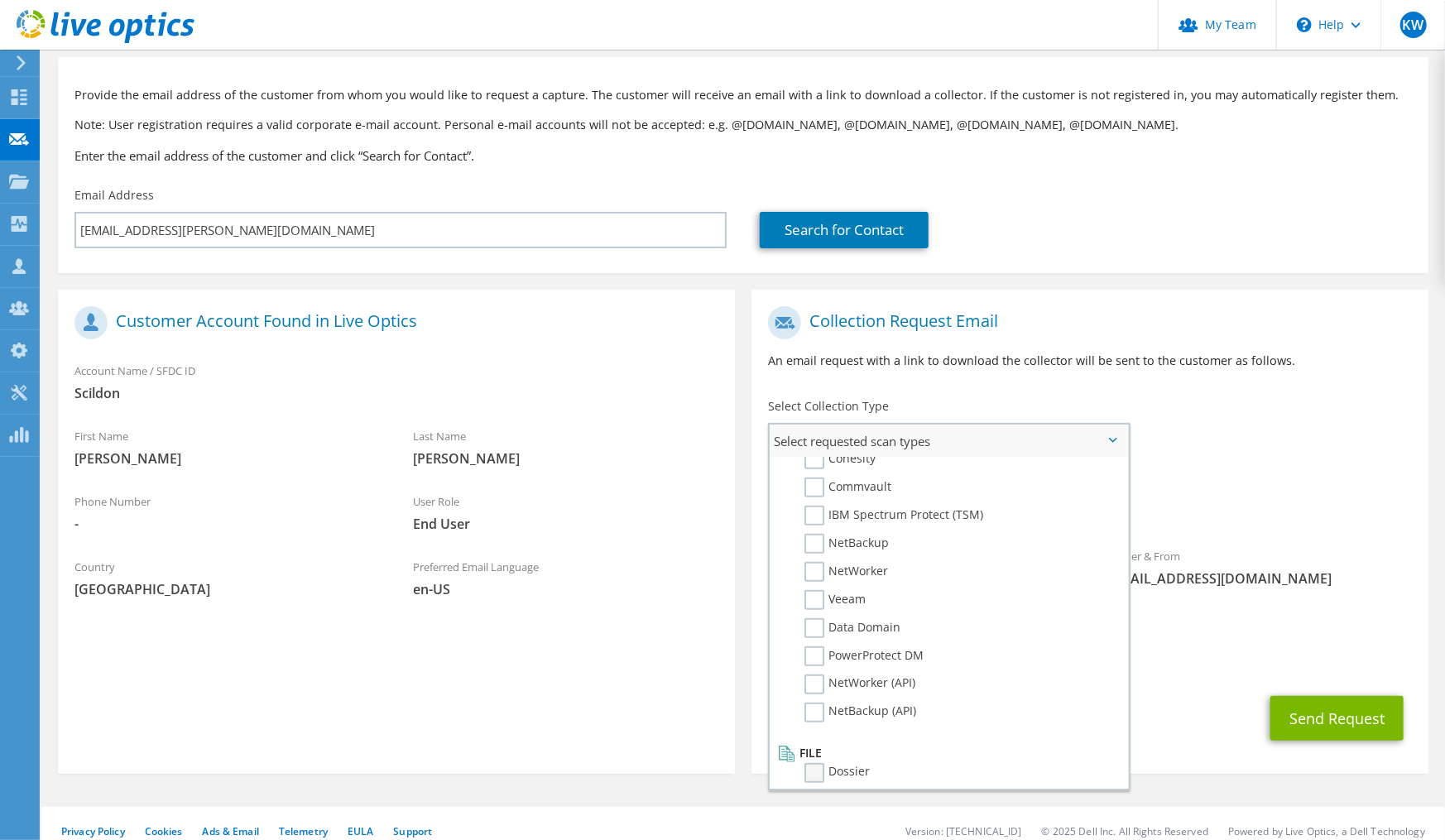
click at [816, 763] on label "Dossier" at bounding box center [837, 772] width 66 height 20
click at [0, 0] on input "Dossier" at bounding box center [0, 0] width 0 height 0
click at [1293, 434] on div "To jan-willem.bakker@scildon.nl Sender & From liveoptics@liveoptics.com" at bounding box center [1090, 460] width 677 height 324
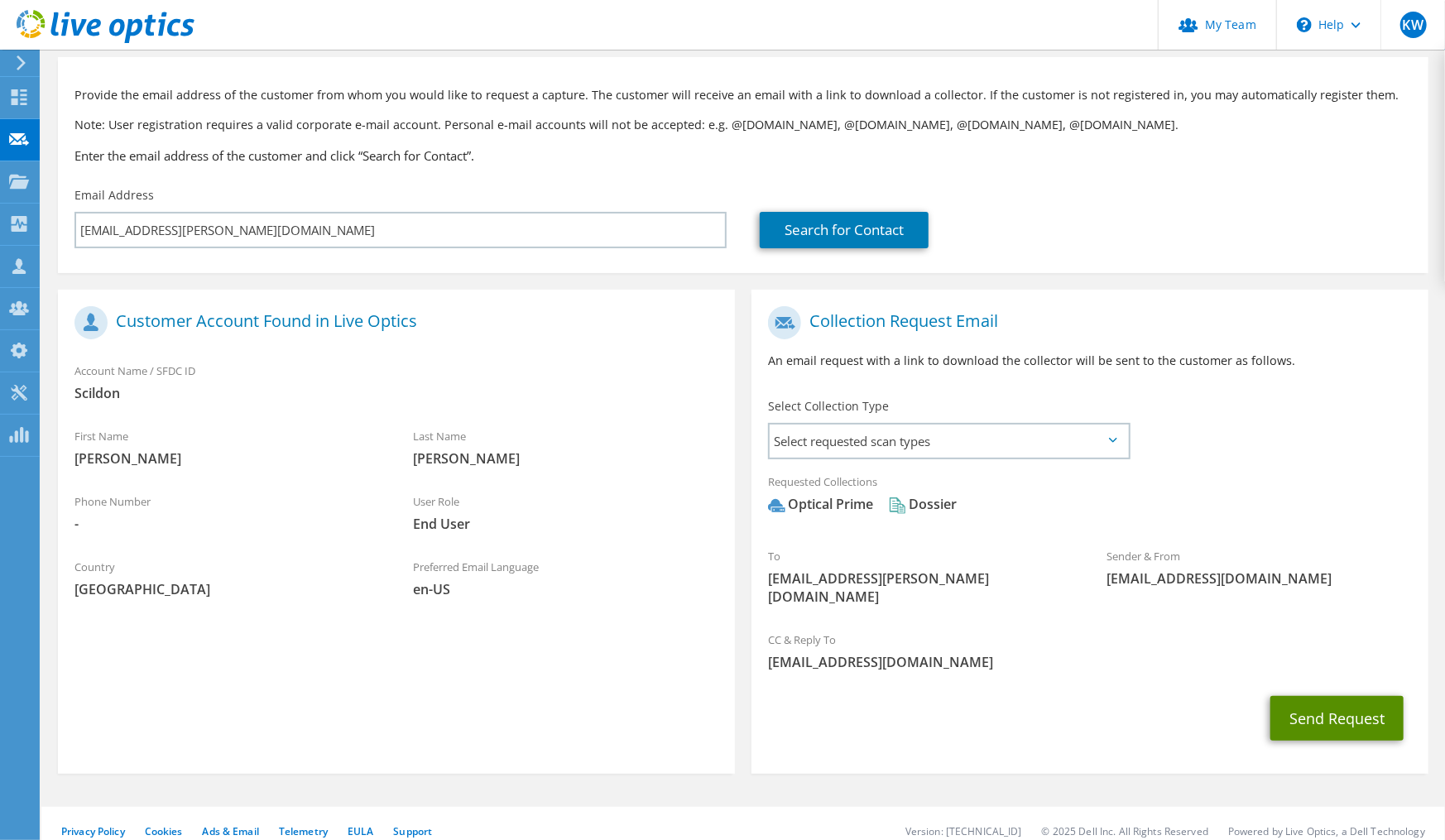
click at [1325, 698] on button "Send Request" at bounding box center [1337, 718] width 133 height 45
